Goal: Task Accomplishment & Management: Use online tool/utility

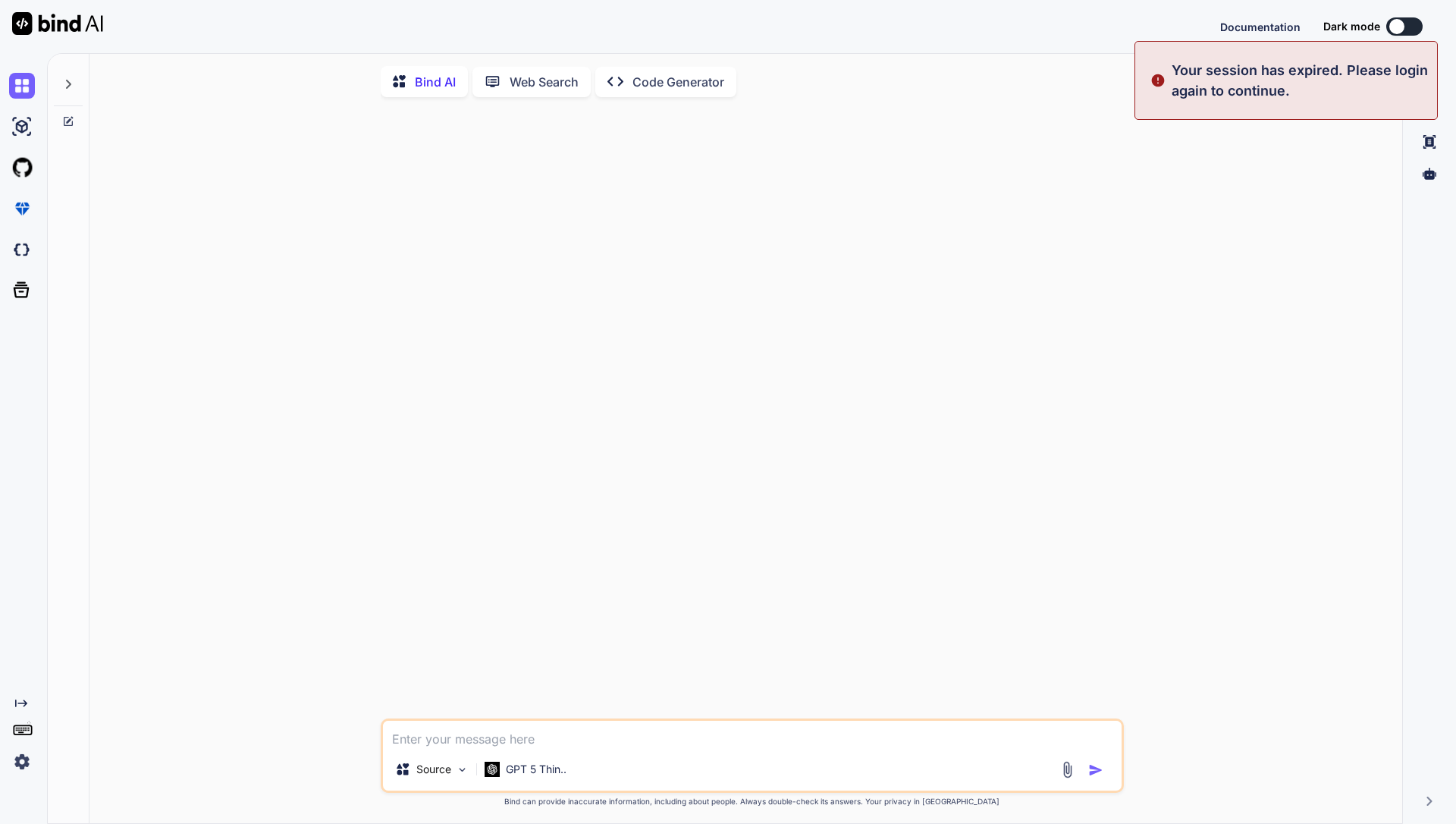
type textarea "x"
click at [1402, 26] on button "Sign in" at bounding box center [1392, 27] width 82 height 31
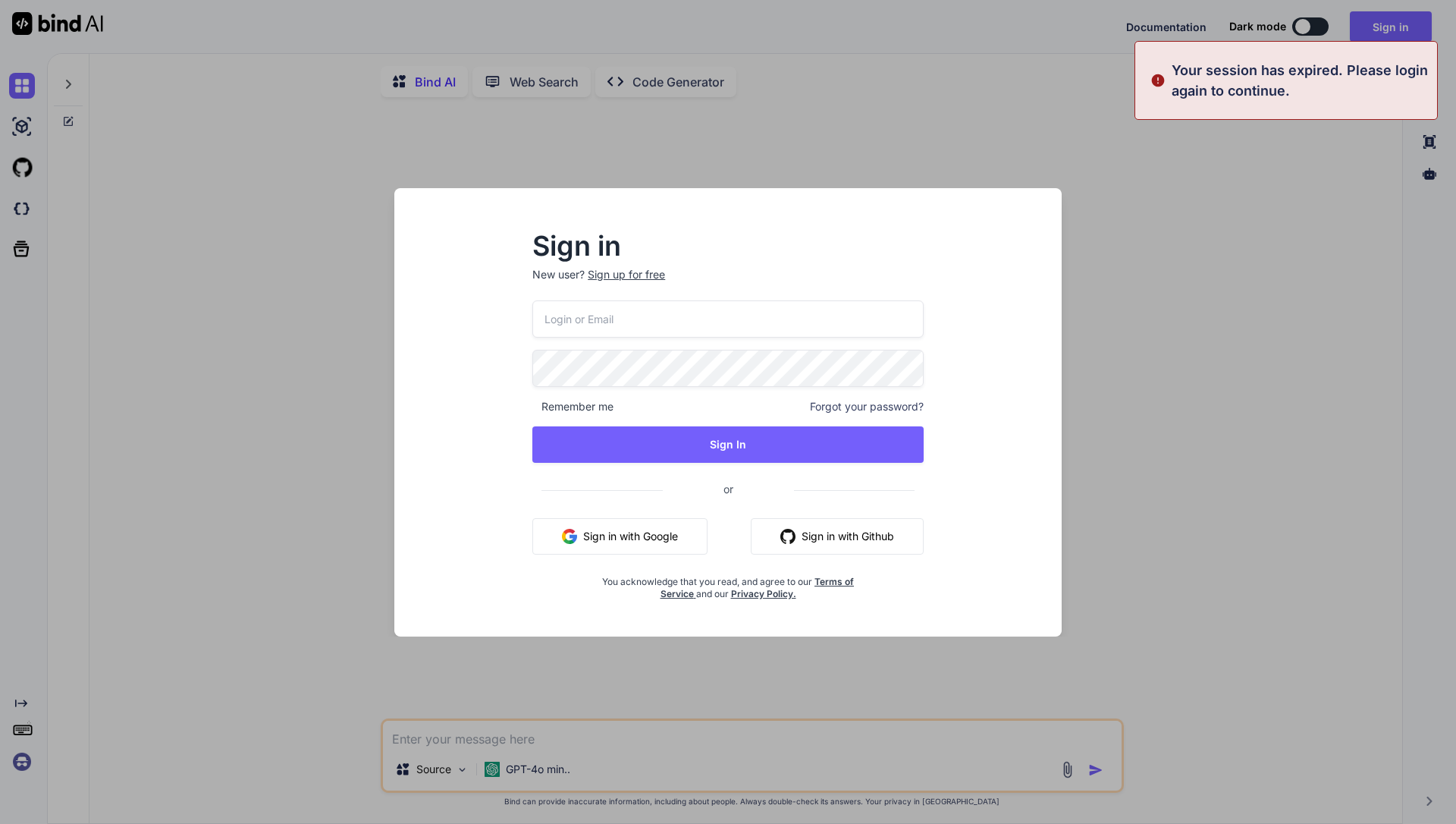
type input "getbind@doorto.app"
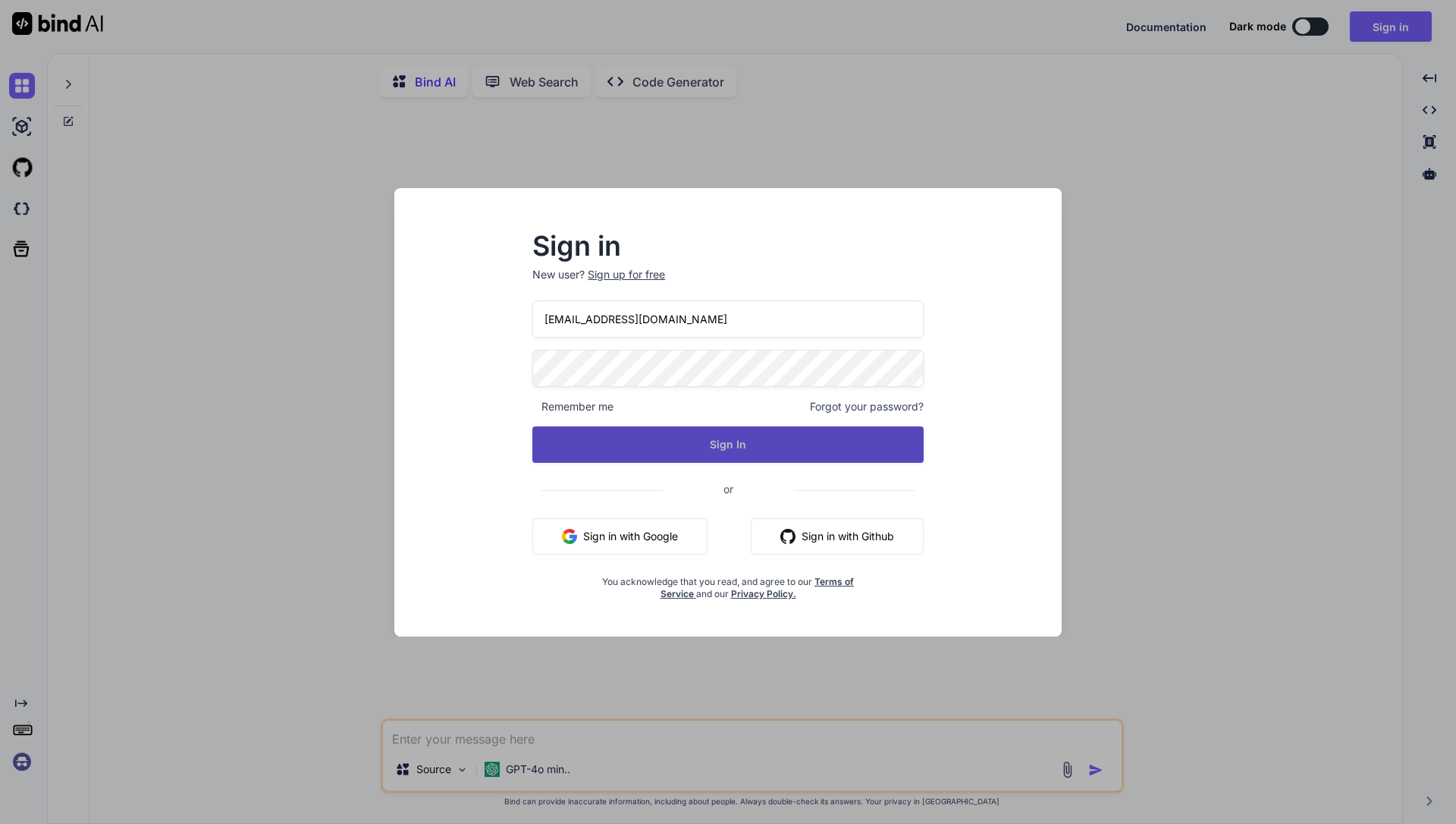
click at [770, 443] on button "Sign In" at bounding box center [728, 445] width 392 height 36
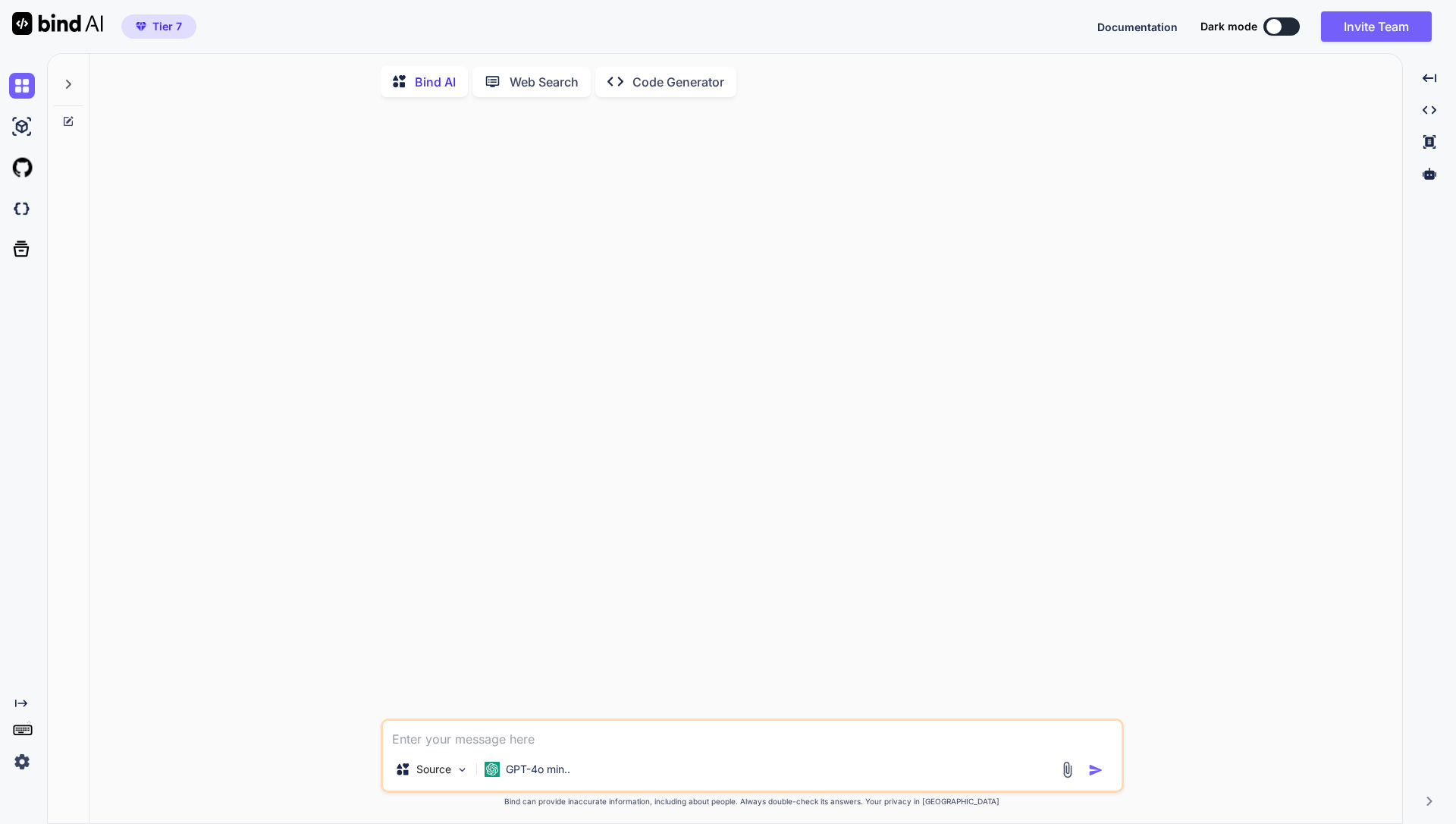
click at [20, 767] on img at bounding box center [22, 762] width 26 height 26
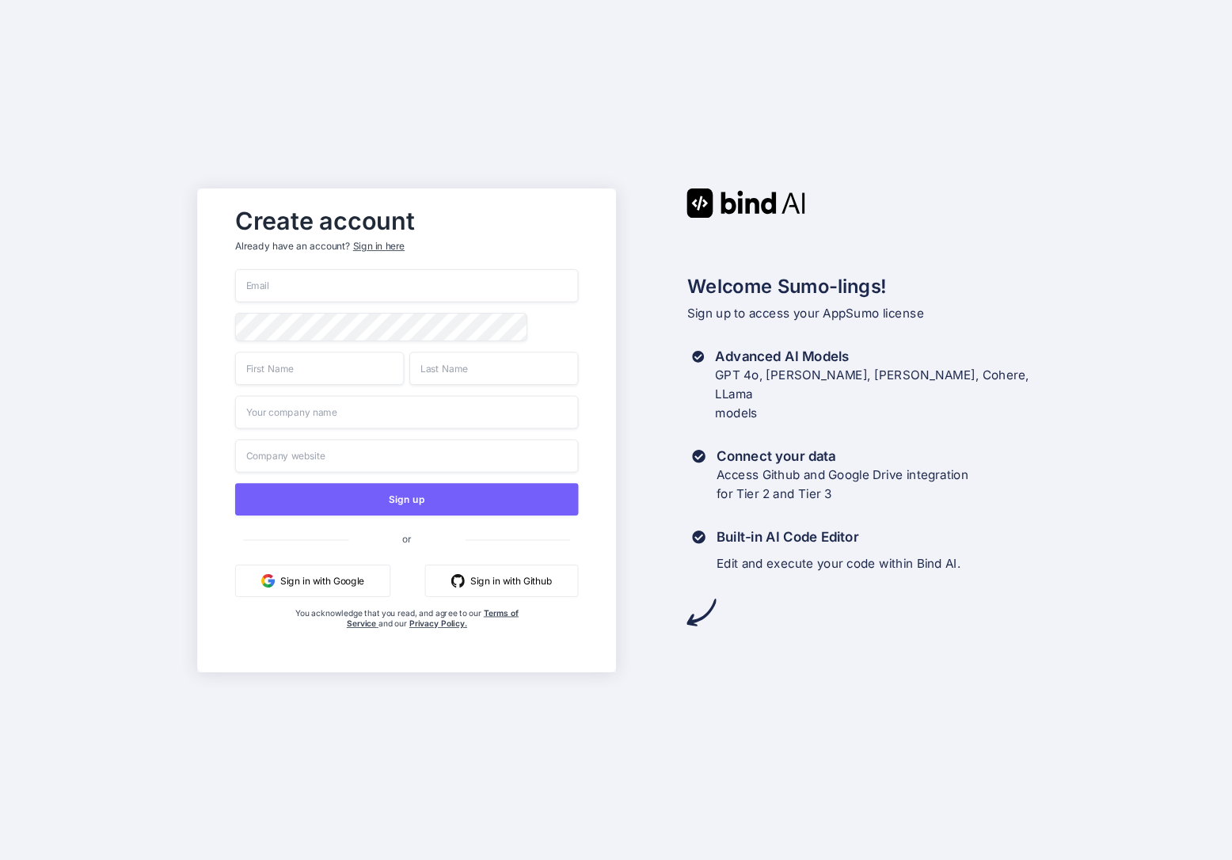
click at [650, 103] on div "Create account Already have an account? Sign in here Sign up or Sign in with Go…" at bounding box center [616, 430] width 1232 height 860
click at [371, 281] on input "email" at bounding box center [407, 285] width 344 height 33
paste input "[EMAIL_ADDRESS][DOMAIN_NAME]"
type input "[EMAIL_ADDRESS][DOMAIN_NAME]"
click at [306, 371] on input "text" at bounding box center [319, 368] width 169 height 33
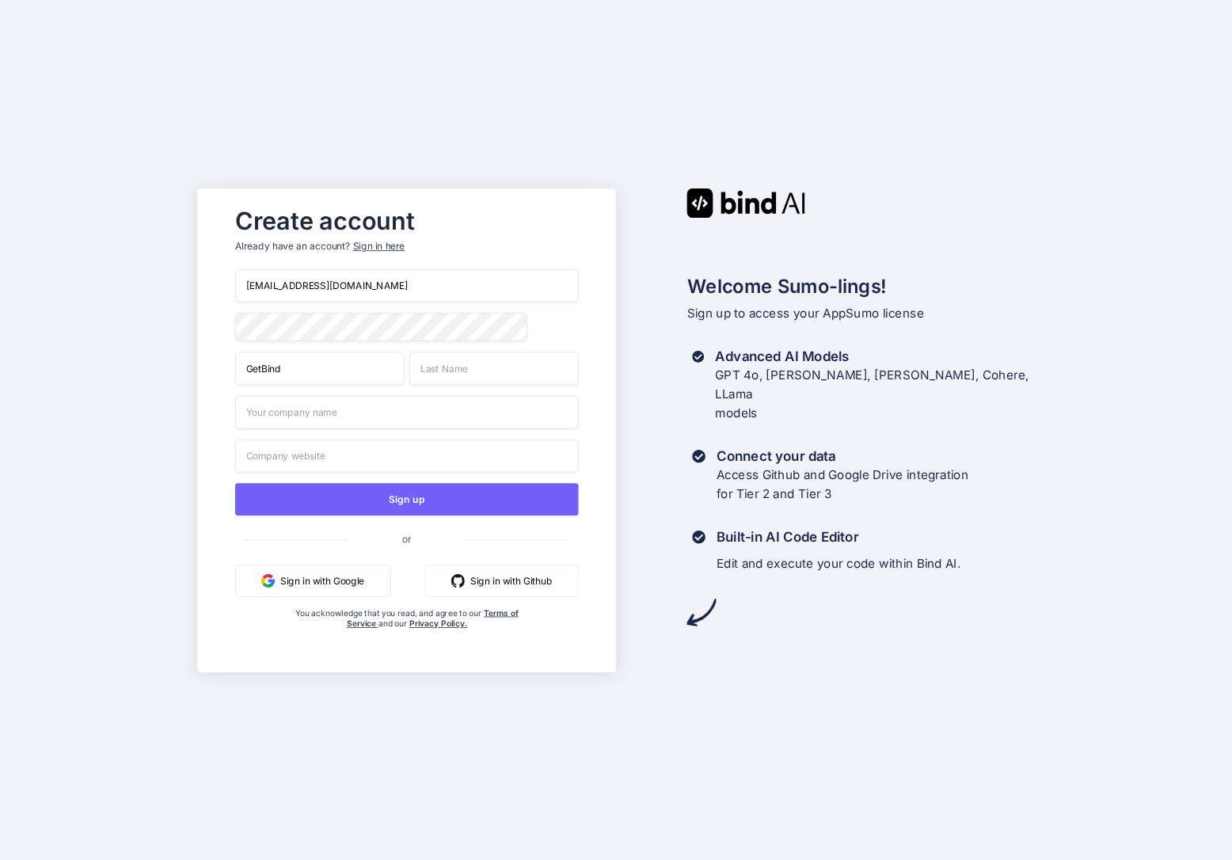
type input "GetBind"
type input "Team"
type input "TeamSpace"
click at [310, 462] on input "text" at bounding box center [407, 455] width 344 height 33
click at [190, 481] on div "Create account Already have an account? Sign in here getbind@treigo.com GetBind…" at bounding box center [616, 430] width 1232 height 860
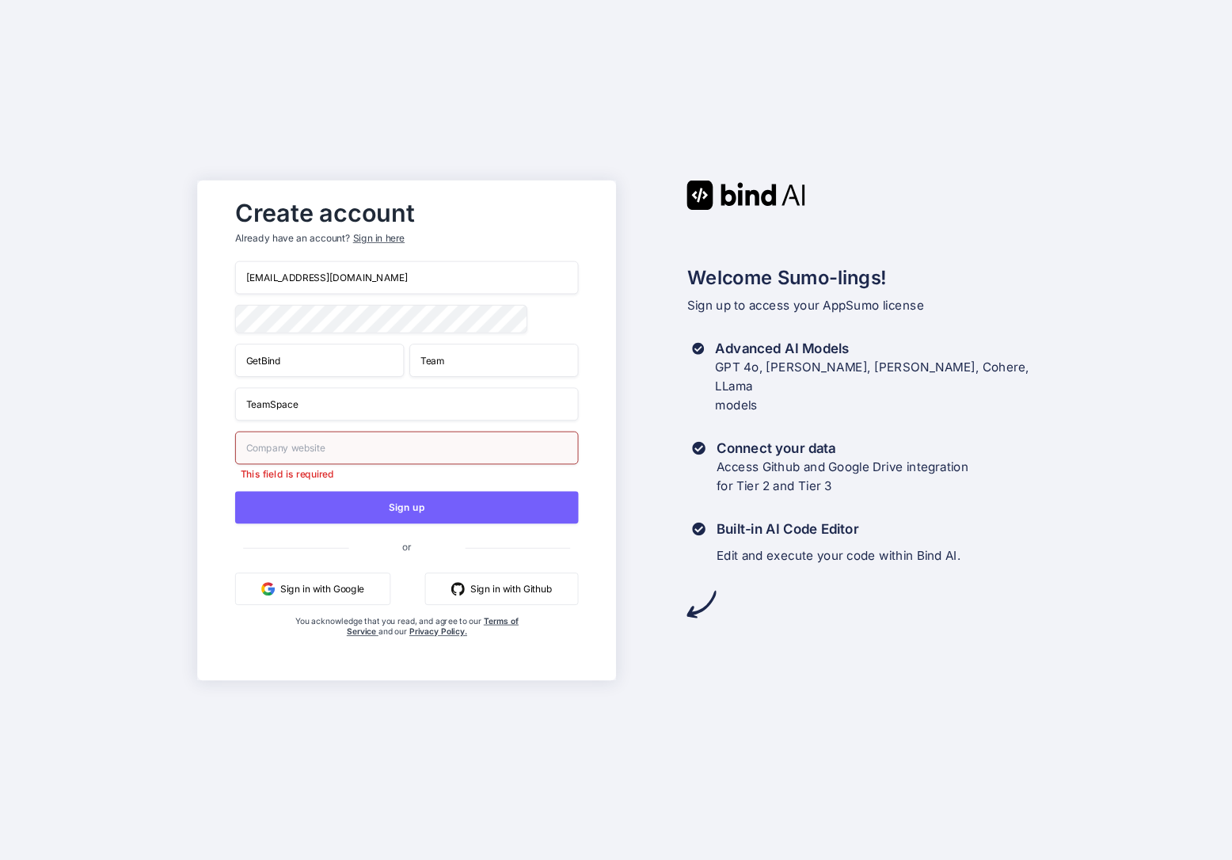
click at [293, 450] on input "text" at bounding box center [407, 447] width 344 height 33
type input "S"
type input "b"
type input "getbind.co"
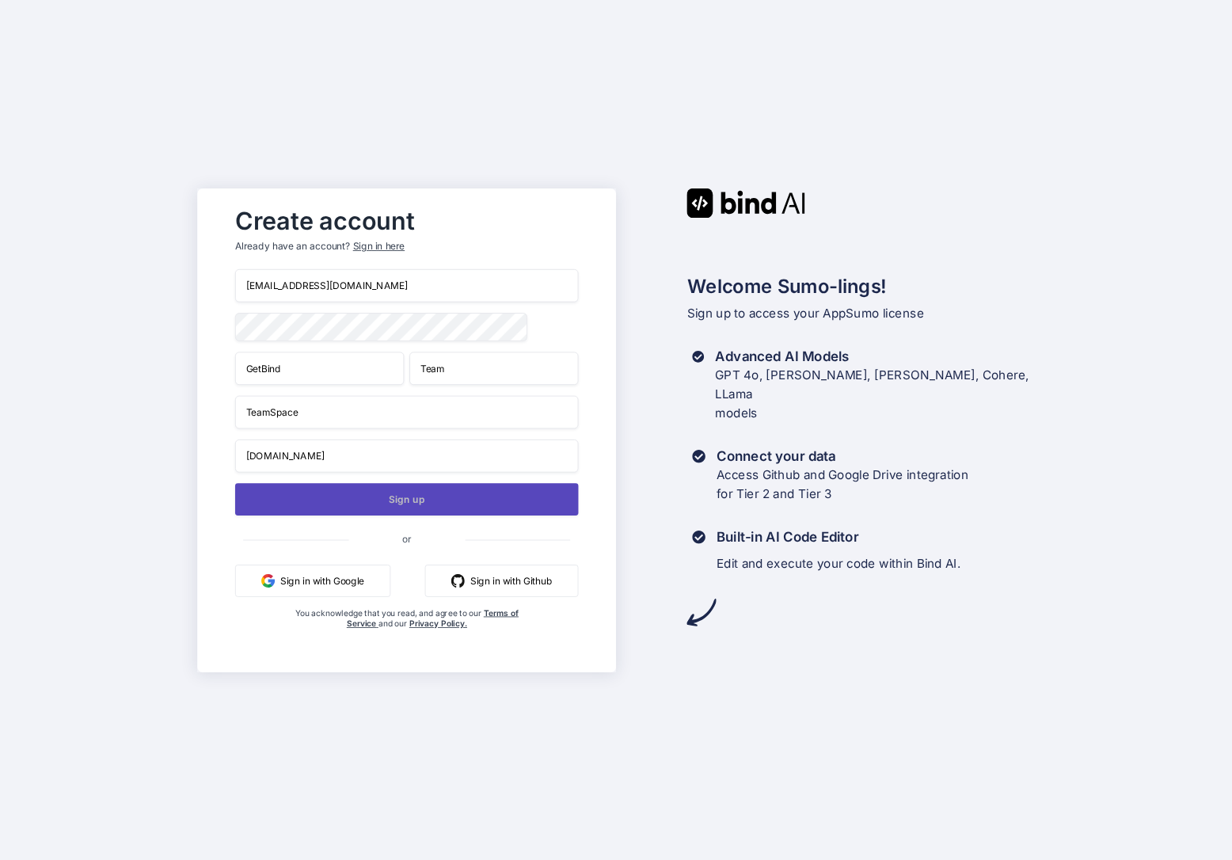
click at [337, 506] on button "Sign up" at bounding box center [407, 499] width 344 height 32
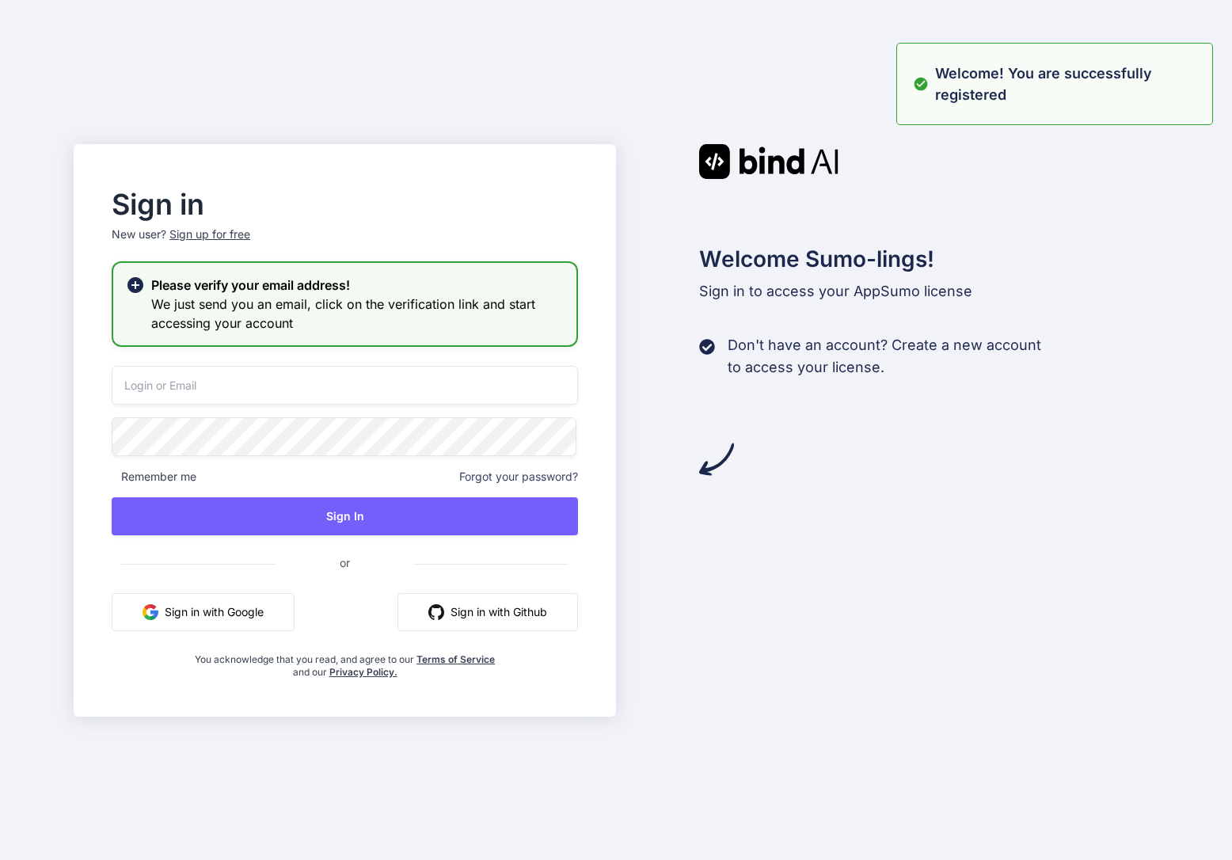
click at [293, 394] on input "email" at bounding box center [345, 385] width 466 height 39
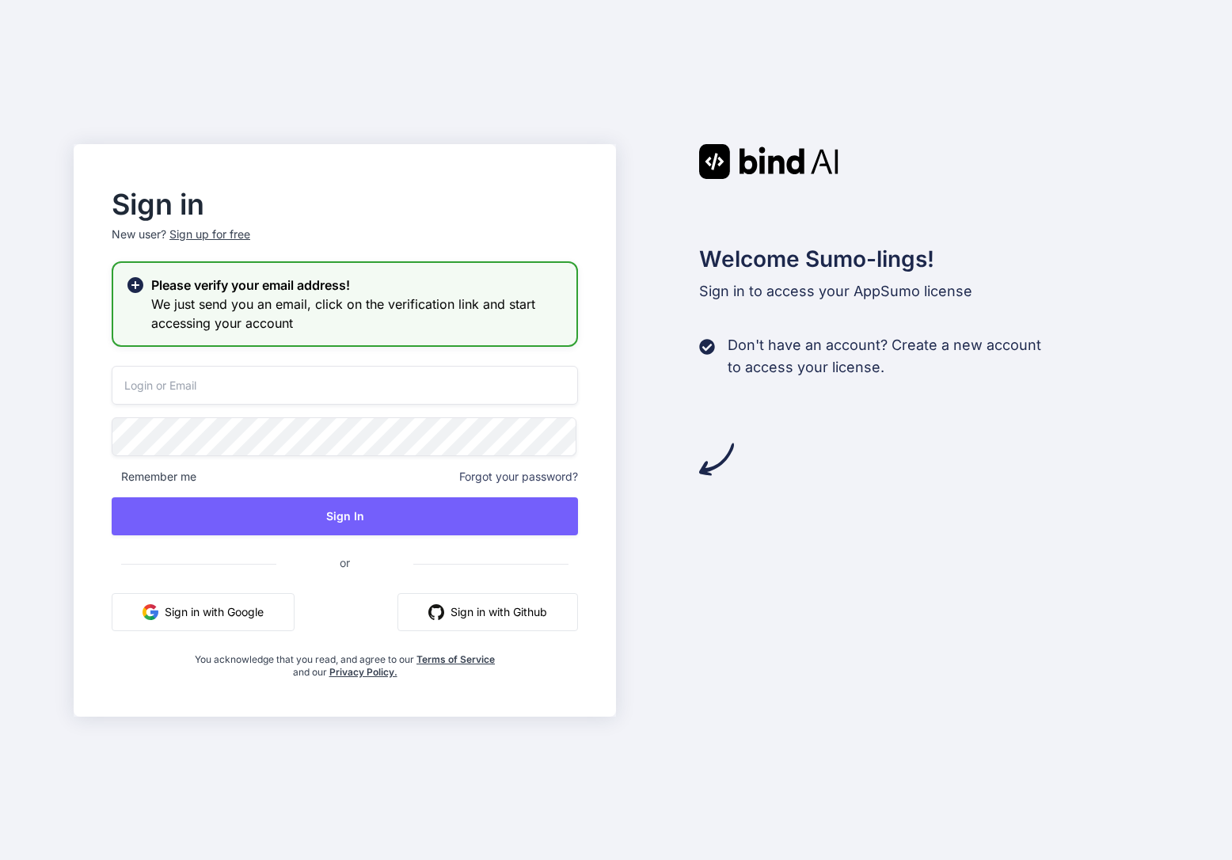
paste input "[EMAIL_ADDRESS][DOMAIN_NAME]"
type input "[EMAIL_ADDRESS][DOMAIN_NAME]"
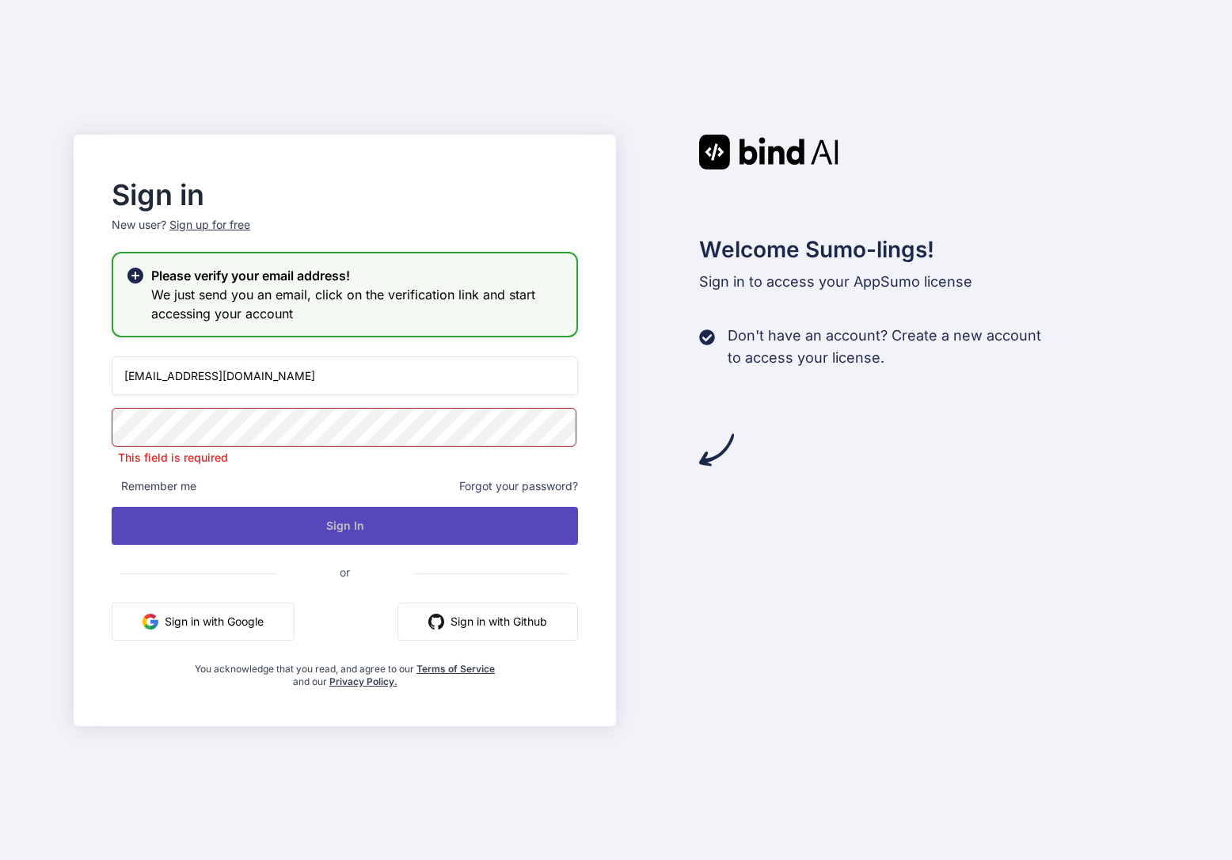
click at [312, 519] on button "Sign In" at bounding box center [345, 526] width 466 height 38
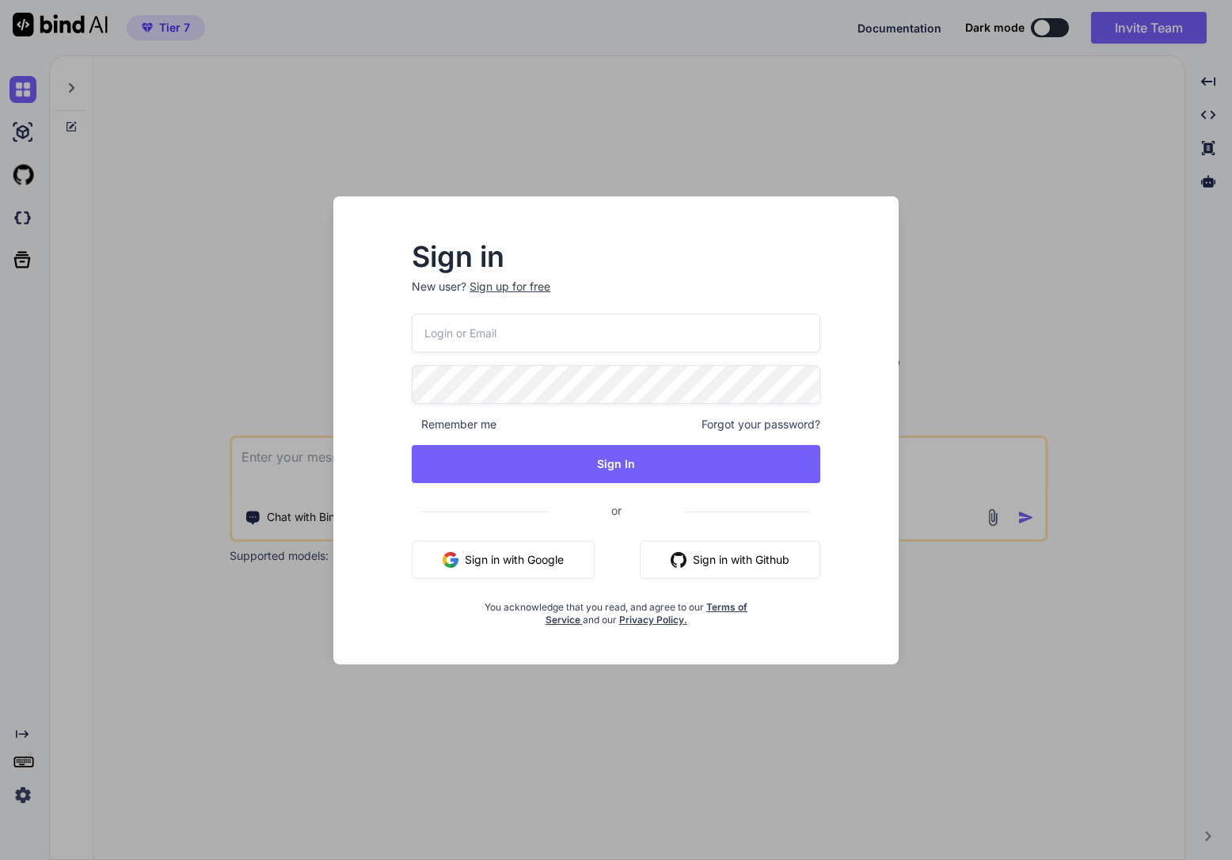
type textarea "x"
type input "[EMAIL_ADDRESS][DOMAIN_NAME]"
click at [679, 443] on div "[EMAIL_ADDRESS][DOMAIN_NAME] Remember me Forgot your password? Sign In or Sign …" at bounding box center [616, 470] width 409 height 313
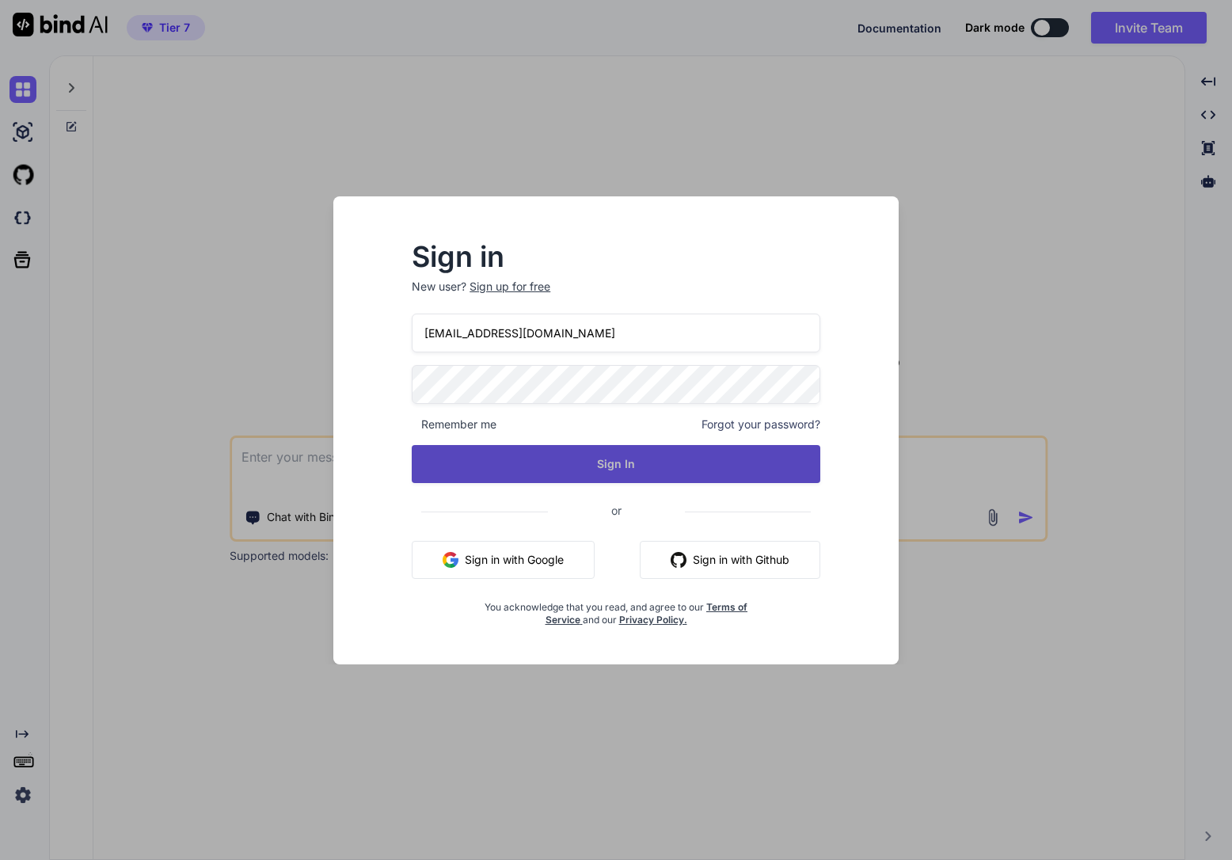
click at [667, 456] on button "Sign In" at bounding box center [616, 464] width 409 height 38
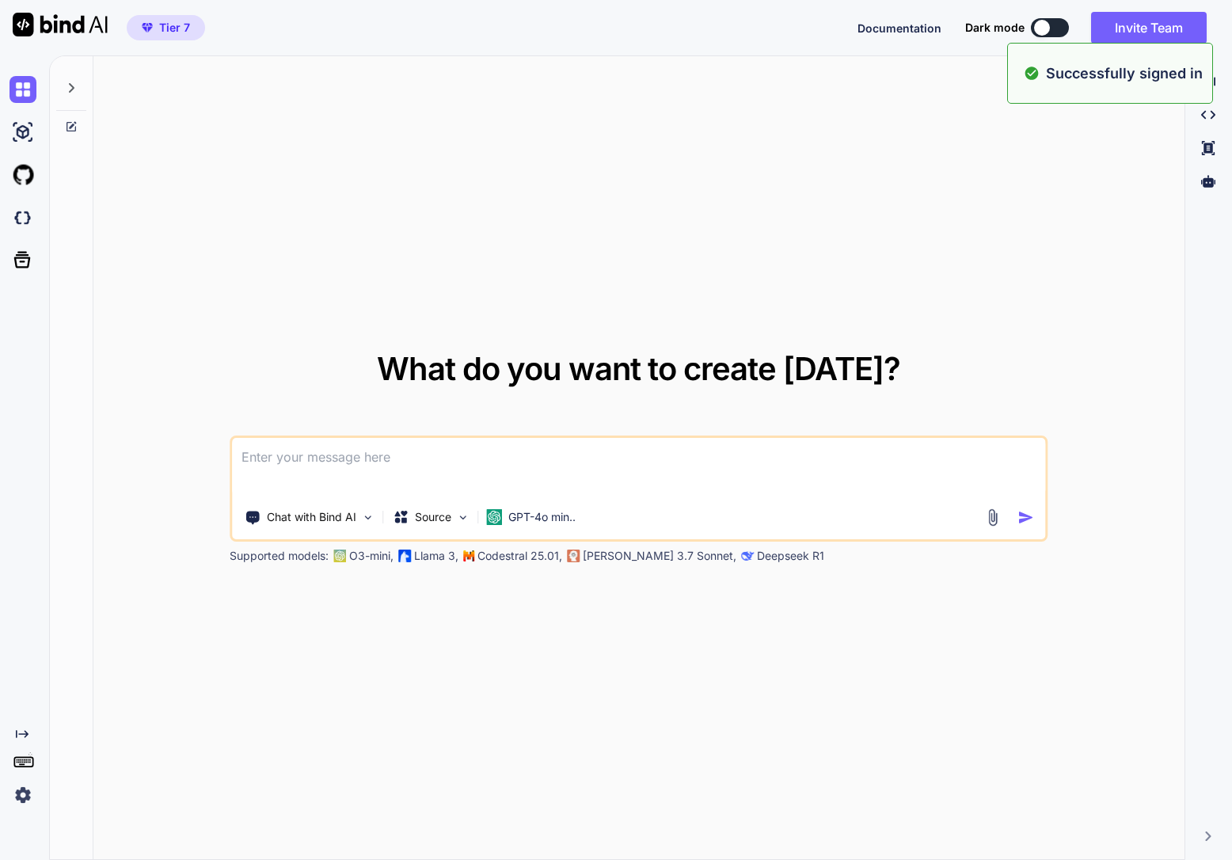
click at [183, 29] on span "Tier 7" at bounding box center [174, 28] width 31 height 16
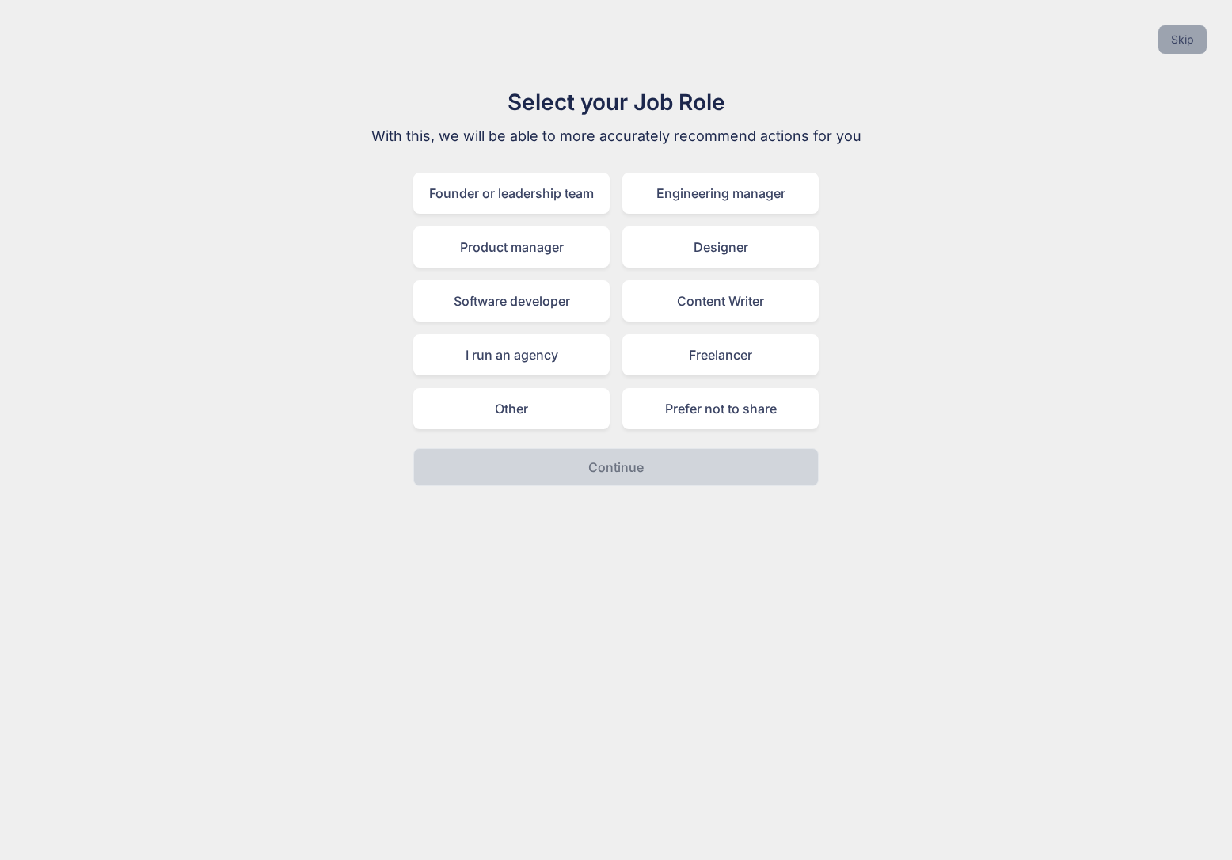
click at [1187, 48] on button "Skip" at bounding box center [1183, 39] width 48 height 29
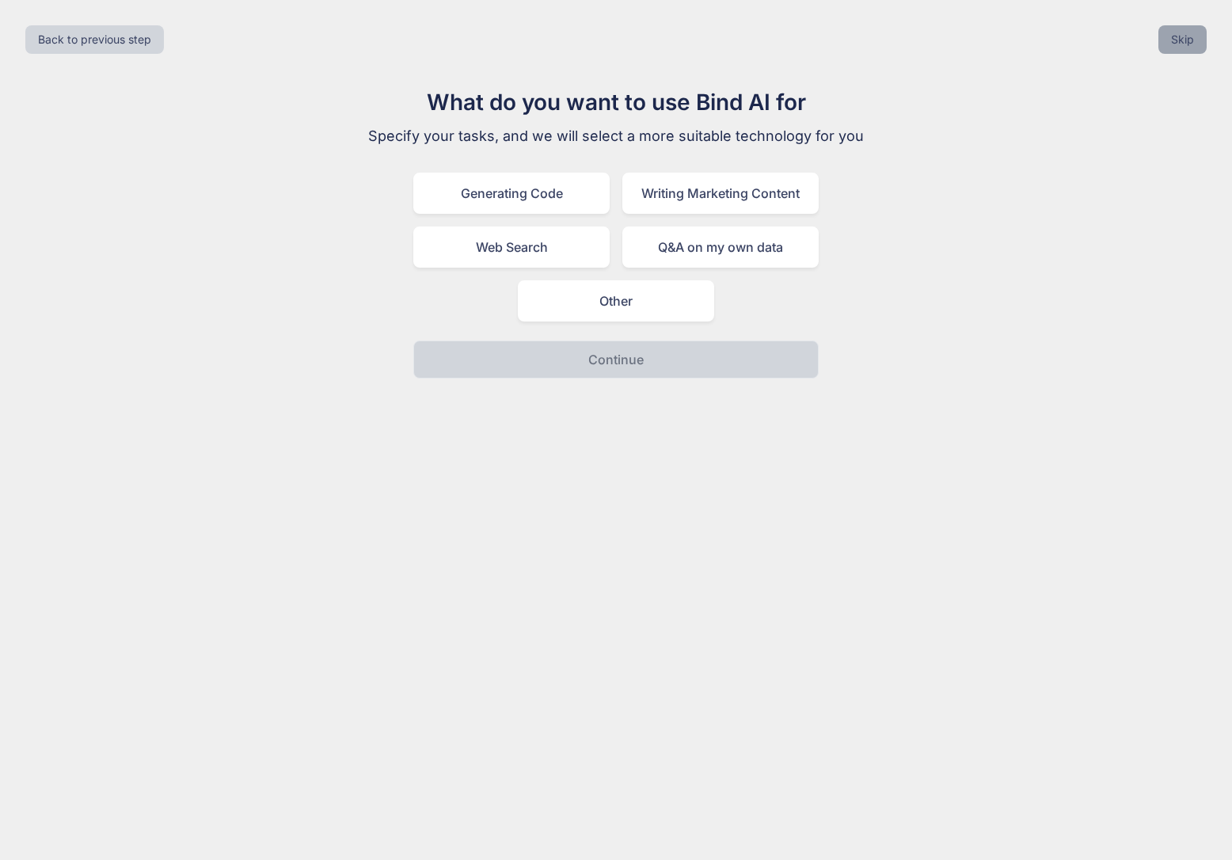
click at [1187, 48] on button "Skip" at bounding box center [1183, 39] width 48 height 29
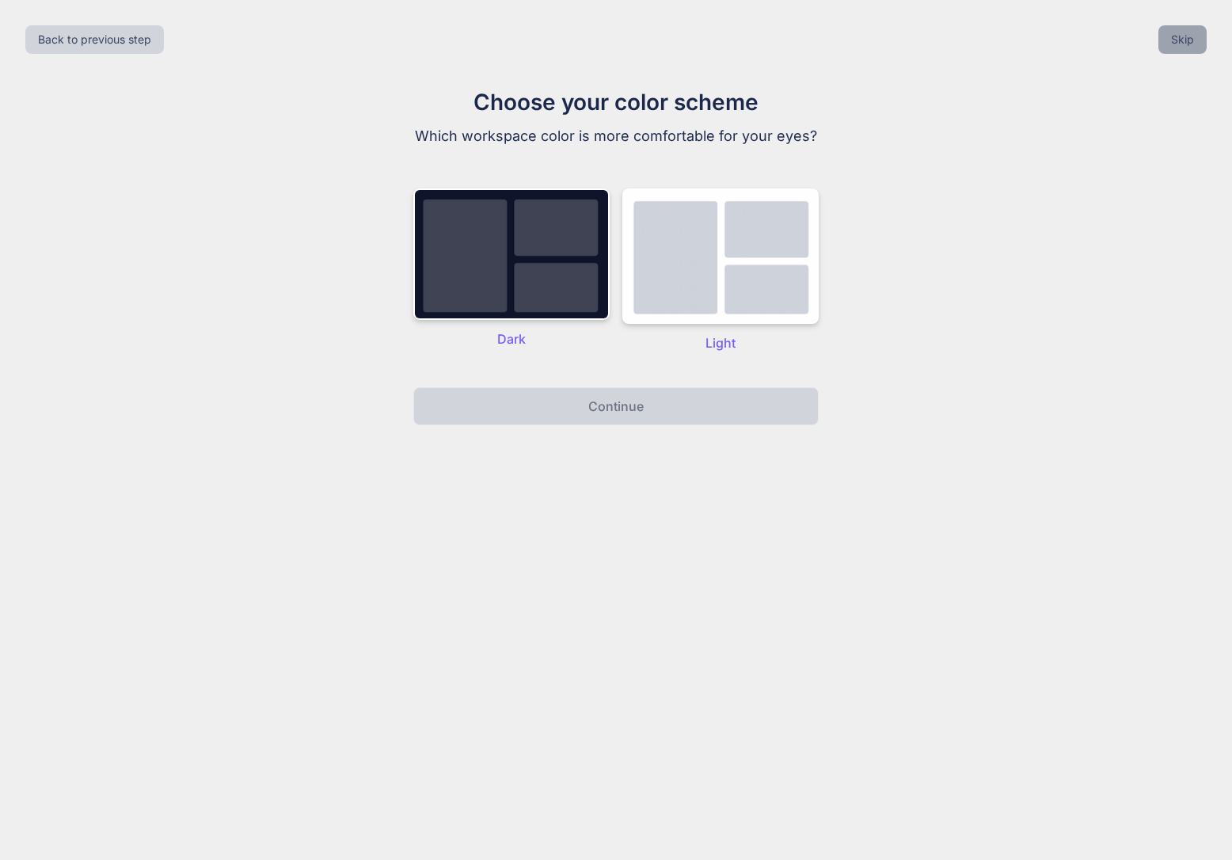
click at [1187, 48] on button "Skip" at bounding box center [1183, 39] width 48 height 29
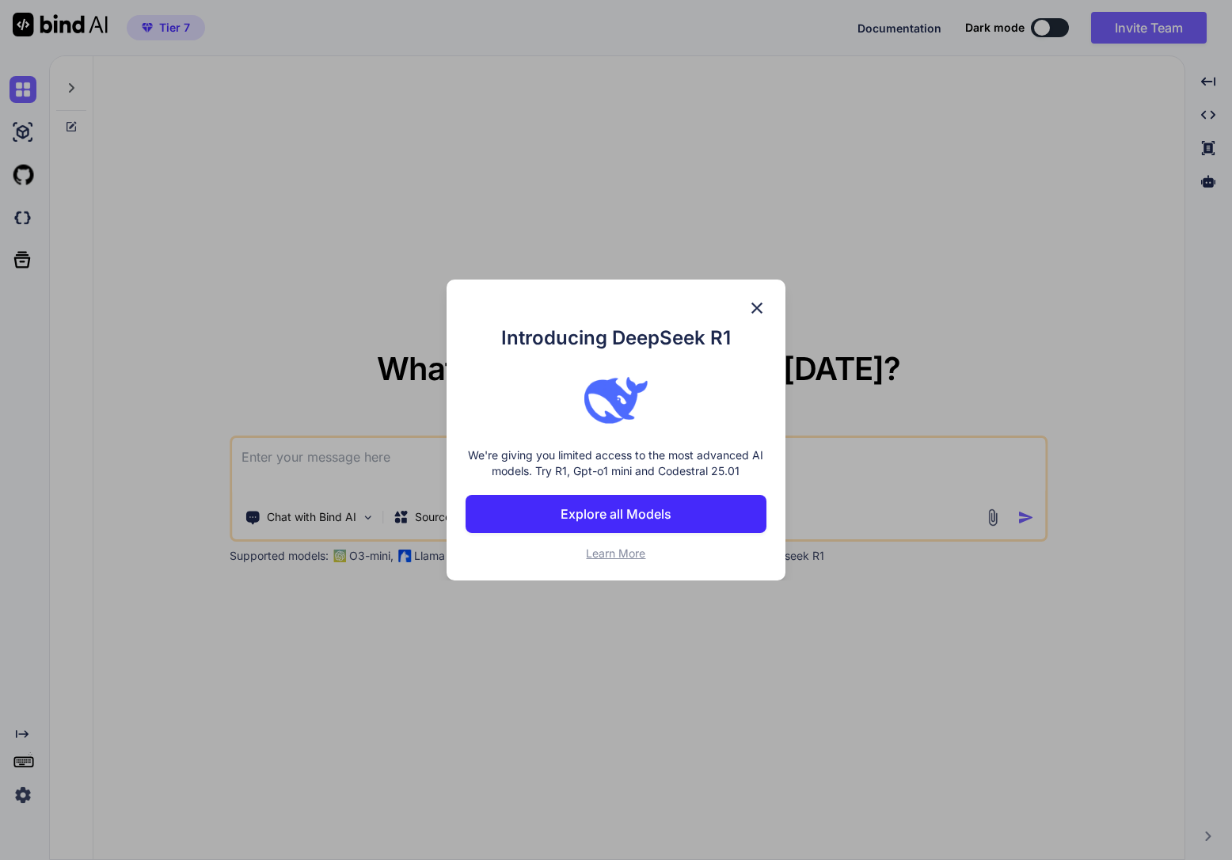
click at [754, 301] on img at bounding box center [757, 308] width 19 height 19
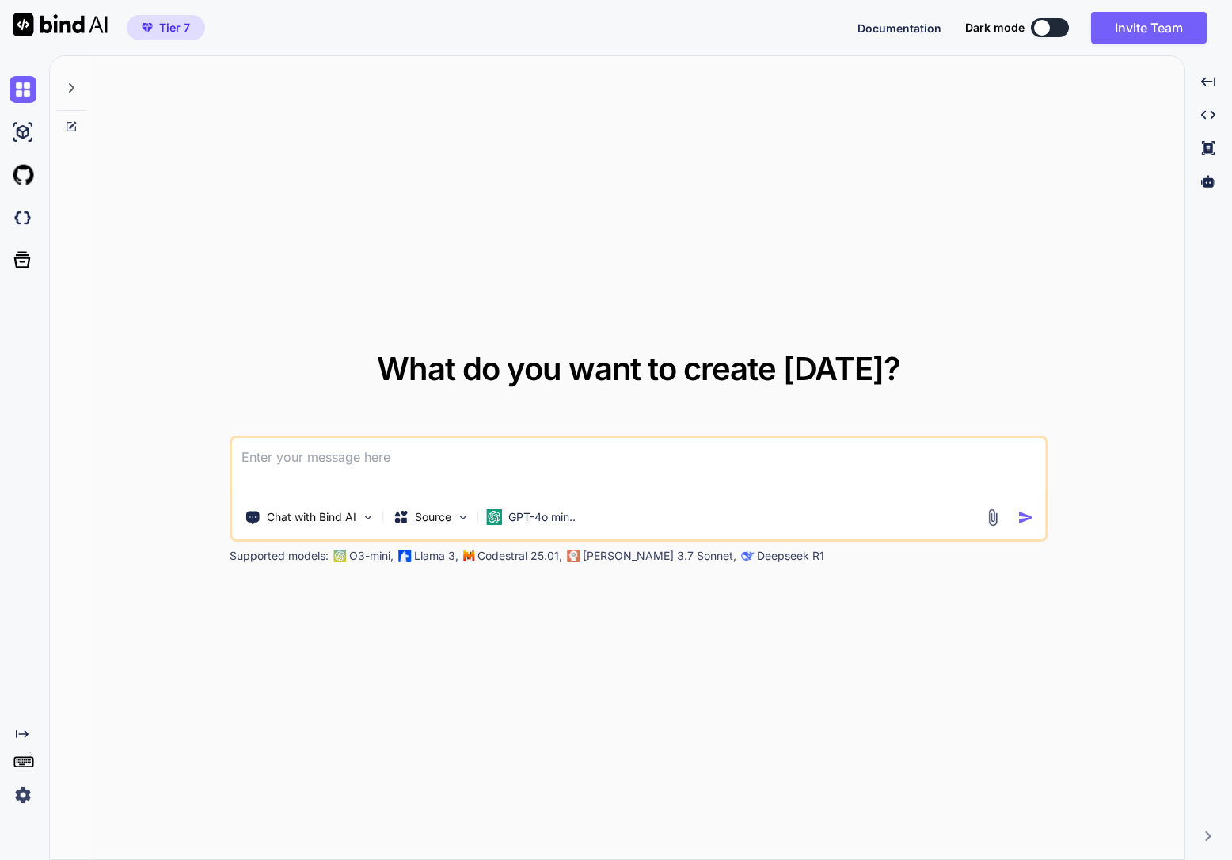
click at [185, 29] on span "Tier 7" at bounding box center [174, 28] width 31 height 16
click at [162, 32] on span "Tier 7" at bounding box center [174, 28] width 31 height 16
click at [6, 801] on div "Created with Pixso." at bounding box center [21, 768] width 43 height 81
click at [21, 801] on img at bounding box center [23, 795] width 27 height 27
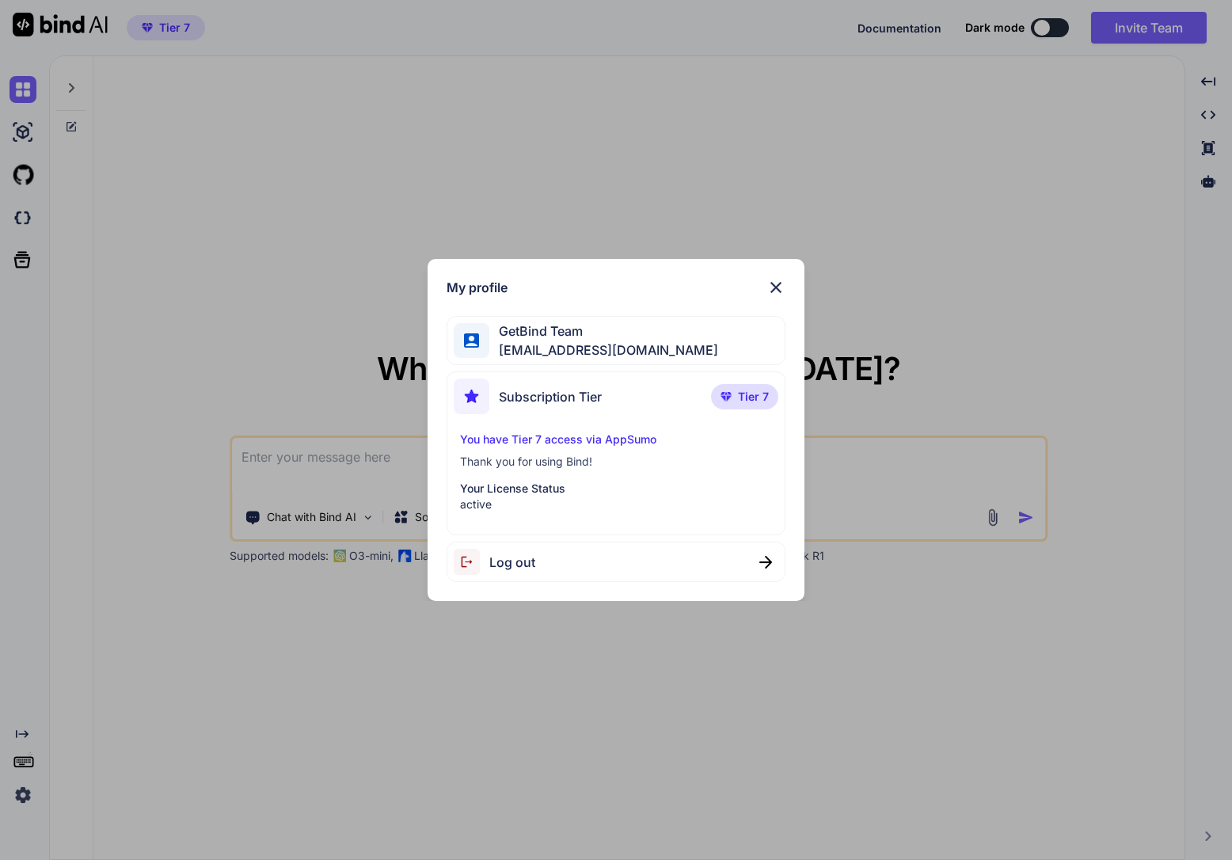
click at [778, 285] on img at bounding box center [776, 287] width 19 height 19
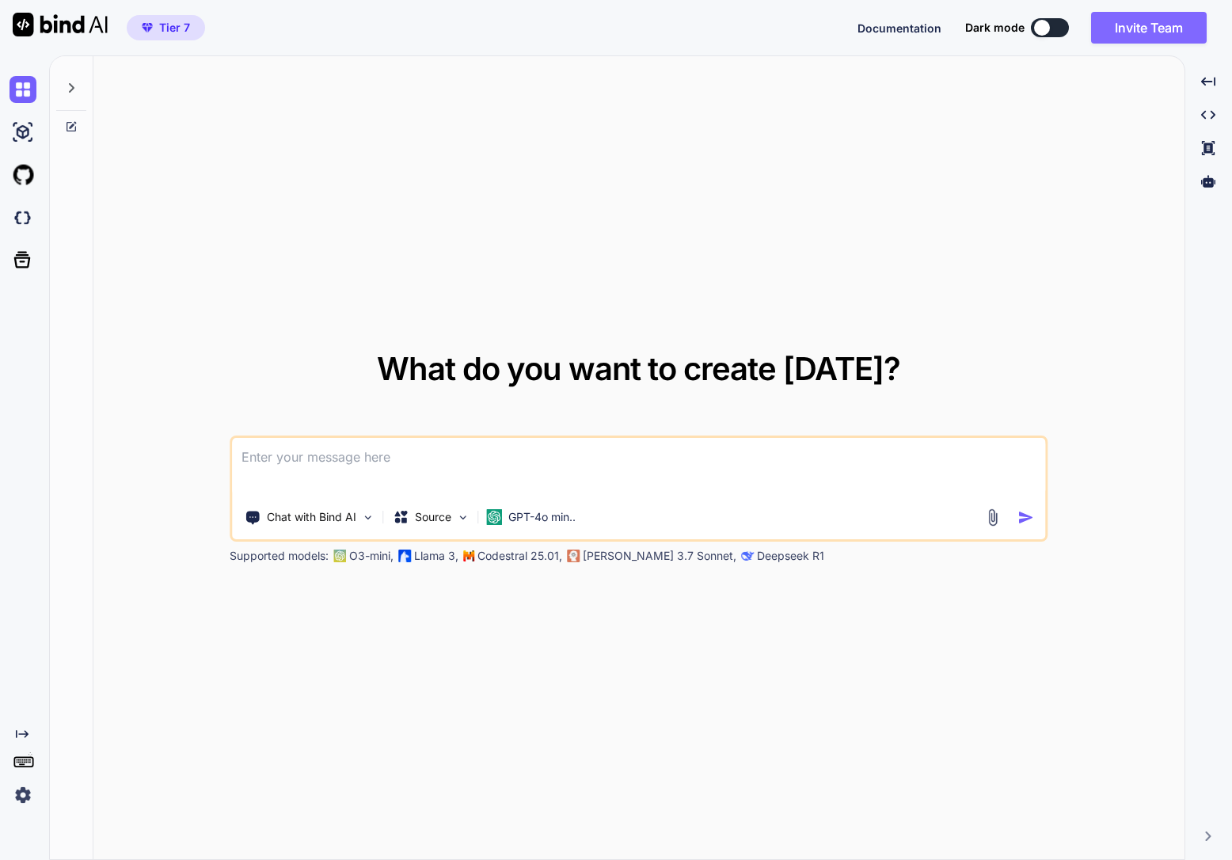
click at [1135, 13] on button "Invite Team" at bounding box center [1149, 28] width 116 height 32
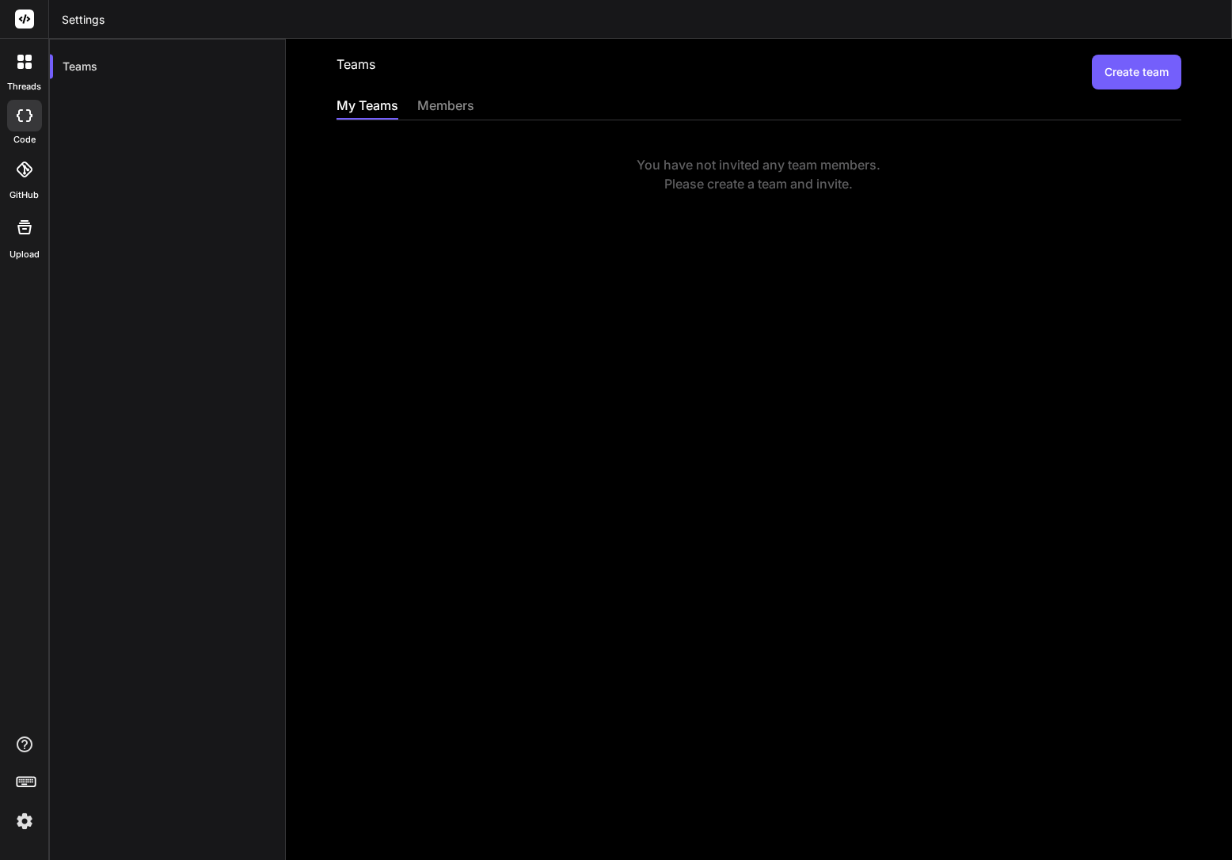
click at [446, 102] on div "members" at bounding box center [445, 107] width 57 height 22
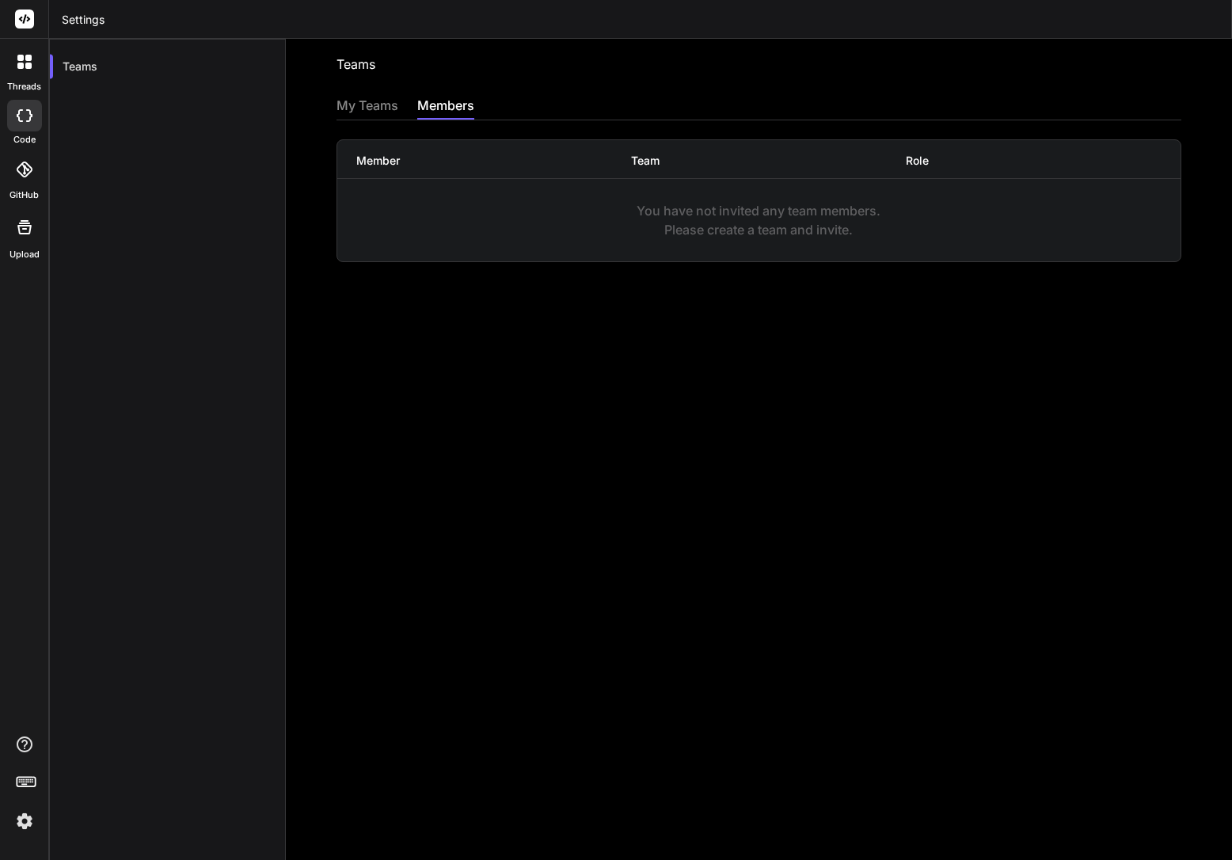
click at [371, 110] on div "My Teams" at bounding box center [368, 107] width 62 height 22
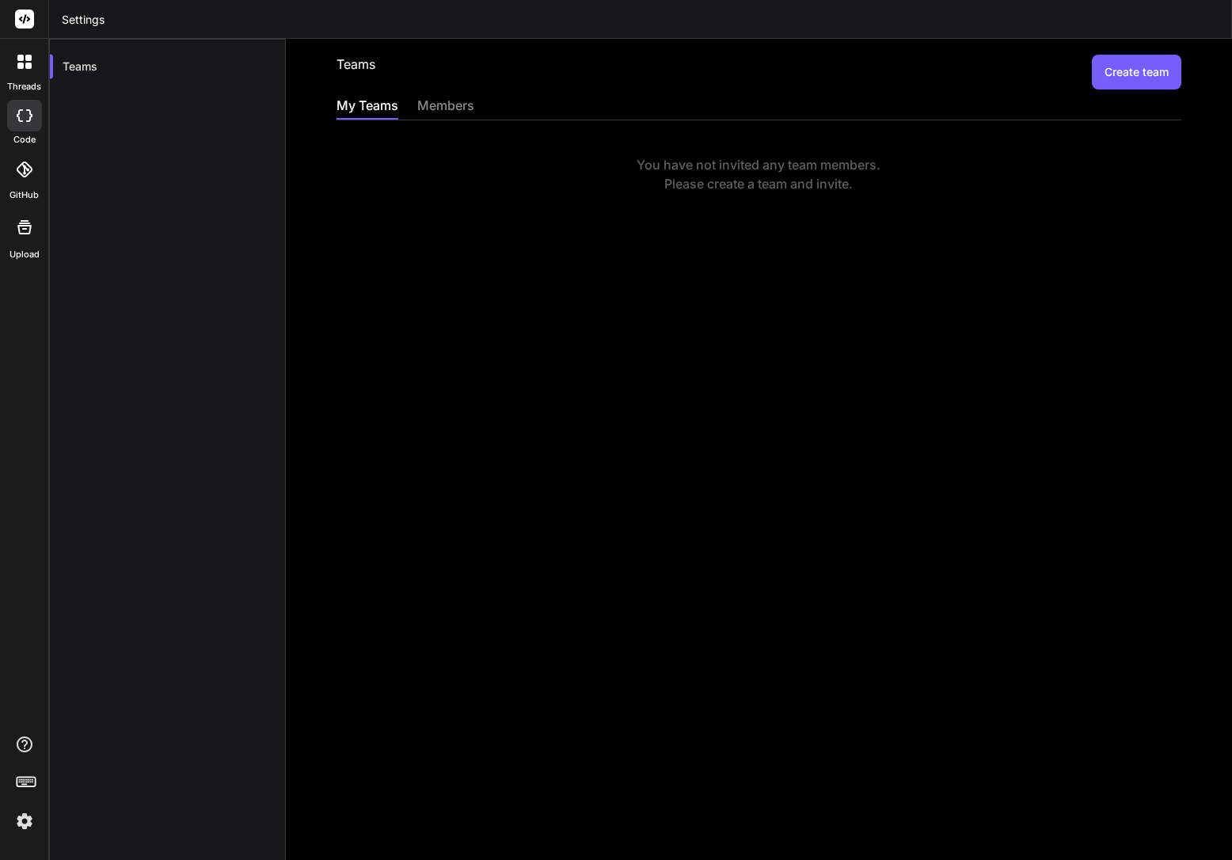
click at [1131, 62] on button "Create team" at bounding box center [1136, 72] width 89 height 35
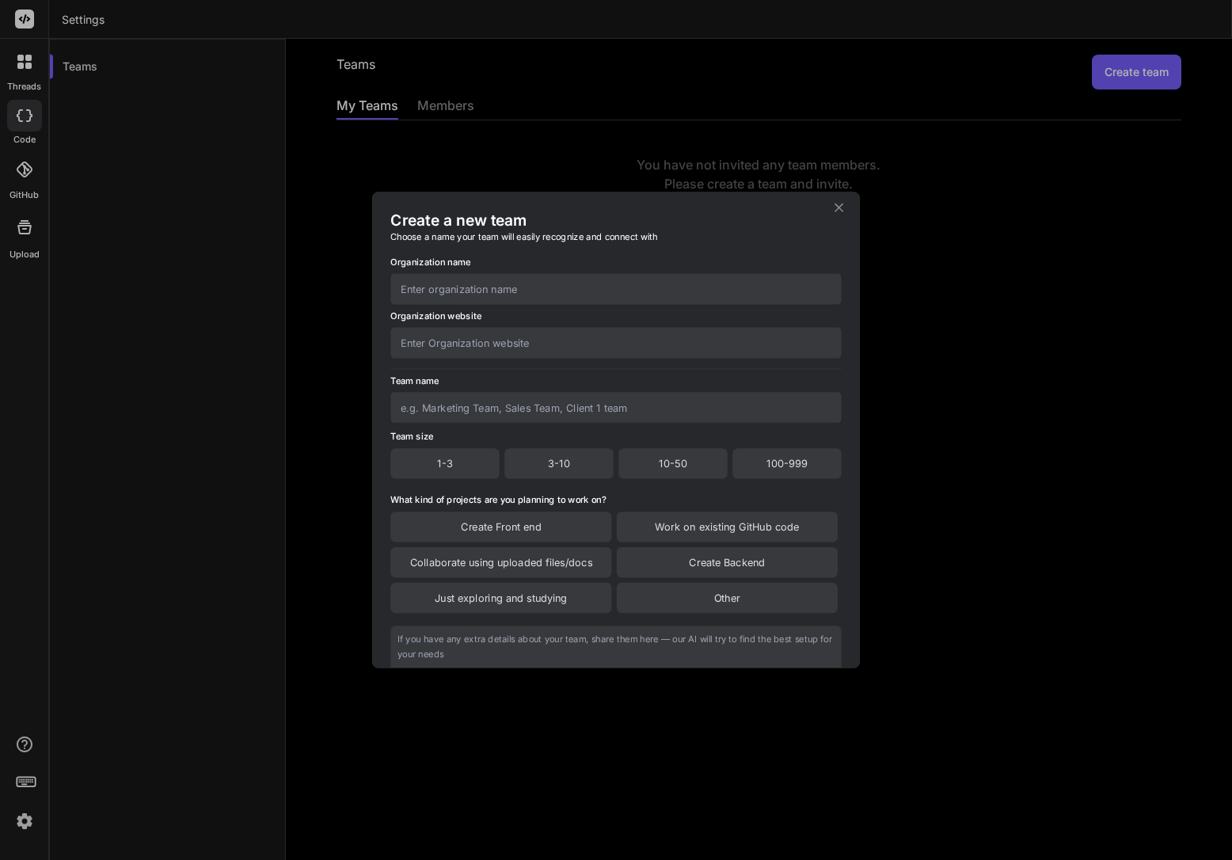
click at [577, 303] on input "text" at bounding box center [615, 288] width 451 height 31
type input "T"
type input "Team Space"
click at [845, 206] on icon at bounding box center [838, 207] width 15 height 15
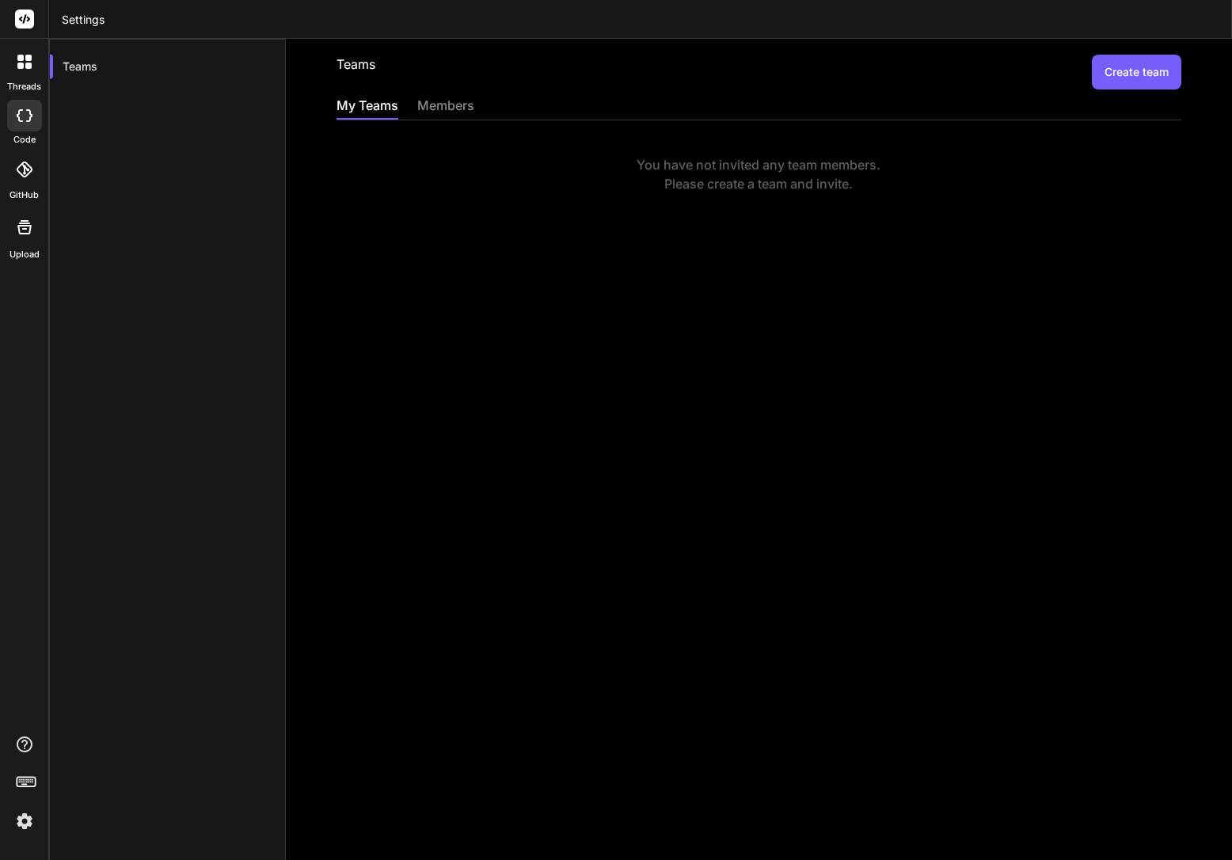
click at [48, 59] on div "threads code GitHub Upload" at bounding box center [24, 430] width 49 height 860
click at [29, 59] on icon at bounding box center [28, 58] width 6 height 6
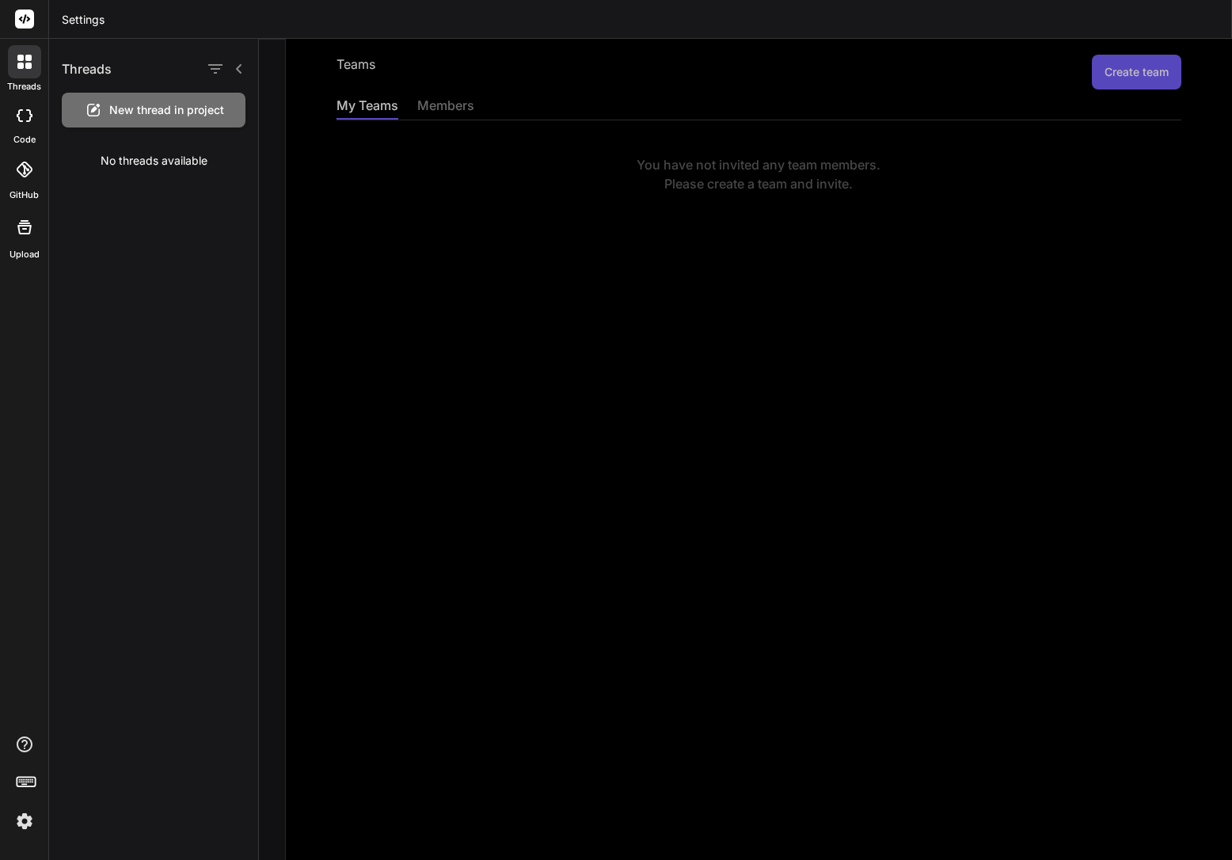
click at [33, 26] on icon at bounding box center [24, 19] width 19 height 19
click at [18, 19] on rect at bounding box center [24, 19] width 19 height 19
click at [16, 831] on img at bounding box center [24, 821] width 27 height 27
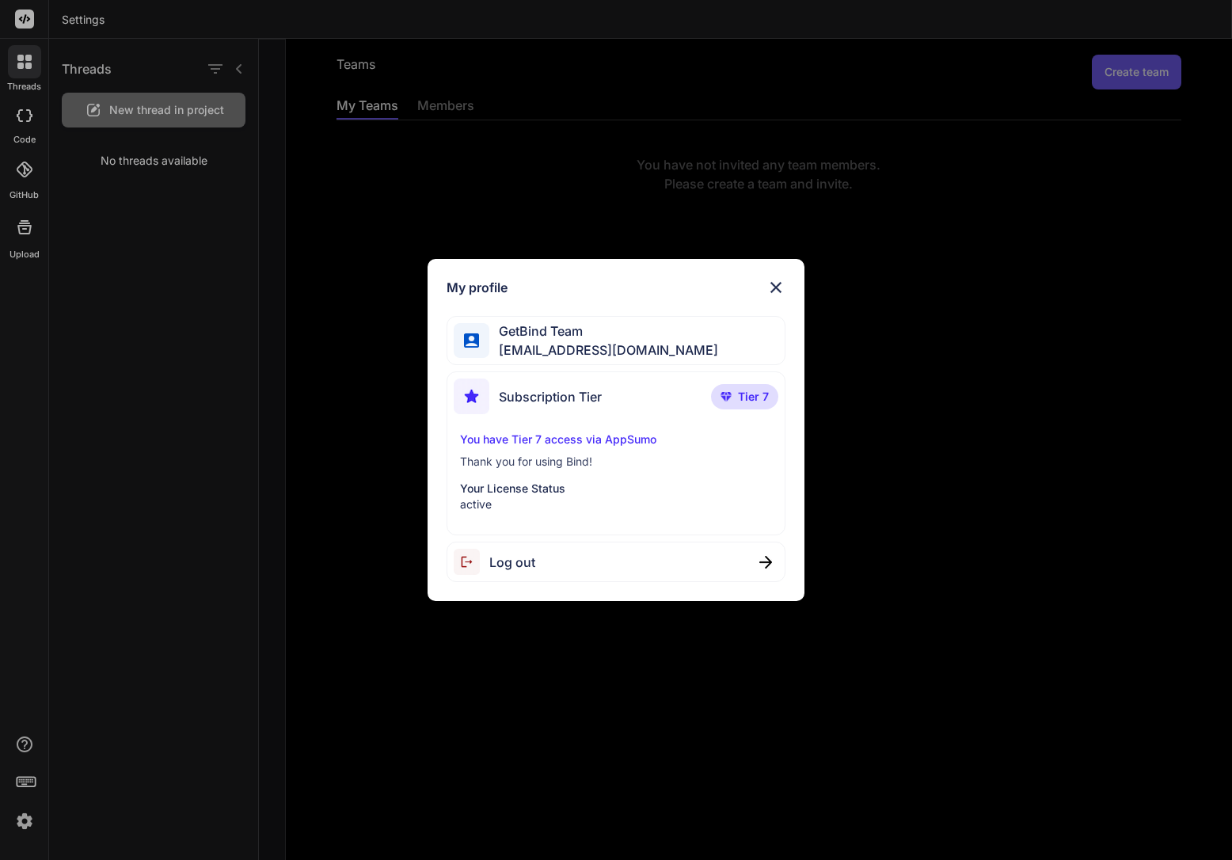
click at [774, 282] on img at bounding box center [776, 287] width 19 height 19
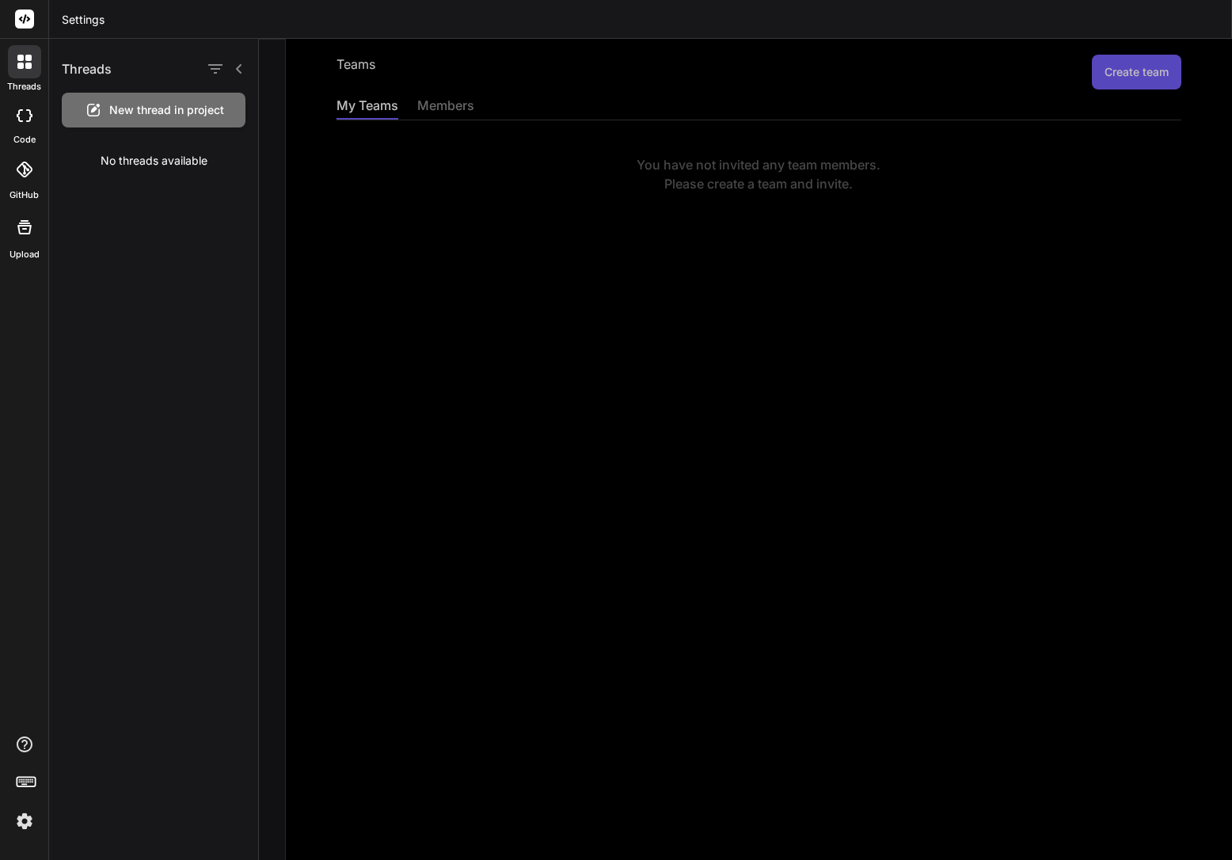
click at [21, 827] on img at bounding box center [24, 821] width 27 height 27
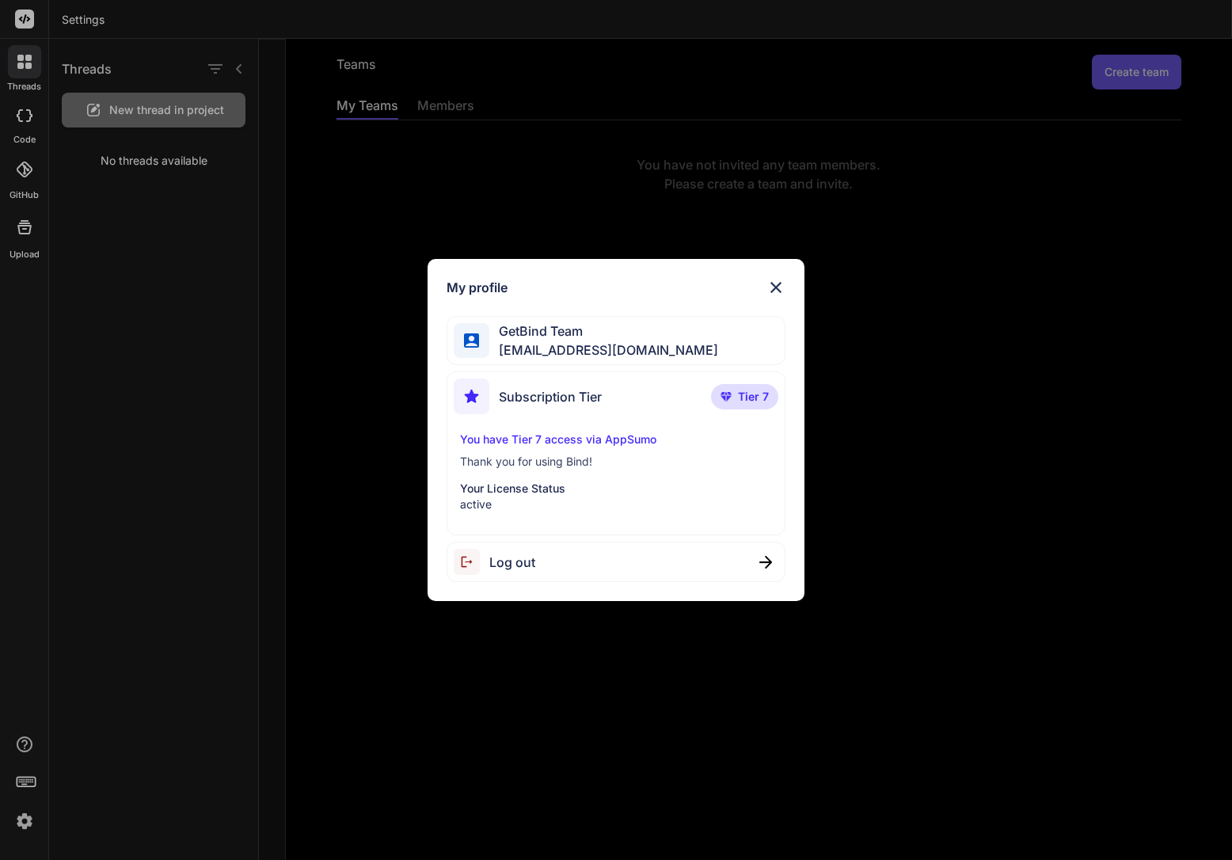
click at [612, 326] on span "GetBind Team" at bounding box center [603, 331] width 229 height 19
click at [538, 338] on span "GetBind Team" at bounding box center [603, 331] width 229 height 19
click at [773, 279] on img at bounding box center [776, 287] width 19 height 19
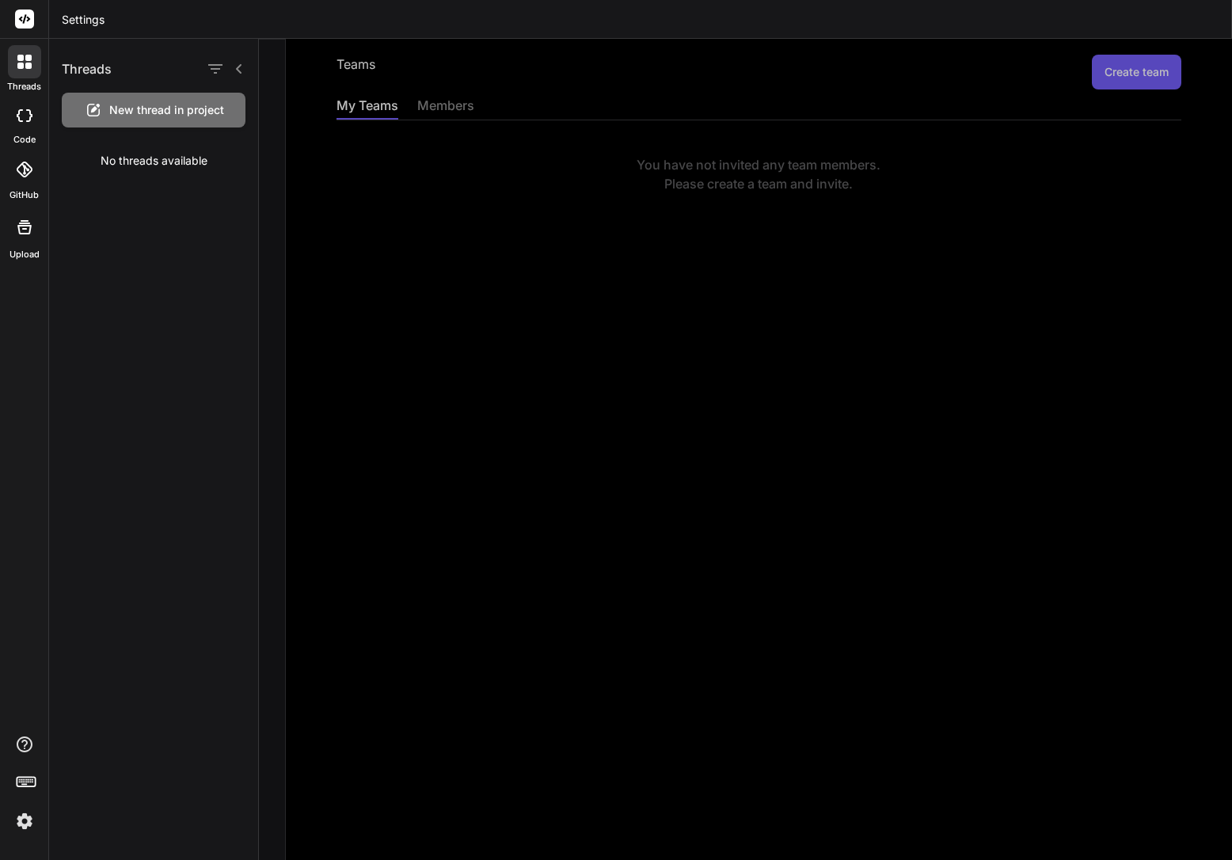
click at [22, 248] on label "Upload" at bounding box center [25, 254] width 30 height 13
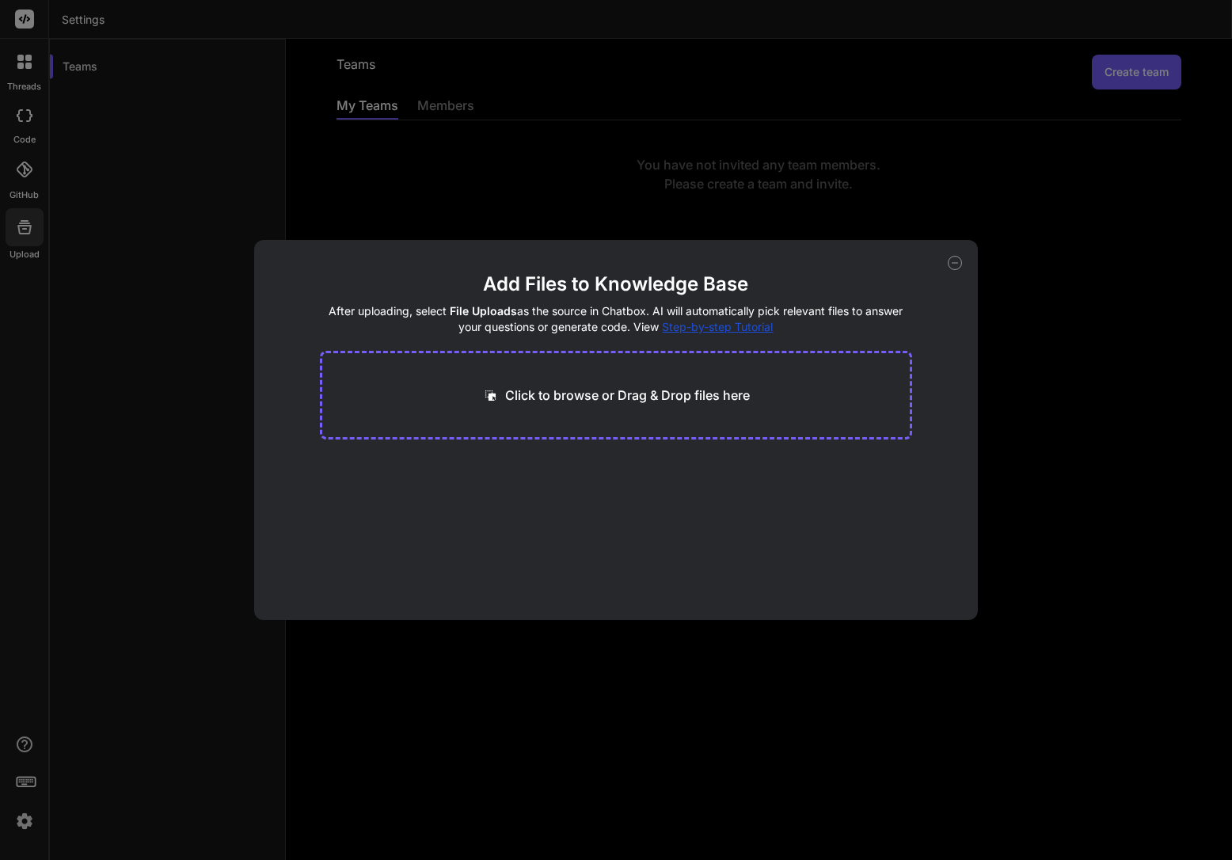
click at [959, 265] on icon at bounding box center [955, 263] width 14 height 14
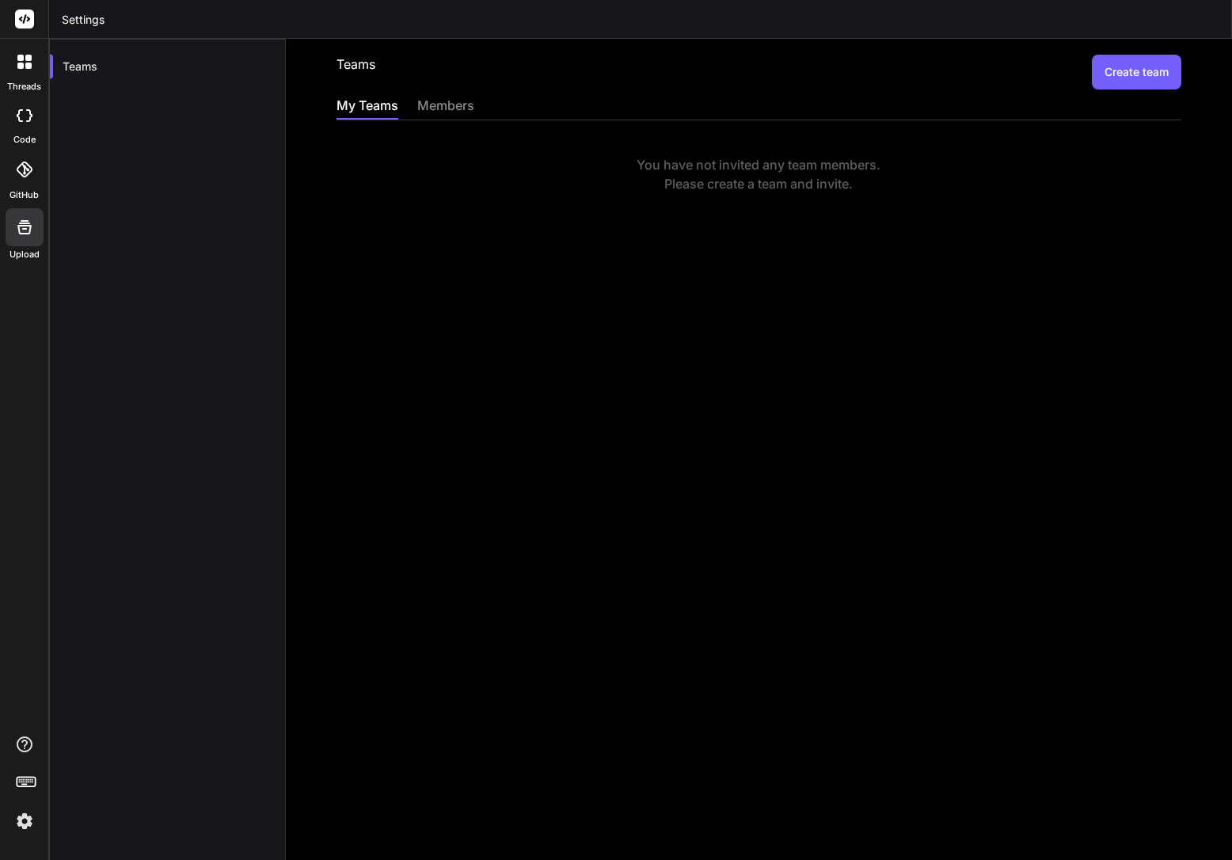
click at [22, 116] on icon at bounding box center [25, 115] width 16 height 13
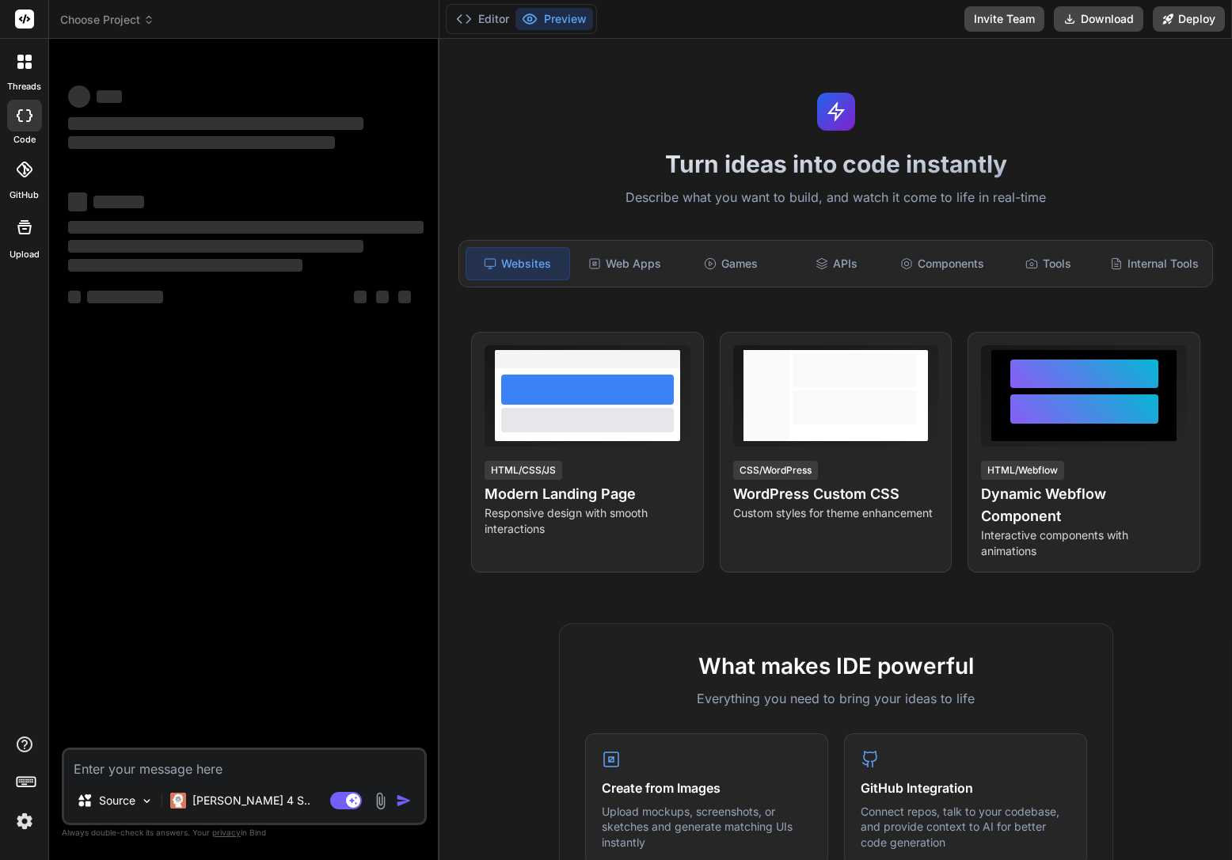
click at [21, 89] on label "threads" at bounding box center [24, 86] width 34 height 13
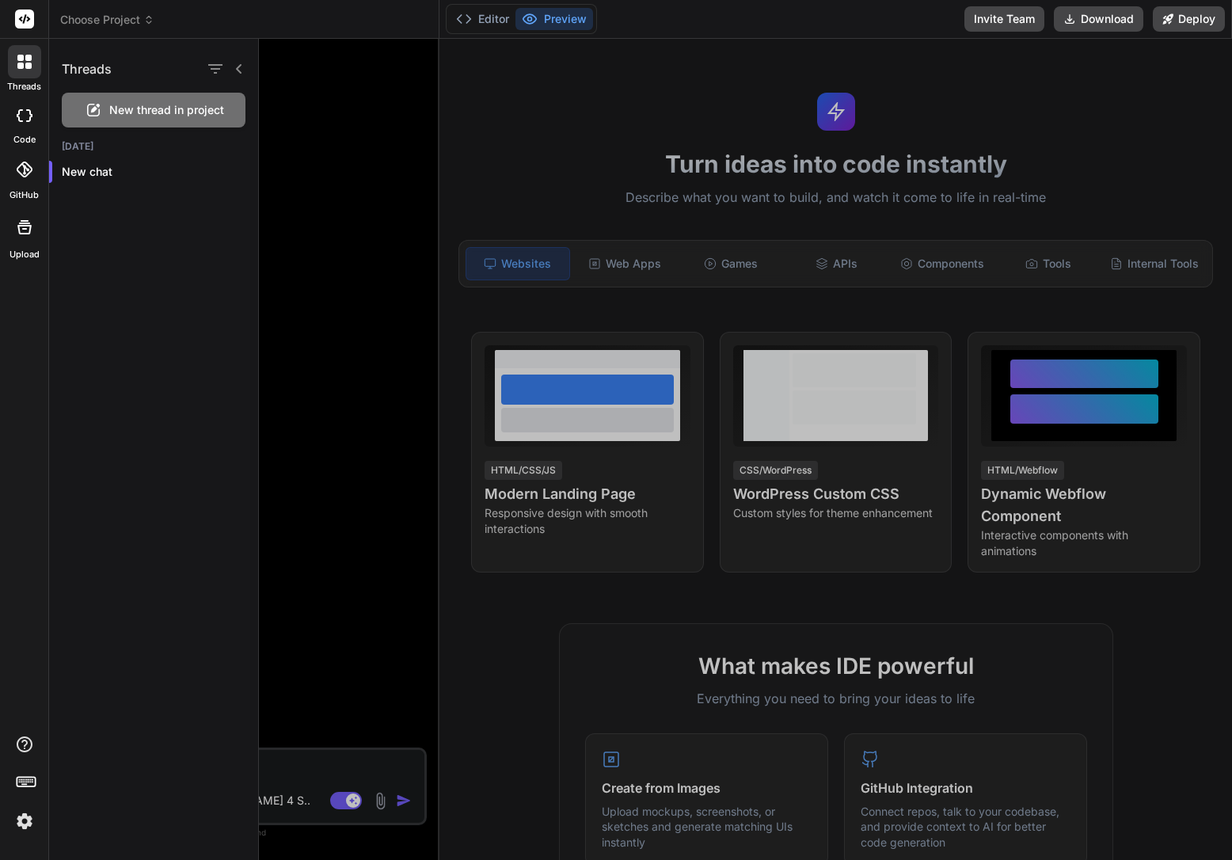
click at [613, 103] on div at bounding box center [745, 449] width 973 height 821
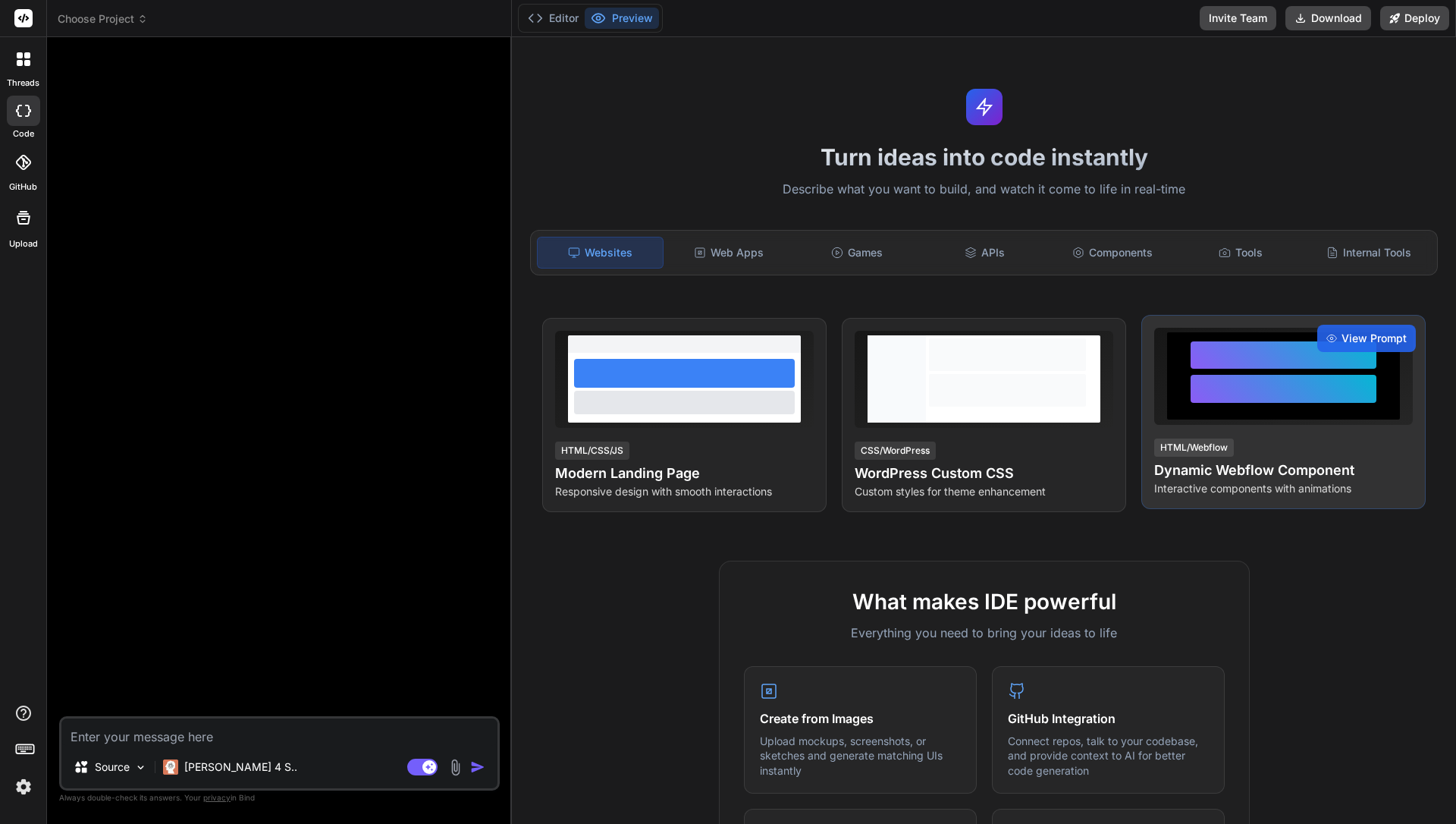
click at [1179, 384] on div at bounding box center [1284, 388] width 186 height 28
click at [1179, 330] on div "View Prompt" at bounding box center [1367, 338] width 99 height 28
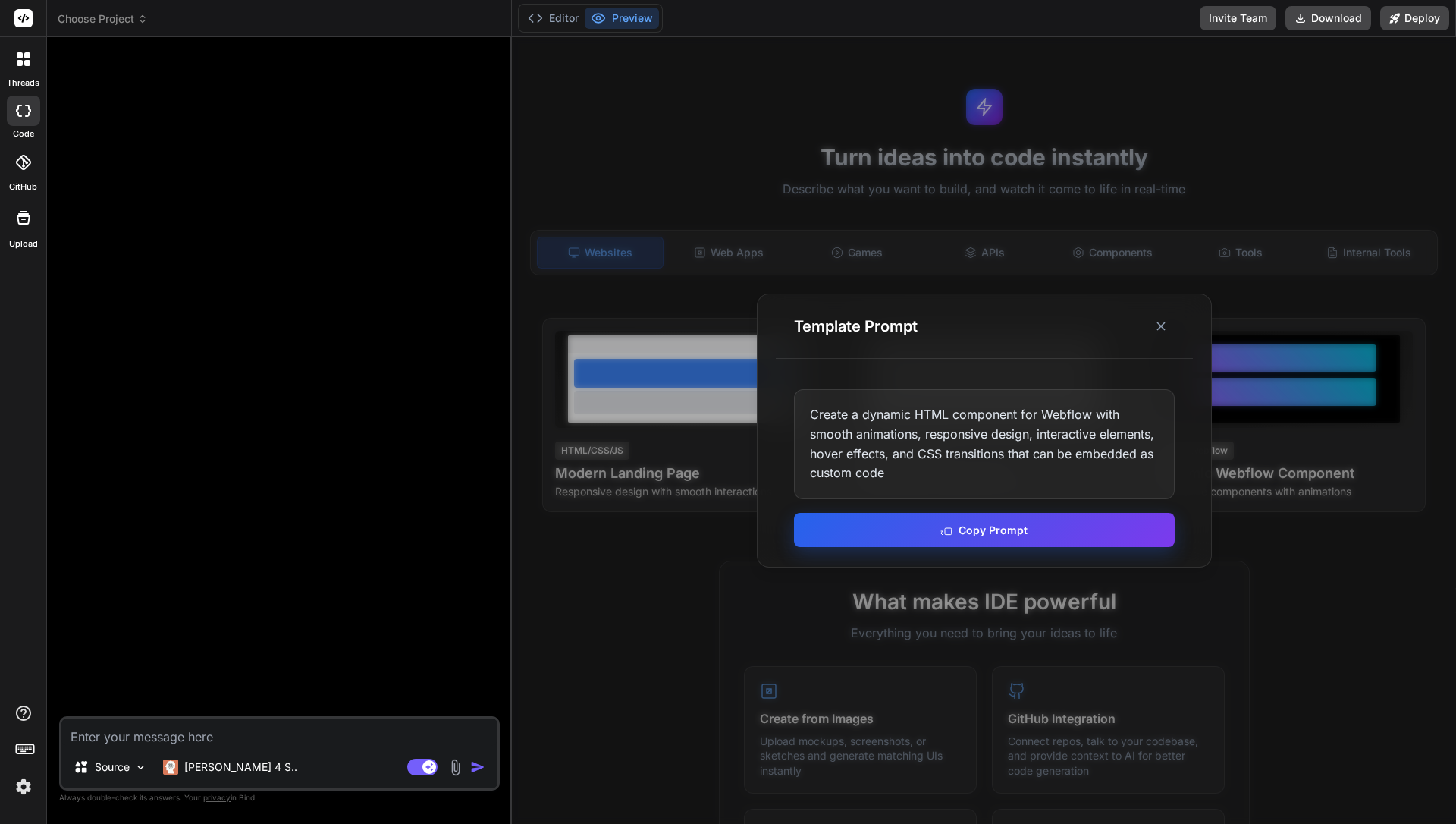
click at [952, 534] on rect at bounding box center [948, 531] width 7 height 7
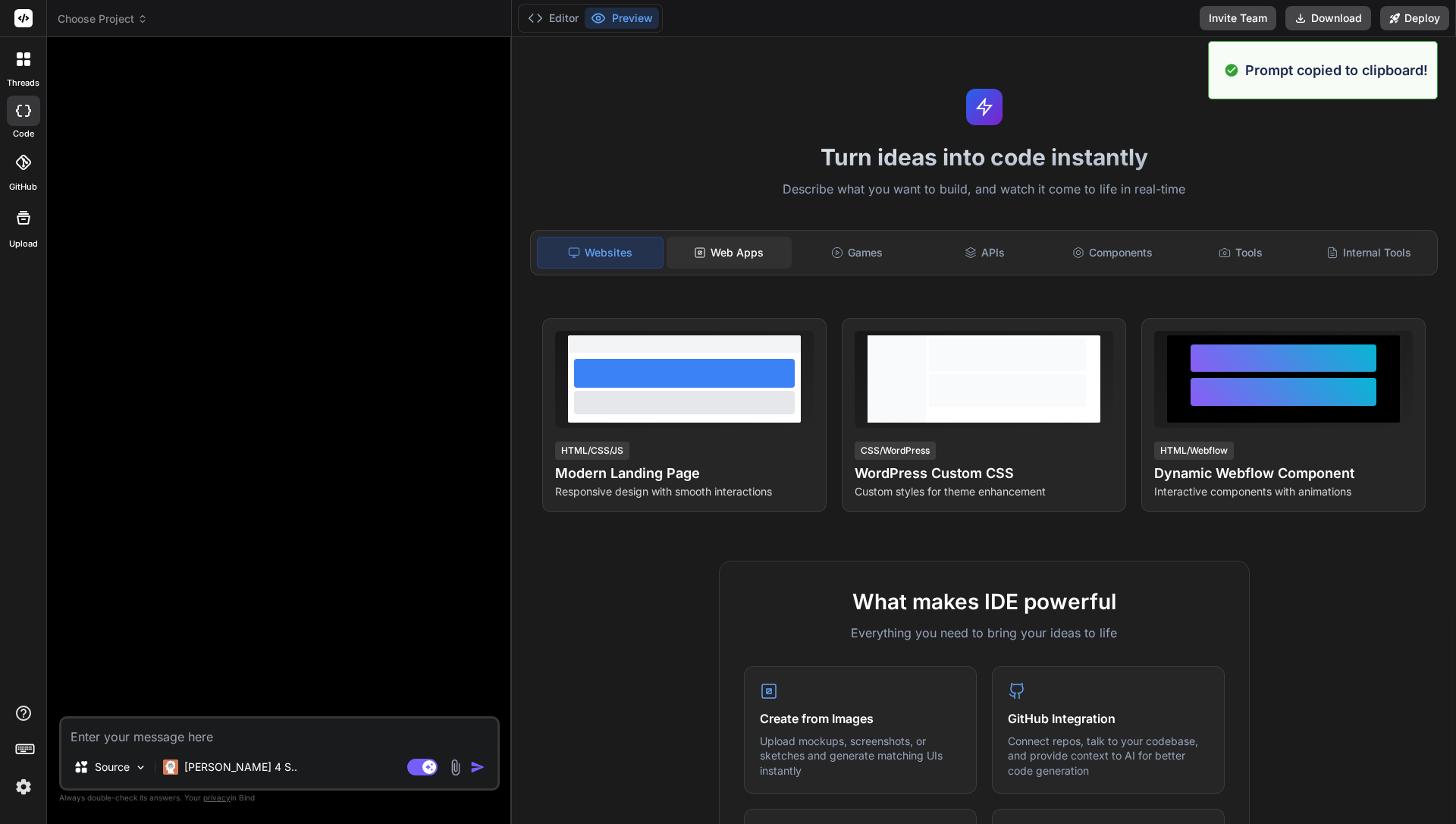
click at [705, 248] on rect at bounding box center [700, 253] width 10 height 10
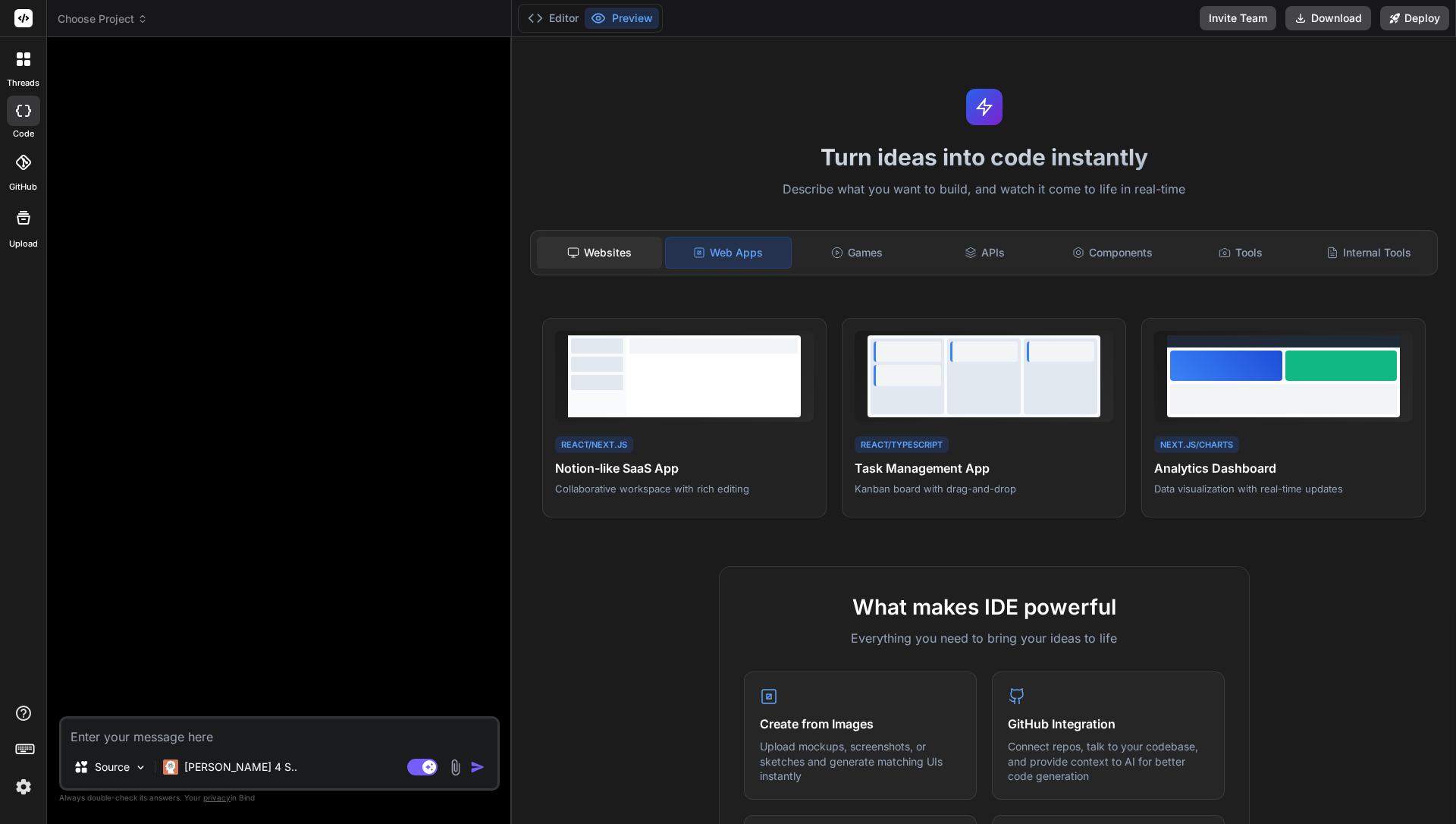
click at [627, 250] on div "Websites" at bounding box center [600, 252] width 125 height 32
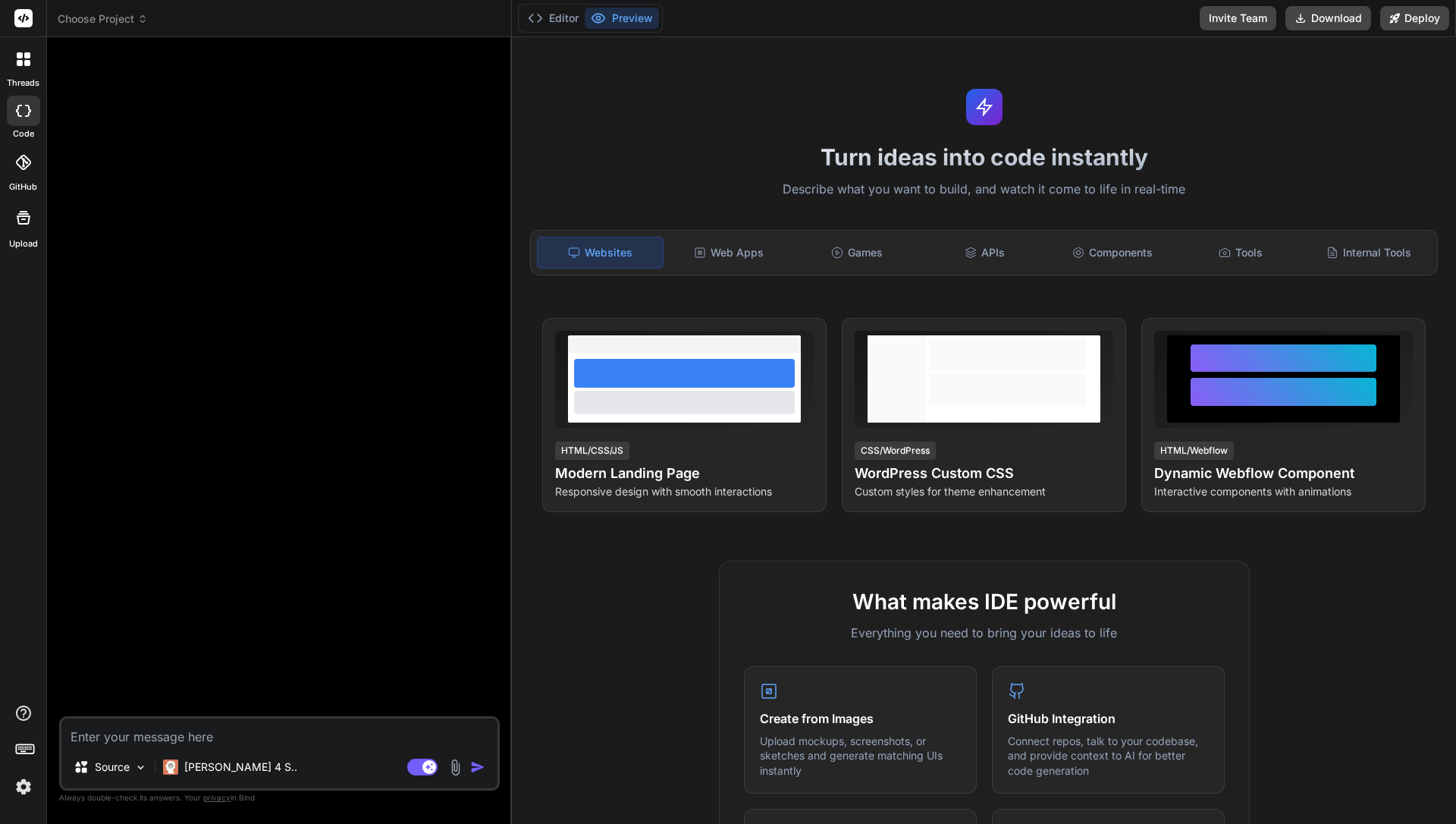
click at [389, 308] on div at bounding box center [281, 382] width 438 height 667
click at [239, 743] on textarea at bounding box center [279, 732] width 436 height 28
paste textarea "Create a dynamic HTML component for Webflow with smooth animations, responsive …"
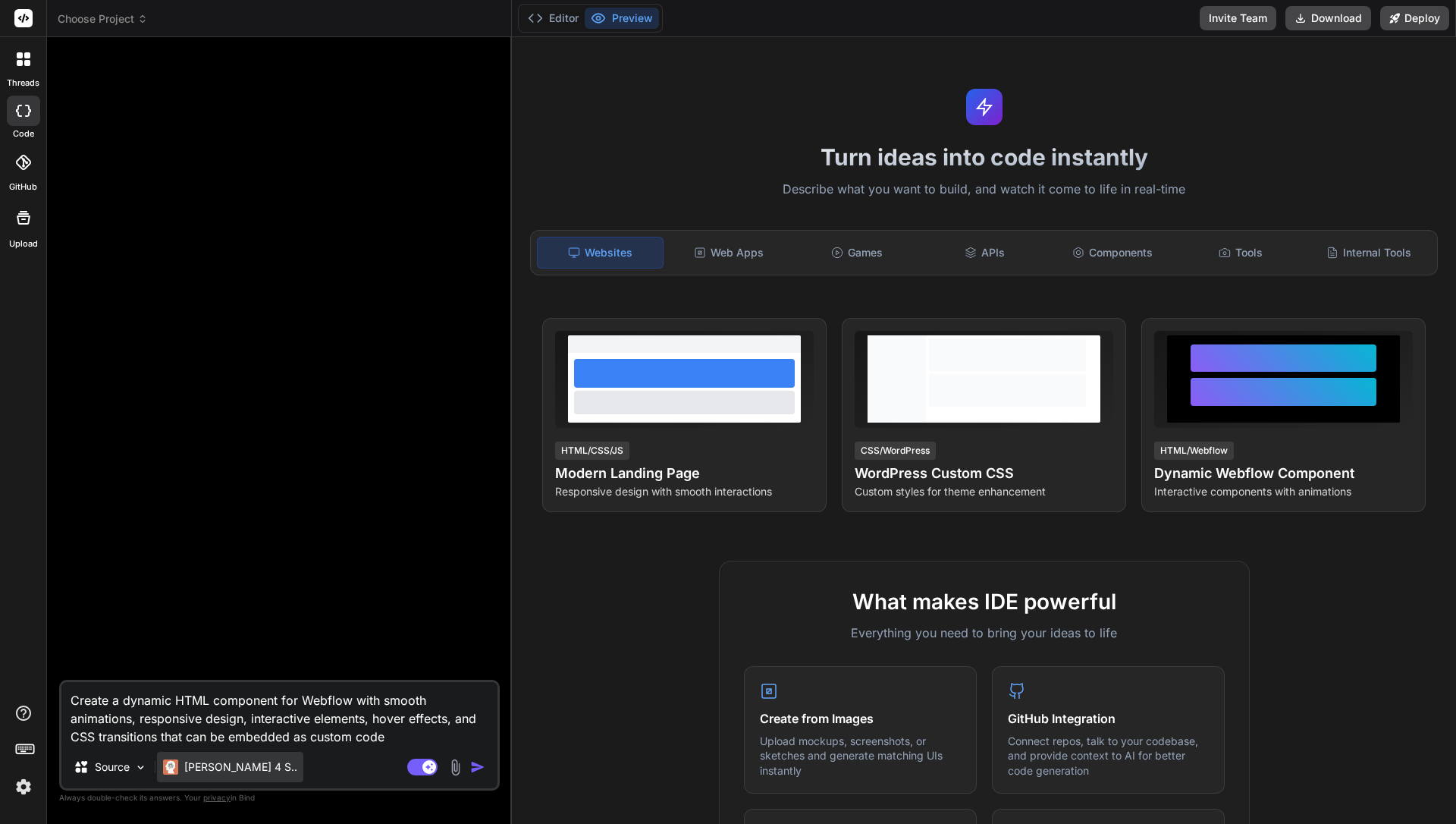
type textarea "Create a dynamic HTML component for Webflow with smooth animations, responsive …"
click at [232, 764] on p "[PERSON_NAME] 4 S.." at bounding box center [240, 767] width 113 height 15
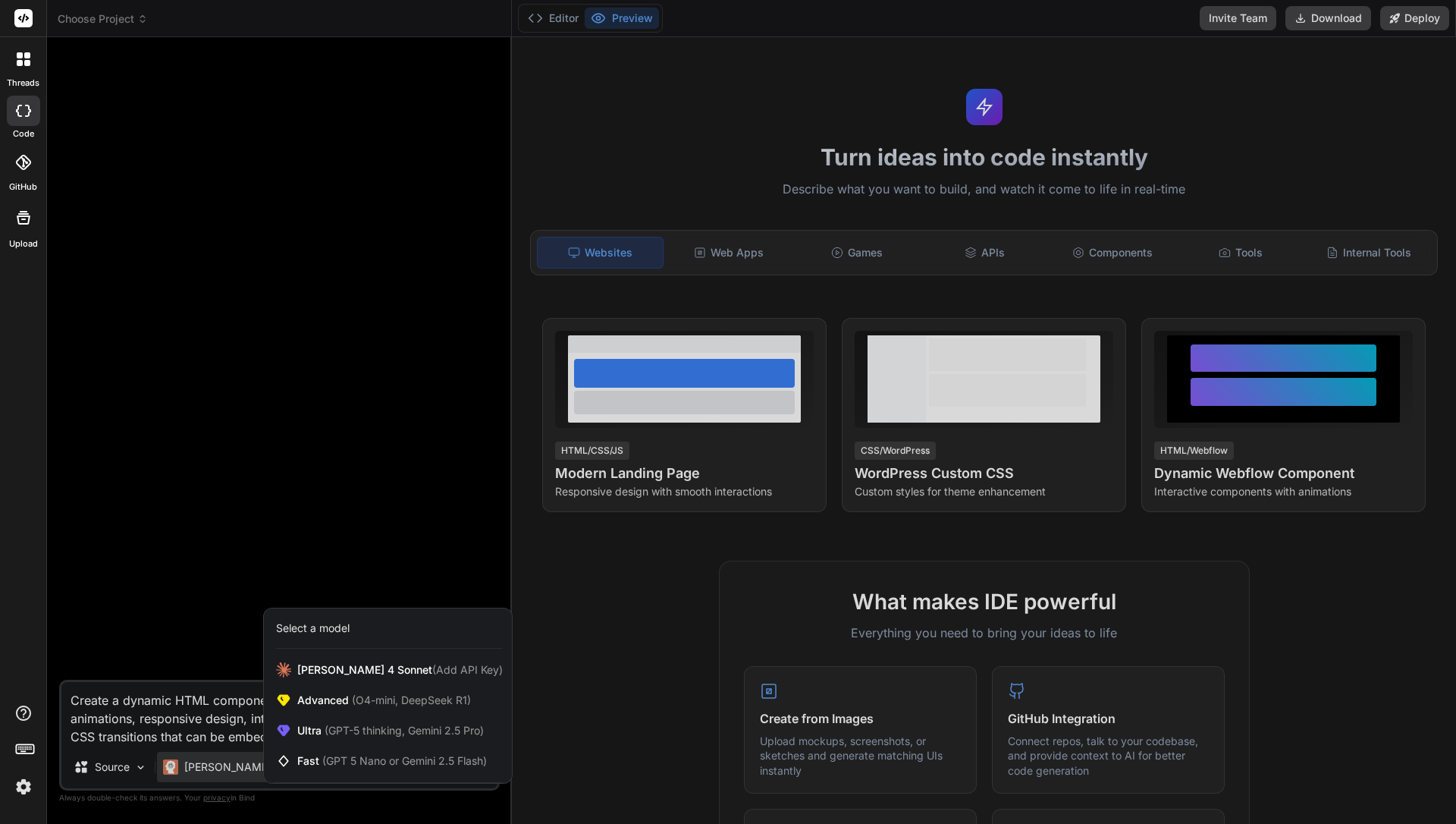
click at [378, 547] on div at bounding box center [728, 412] width 1456 height 824
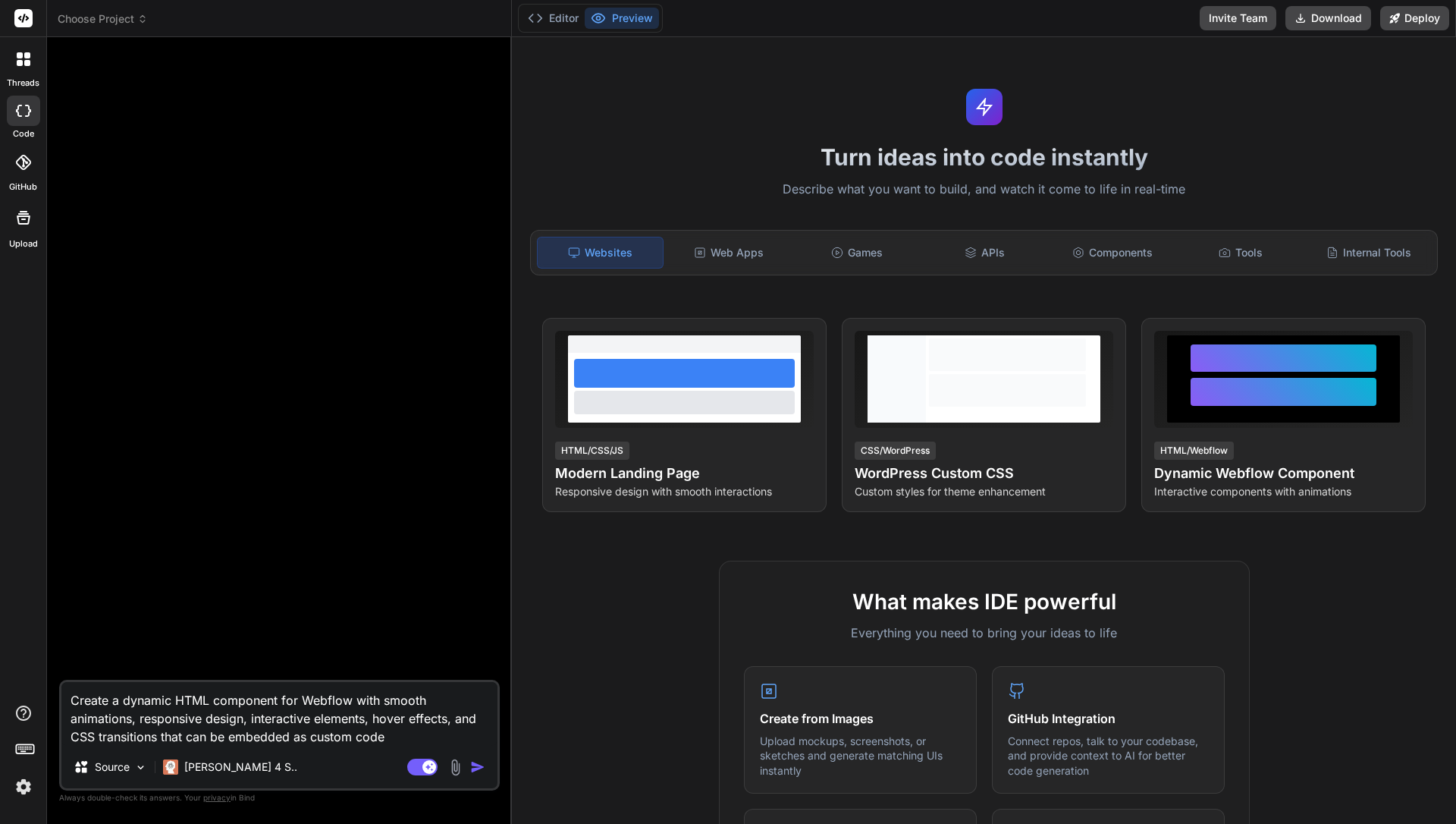
click at [311, 706] on textarea "Create a dynamic HTML component for Webflow with smooth animations, responsive …" at bounding box center [279, 714] width 436 height 64
click at [214, 768] on p "[PERSON_NAME] 4 S.." at bounding box center [240, 767] width 113 height 15
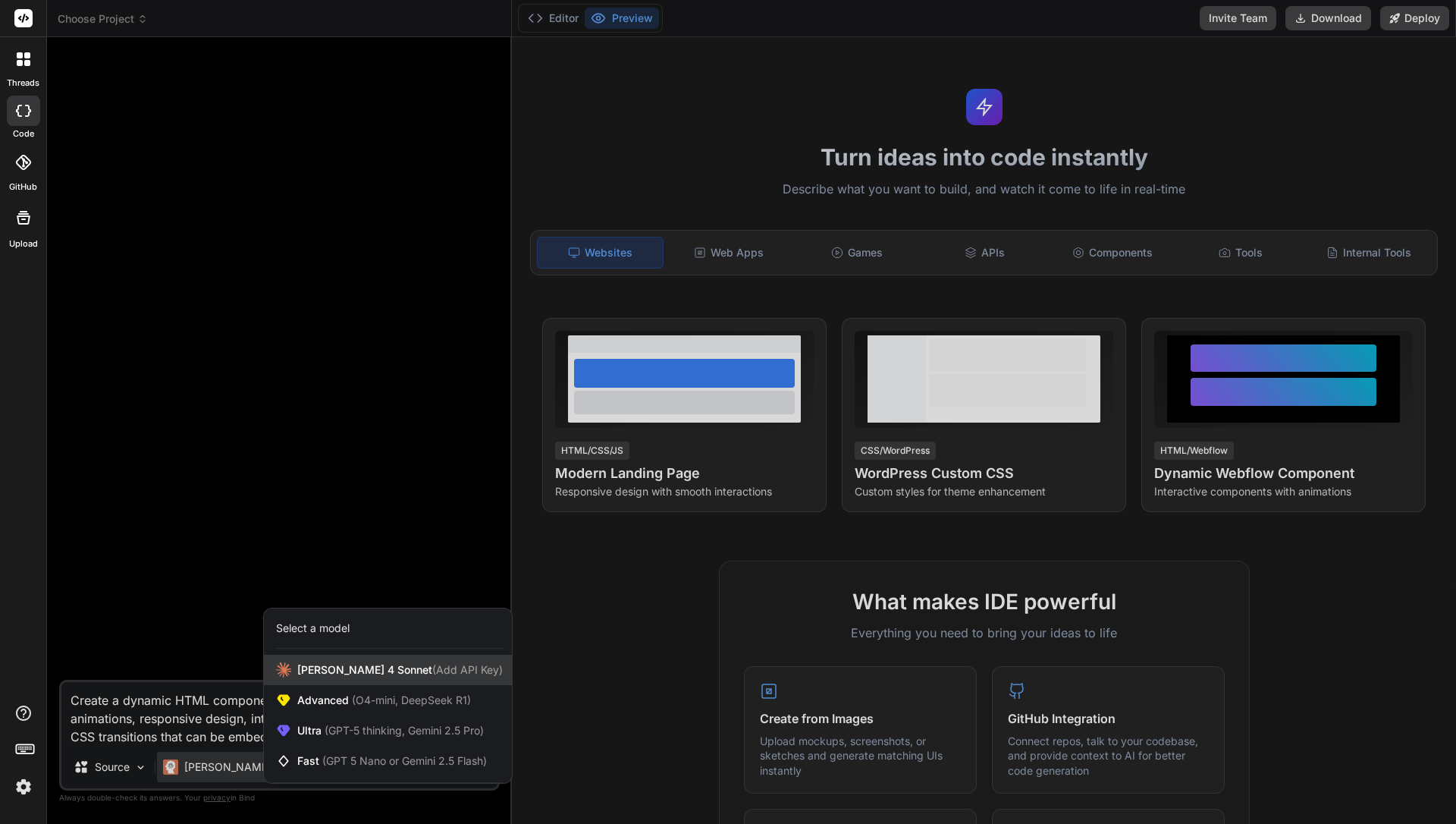
click at [356, 664] on span "[PERSON_NAME] 4 Sonnet (Add API Key)" at bounding box center [399, 670] width 206 height 15
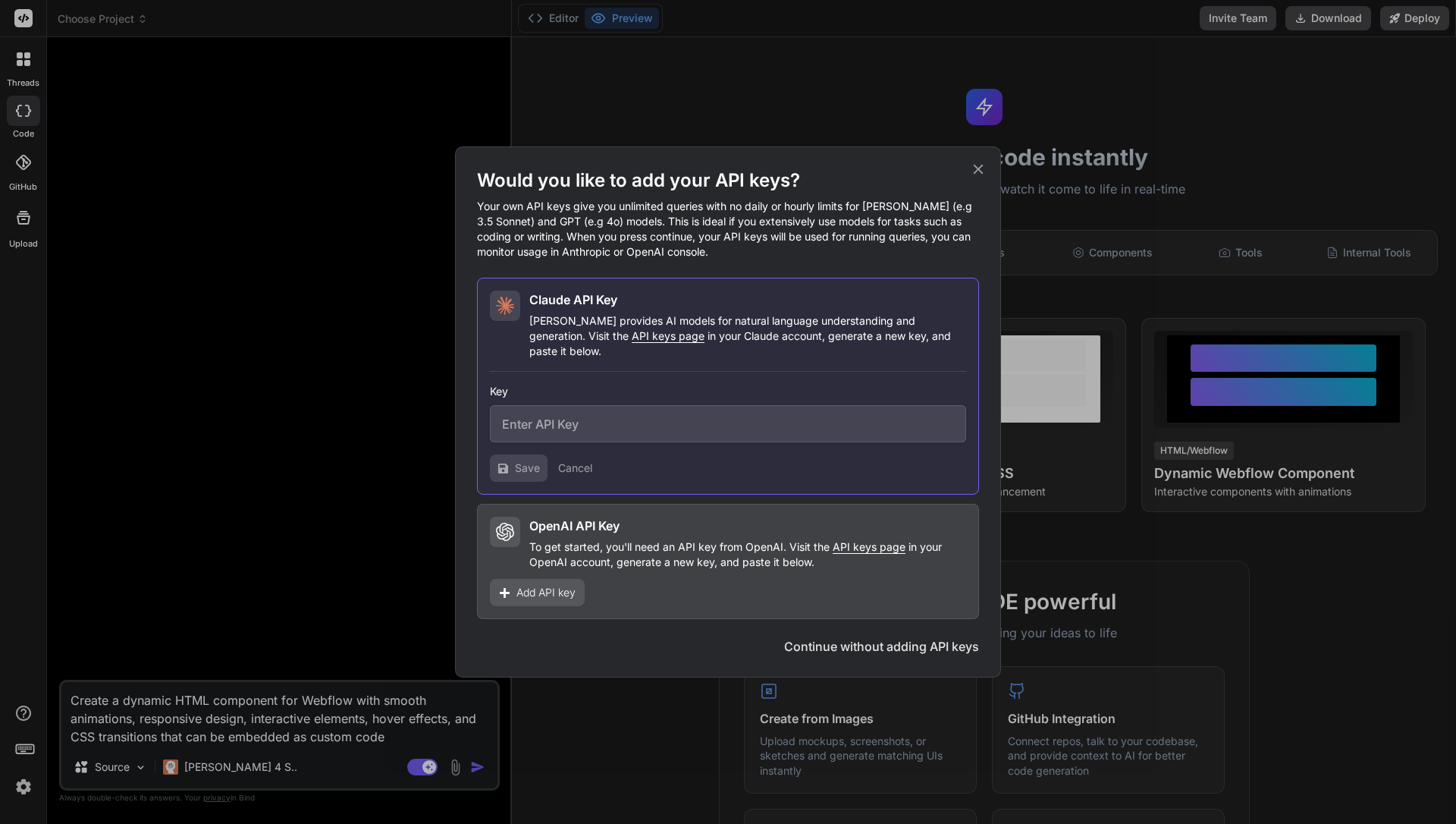
click at [368, 438] on div "Would you like to add your API keys? Your own API keys give you unlimited queri…" at bounding box center [728, 412] width 1456 height 824
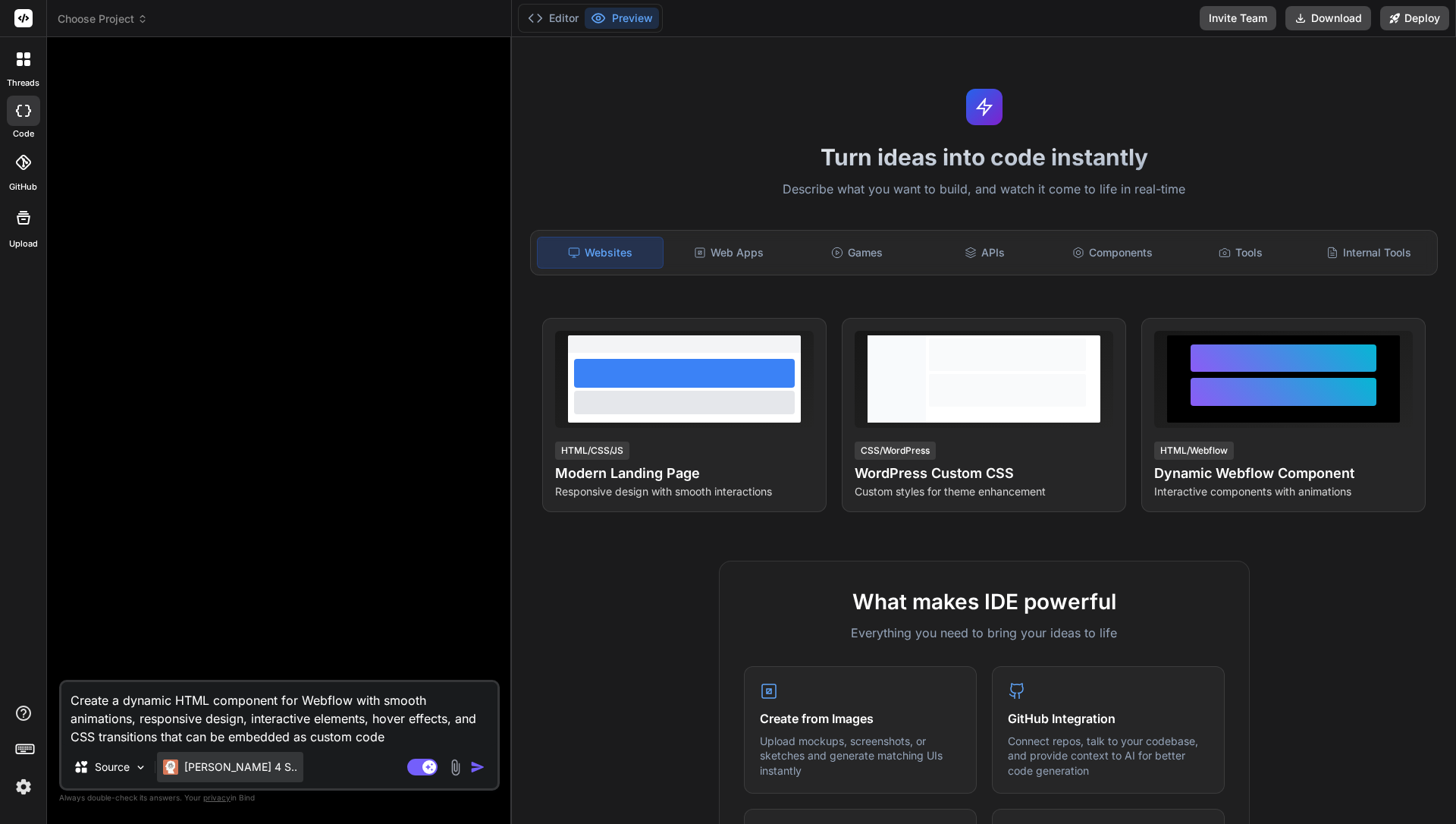
click at [198, 766] on p "[PERSON_NAME] 4 S.." at bounding box center [240, 767] width 113 height 15
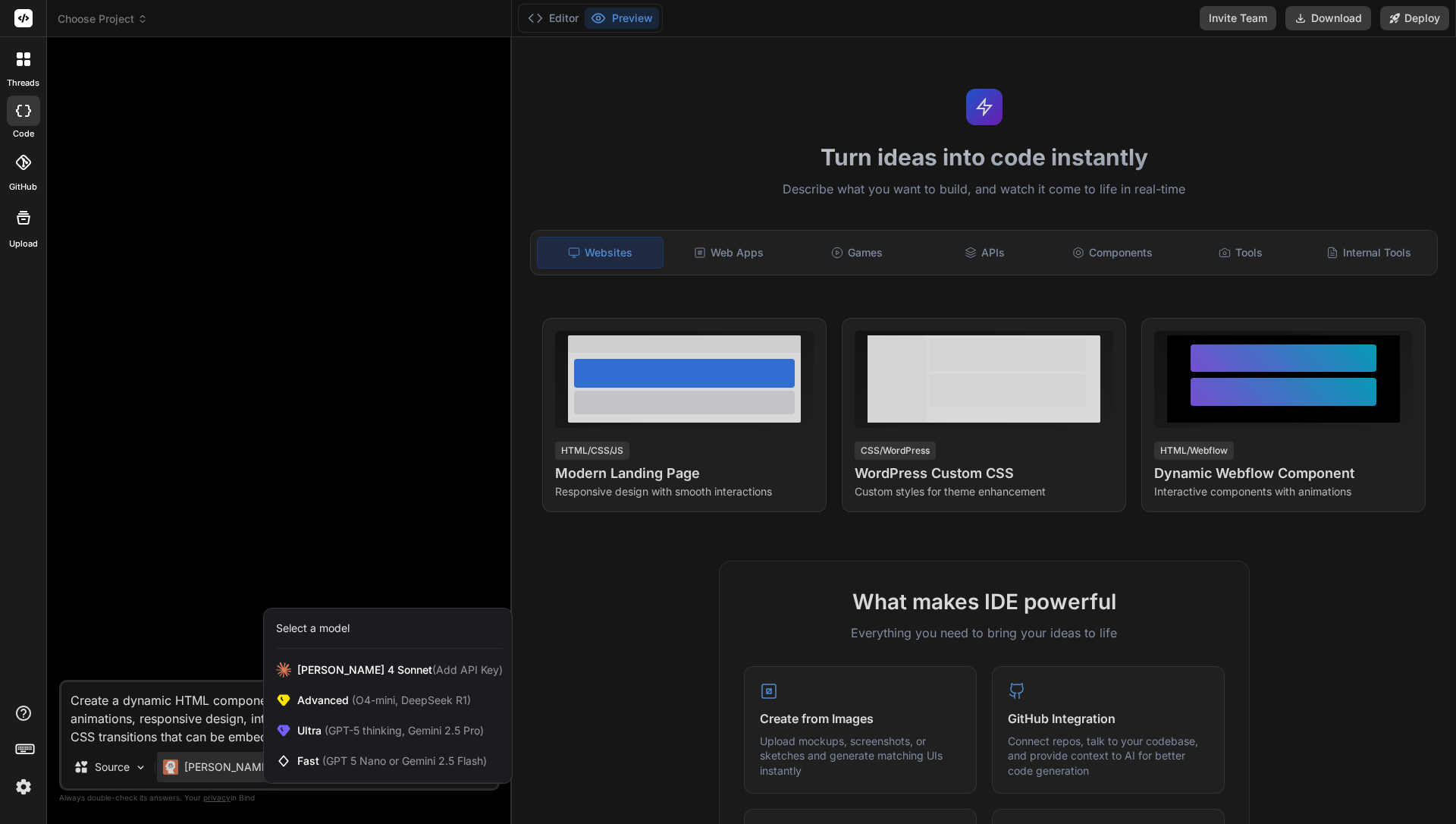
click at [293, 508] on div at bounding box center [728, 412] width 1456 height 824
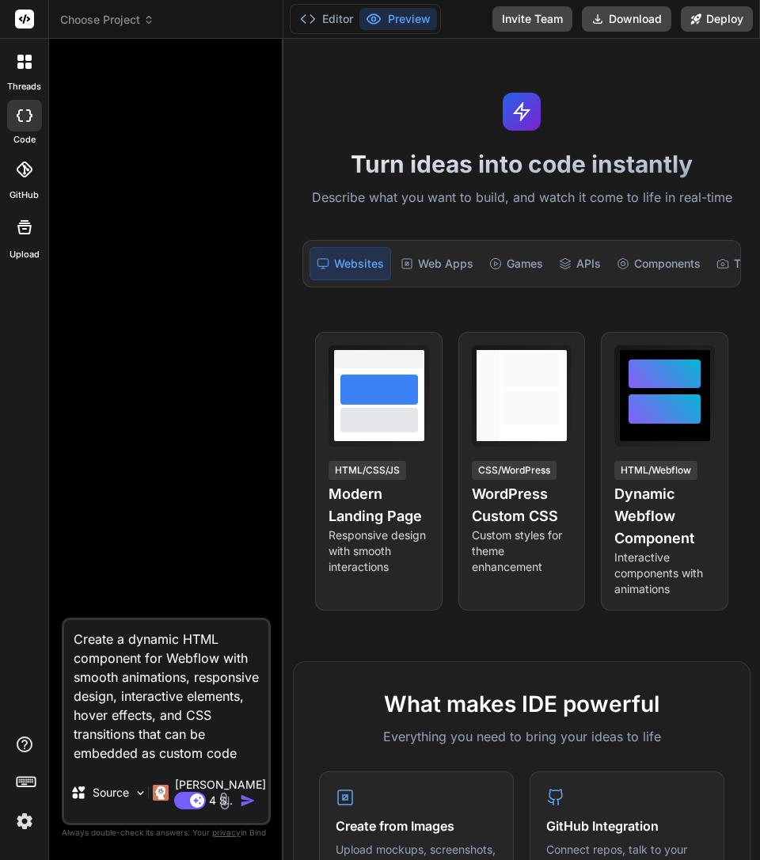
click at [22, 23] on icon at bounding box center [25, 19] width 12 height 10
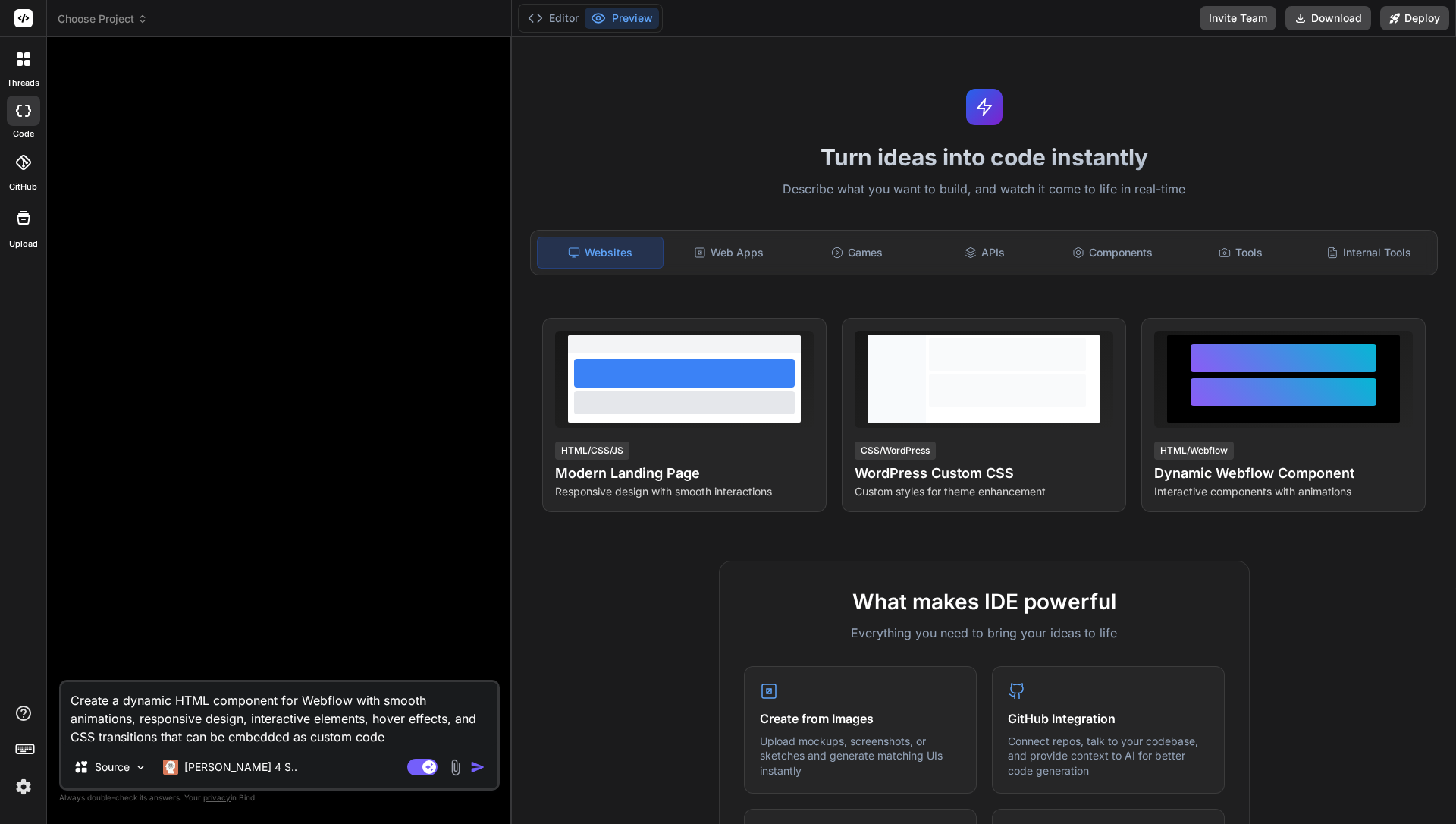
click at [255, 742] on textarea "Create a dynamic HTML component for Webflow with smooth animations, responsive …" at bounding box center [279, 714] width 436 height 64
click at [1108, 253] on div "Components" at bounding box center [1113, 252] width 125 height 32
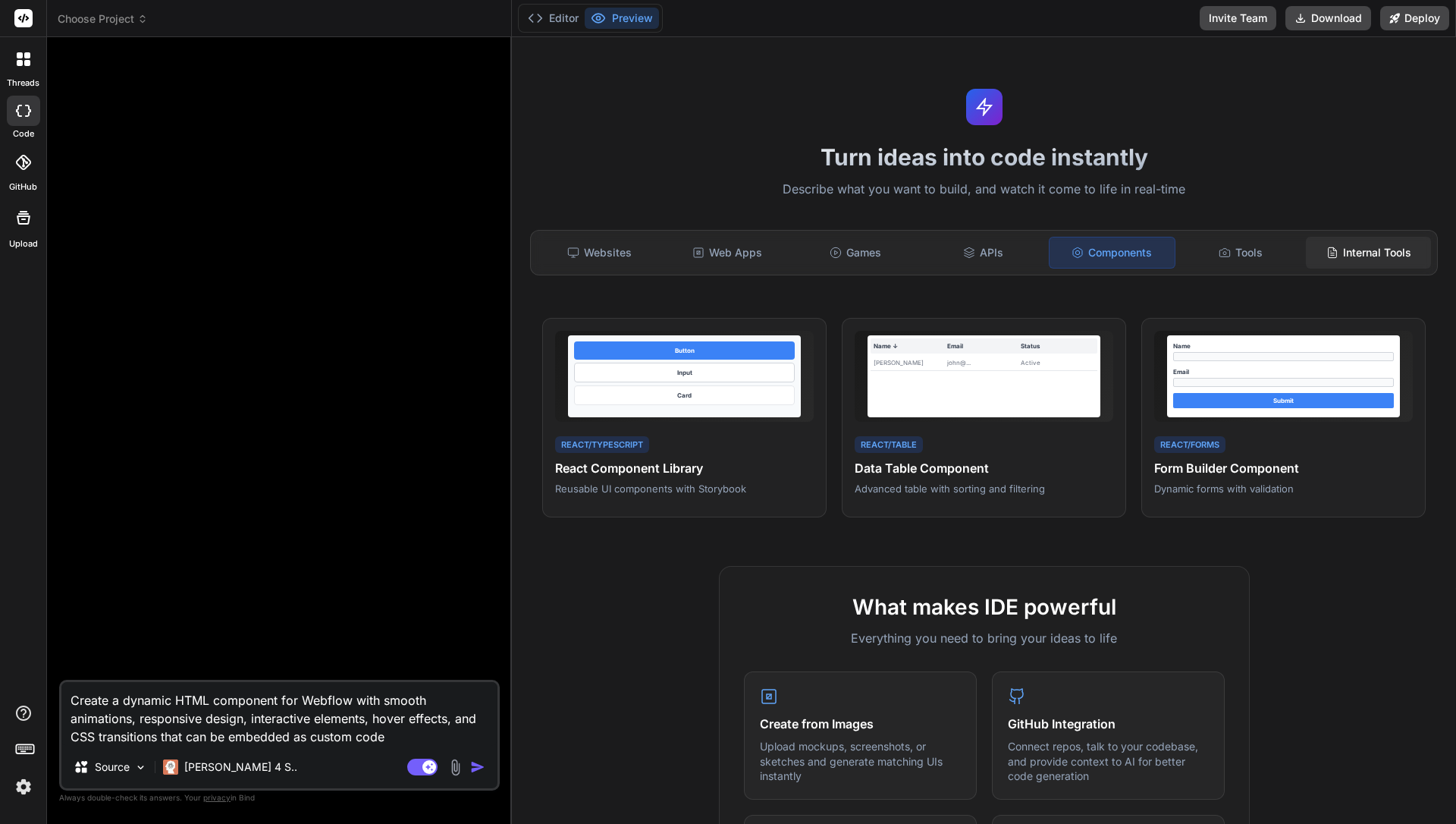
click at [1179, 243] on div "Internal Tools" at bounding box center [1369, 252] width 125 height 32
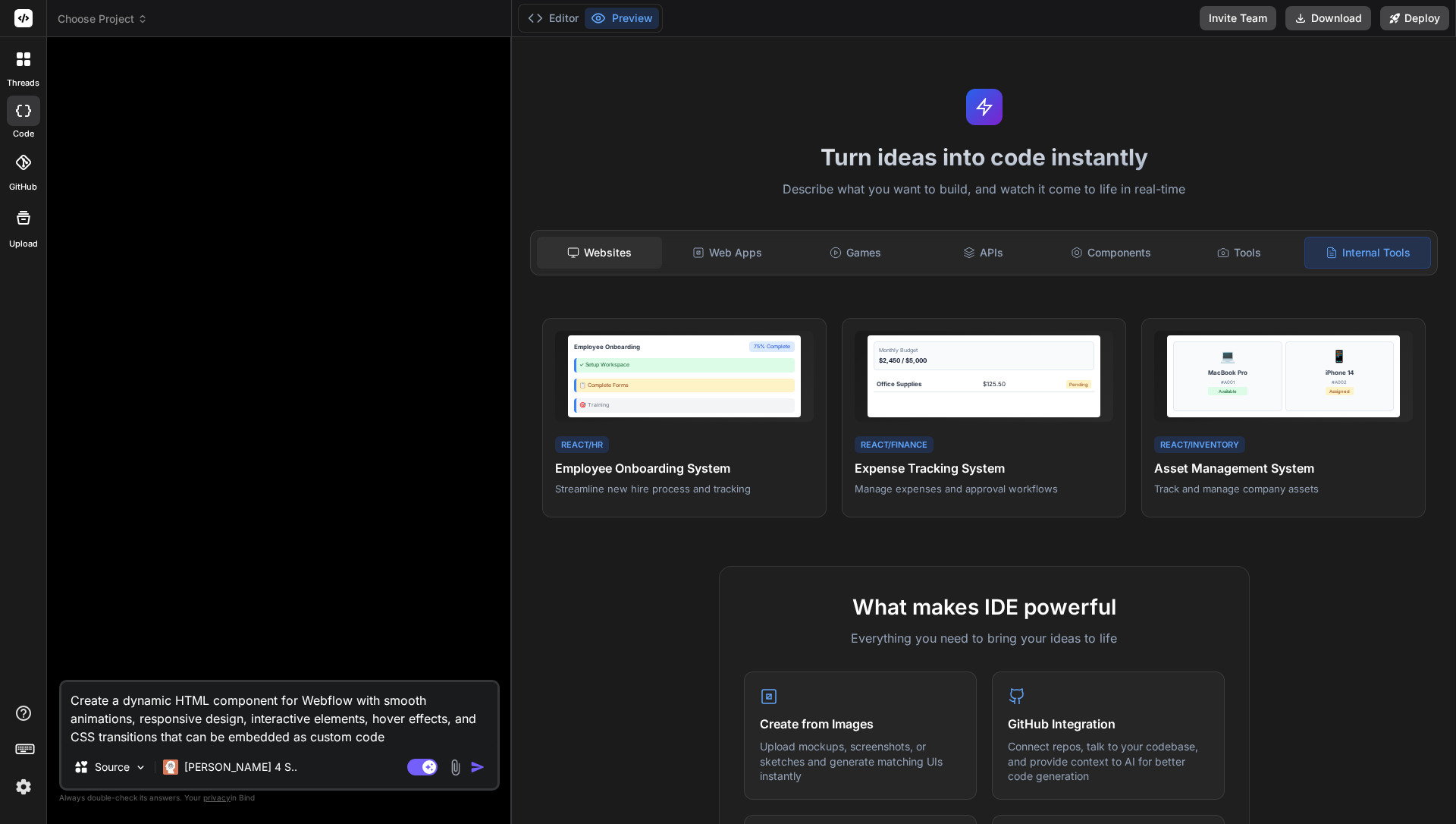
click at [582, 248] on div "Websites" at bounding box center [600, 252] width 125 height 32
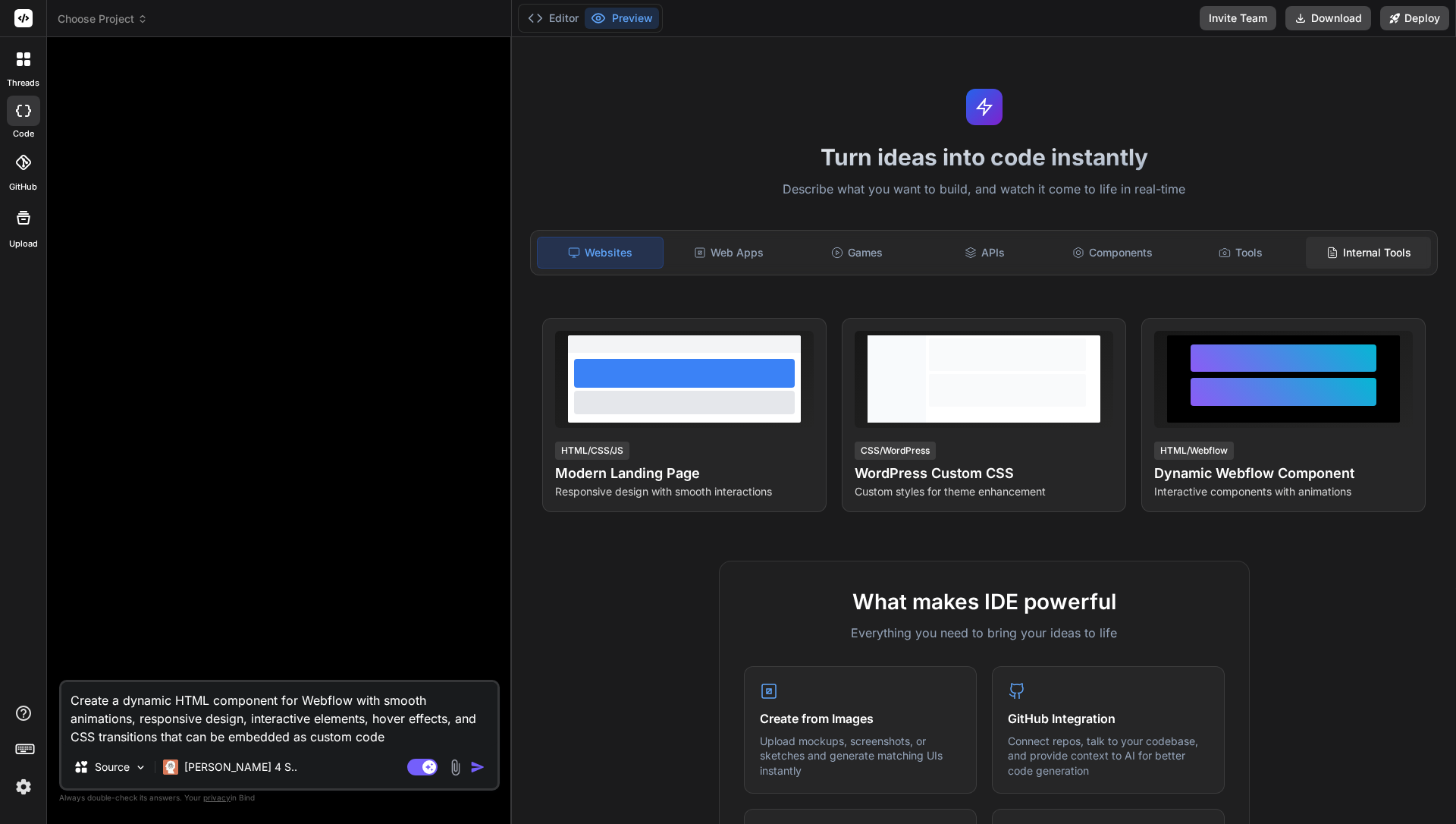
click at [1179, 257] on div "Internal Tools" at bounding box center [1369, 252] width 125 height 32
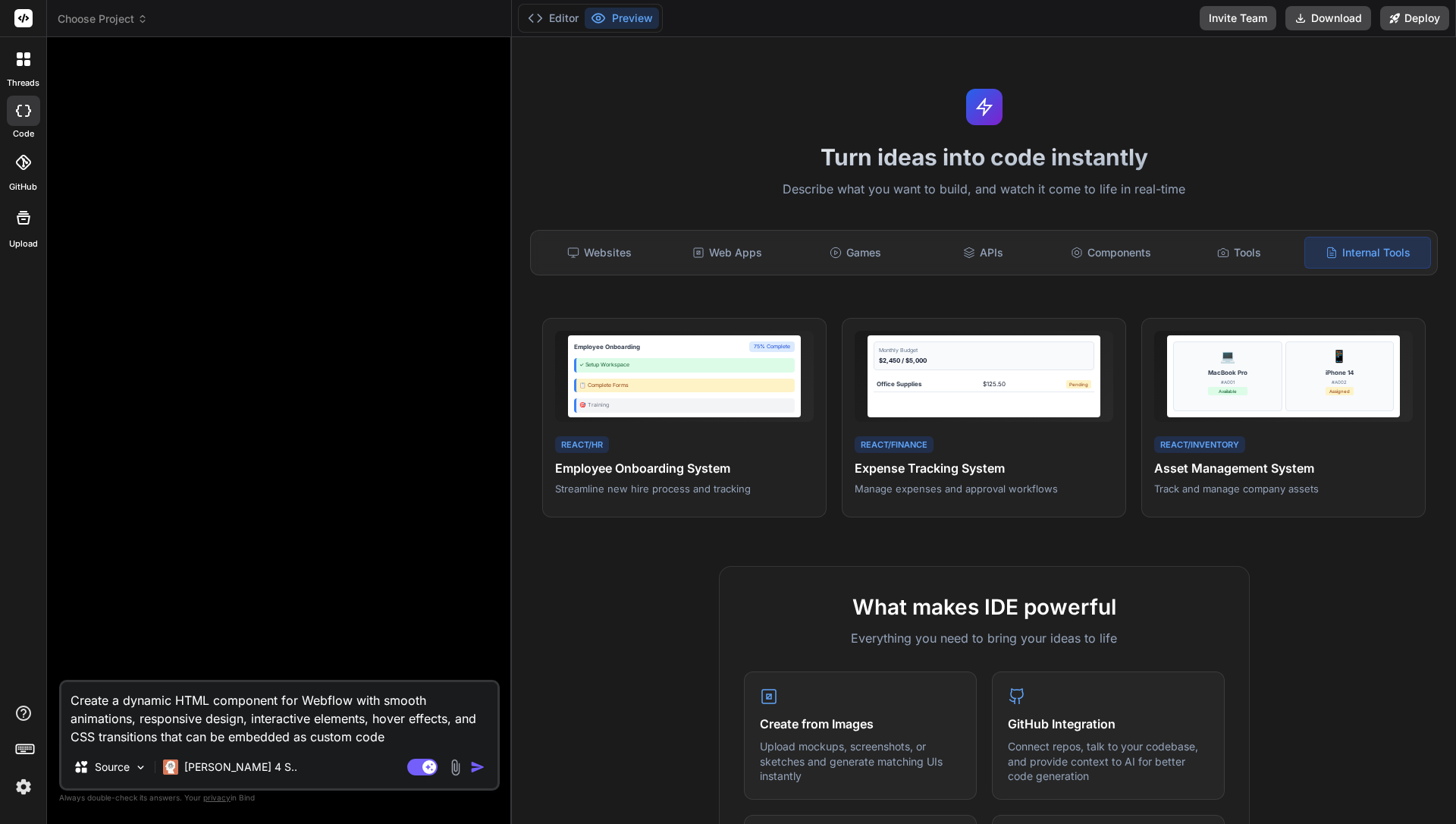
click at [239, 742] on textarea "Create a dynamic HTML component for Webflow with smooth animations, responsive …" at bounding box center [279, 714] width 436 height 64
click at [236, 776] on div "[PERSON_NAME] 4 S.." at bounding box center [230, 767] width 147 height 31
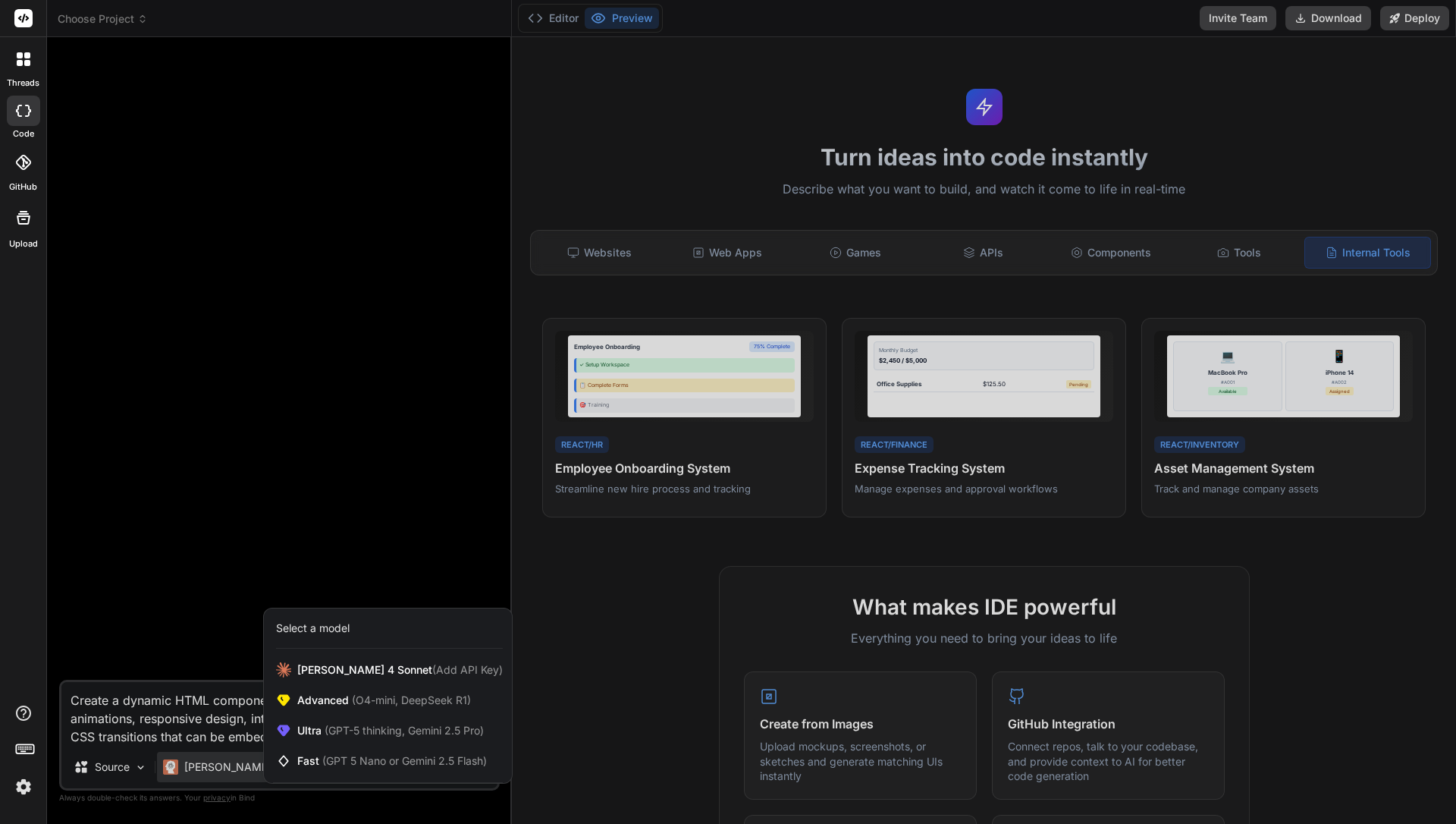
click at [216, 619] on div at bounding box center [728, 412] width 1456 height 824
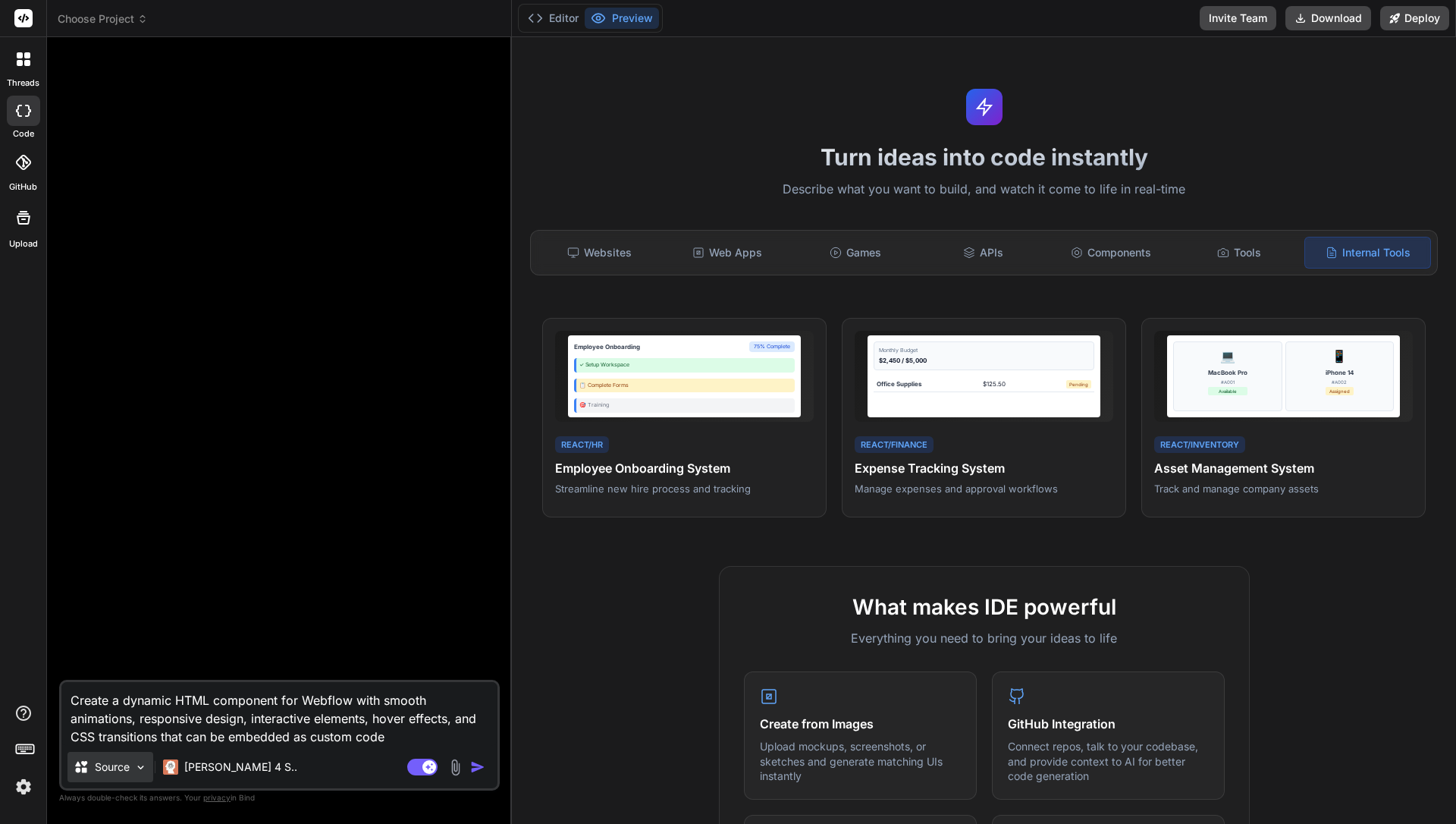
click at [129, 768] on p "Source" at bounding box center [112, 767] width 34 height 15
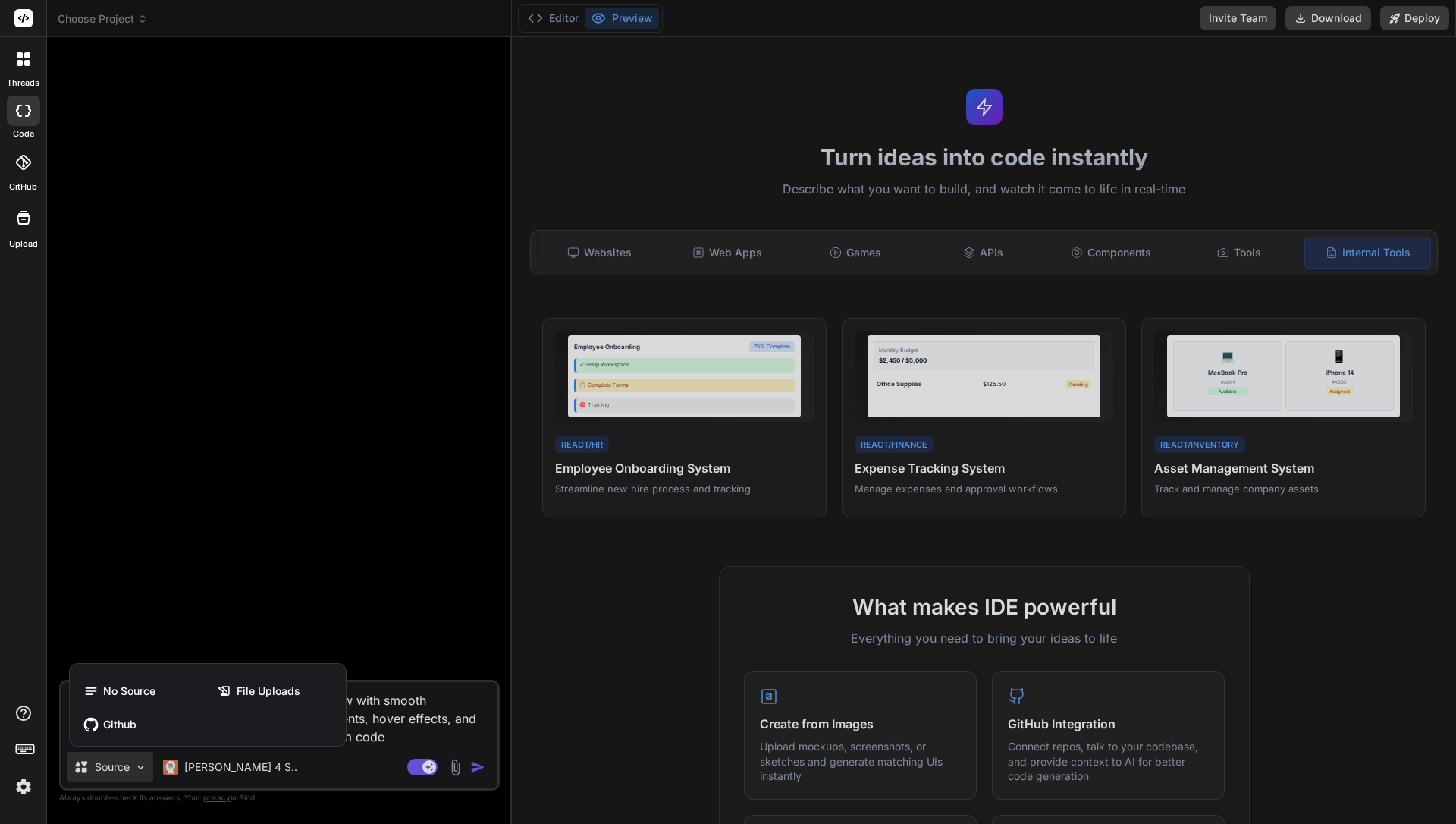
click at [129, 768] on div at bounding box center [728, 412] width 1456 height 824
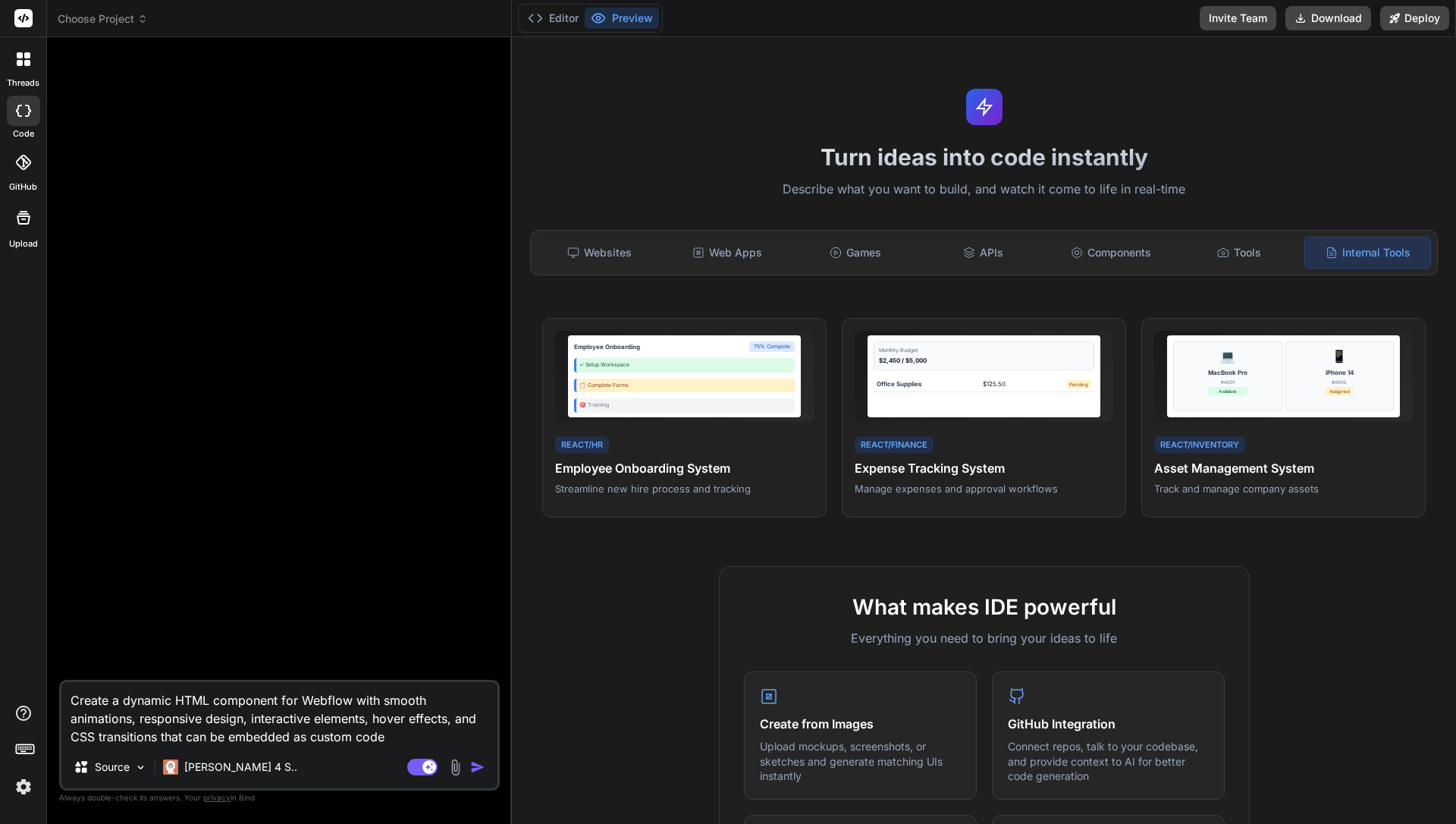
click at [476, 760] on img "button" at bounding box center [478, 767] width 15 height 15
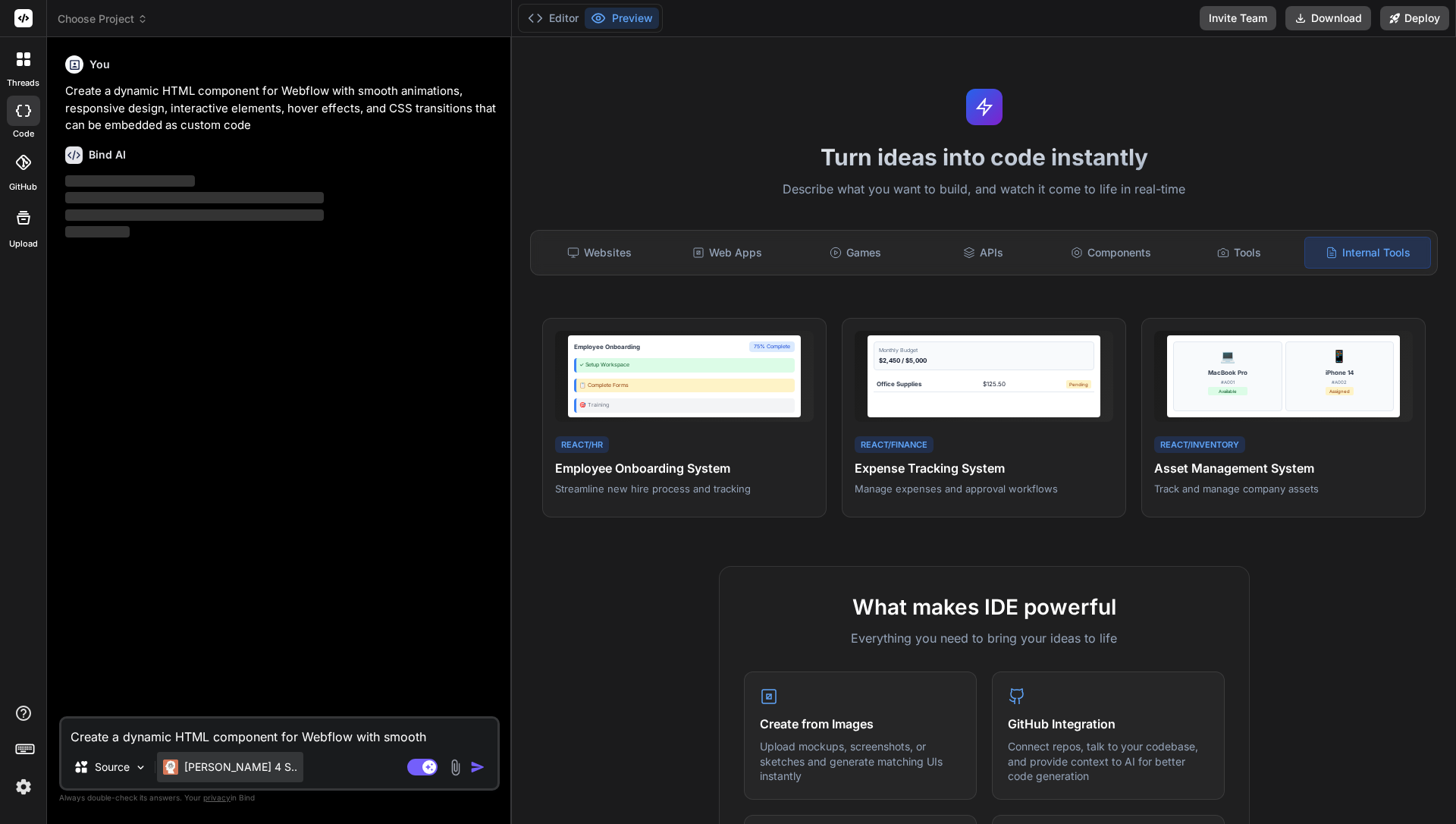
click at [200, 778] on div "[PERSON_NAME] 4 S.." at bounding box center [230, 767] width 147 height 31
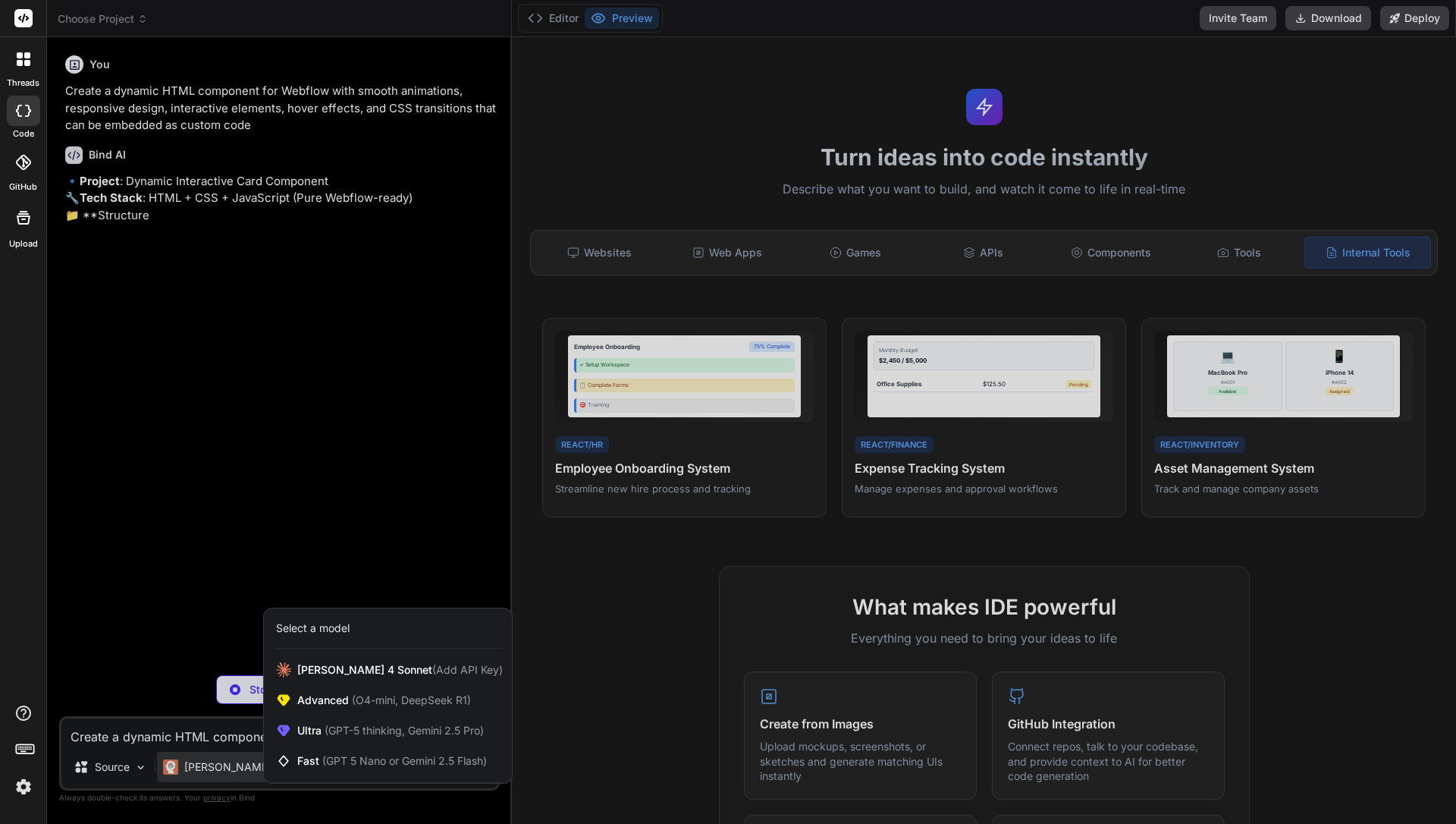
click at [361, 519] on div at bounding box center [728, 412] width 1456 height 824
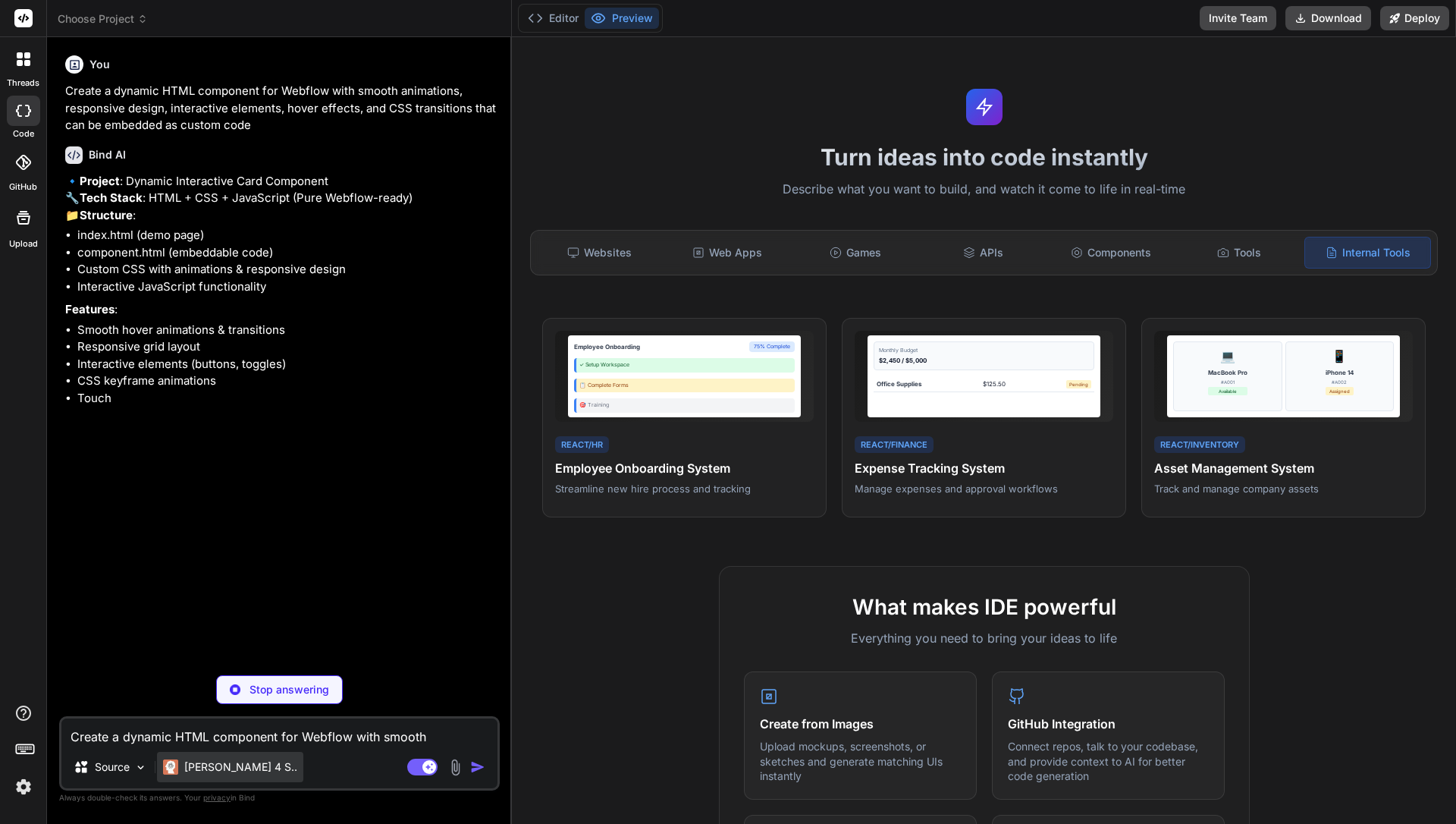
click at [239, 769] on p "[PERSON_NAME] 4 S.." at bounding box center [240, 767] width 113 height 15
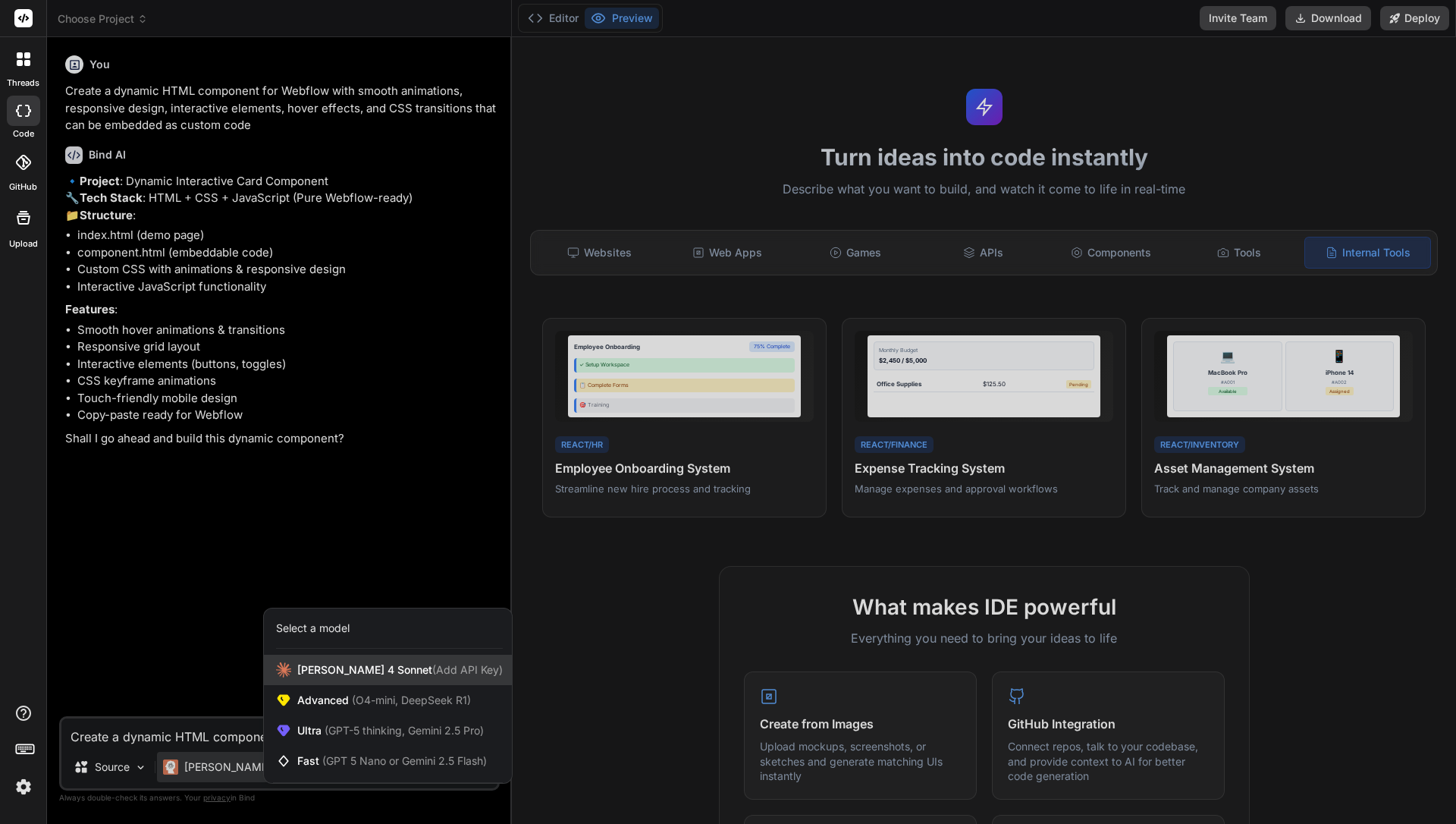
click at [432, 669] on span "(Add API Key)" at bounding box center [467, 669] width 71 height 12
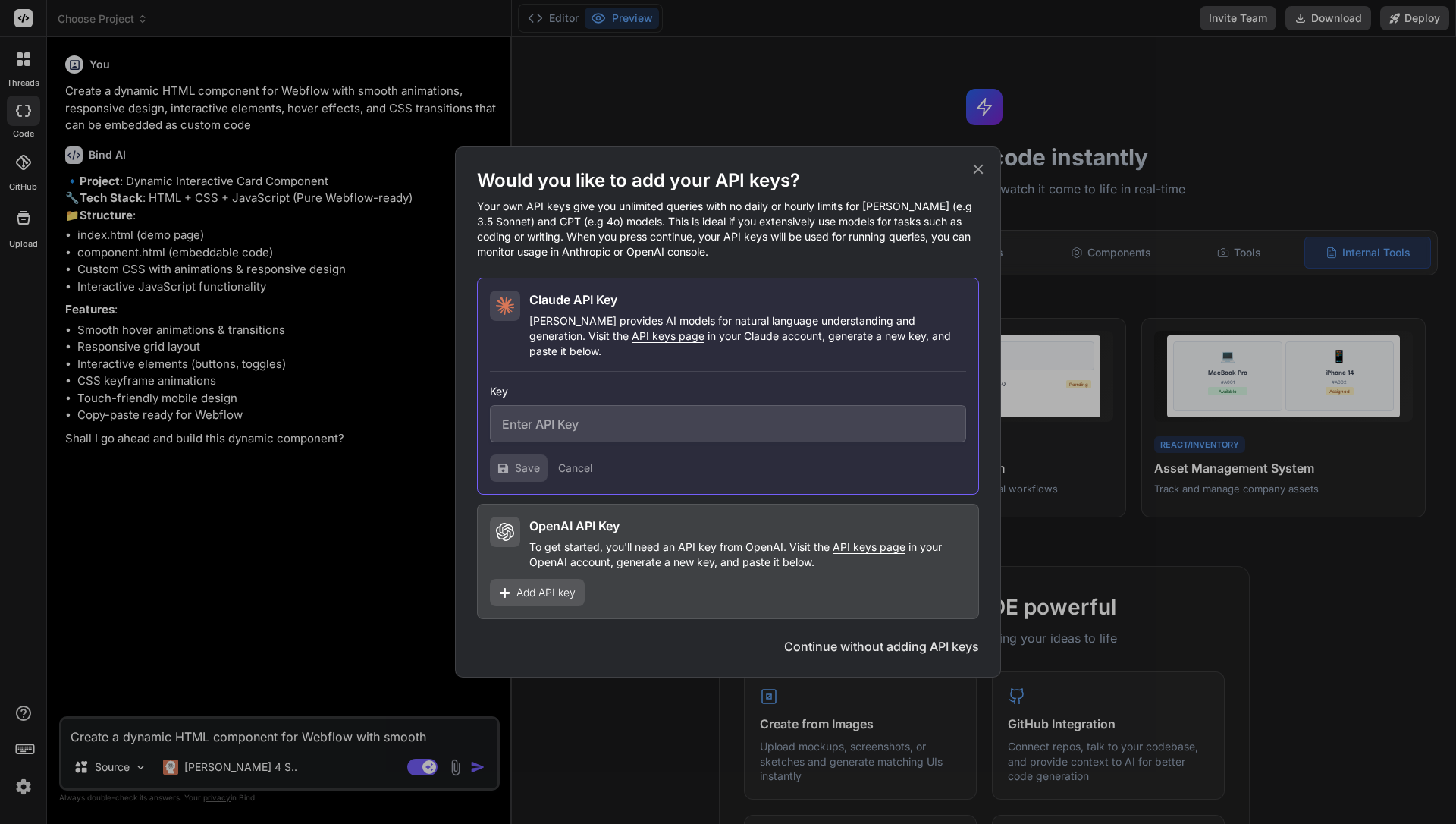
click at [973, 177] on icon at bounding box center [978, 169] width 16 height 16
